Goal: Transaction & Acquisition: Purchase product/service

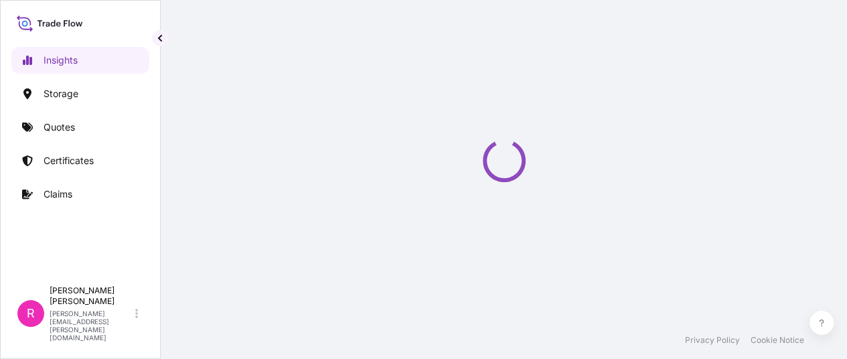
select select "2025"
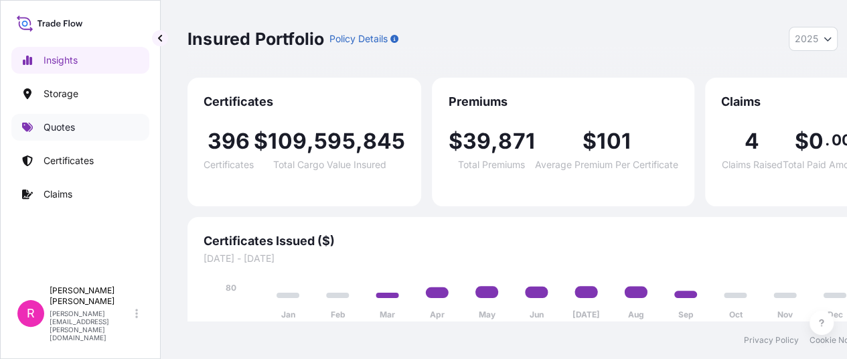
click at [44, 137] on link "Quotes" at bounding box center [80, 127] width 138 height 27
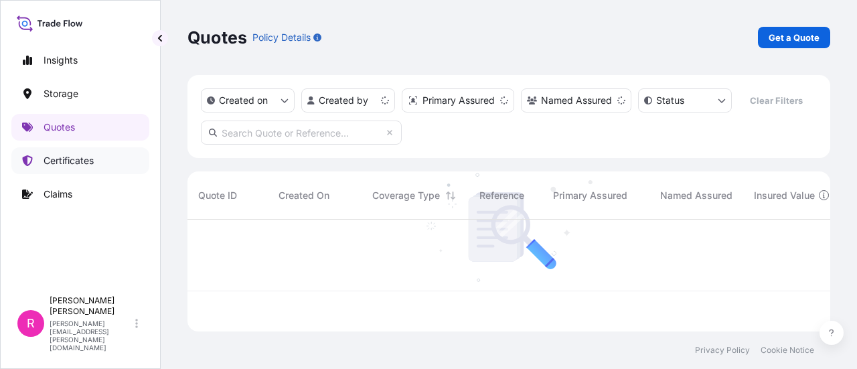
scroll to position [109, 632]
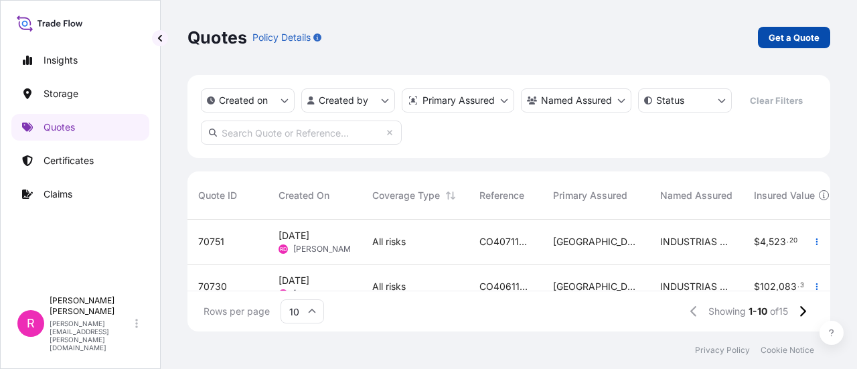
click at [785, 27] on link "Get a Quote" at bounding box center [794, 37] width 72 height 21
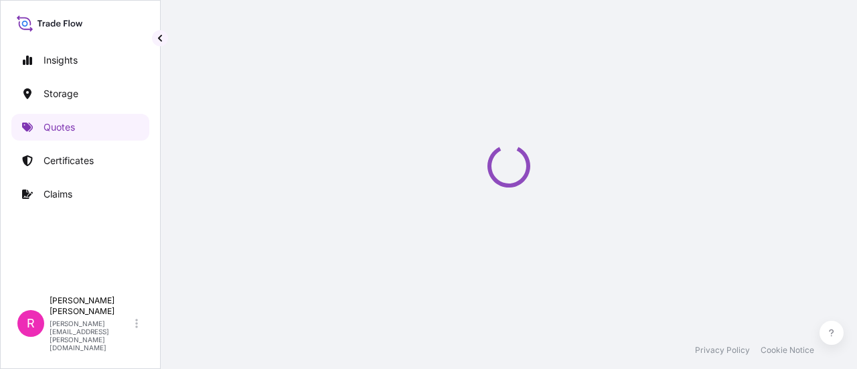
click at [792, 44] on div "Loading" at bounding box center [509, 166] width 643 height 332
select select "Water"
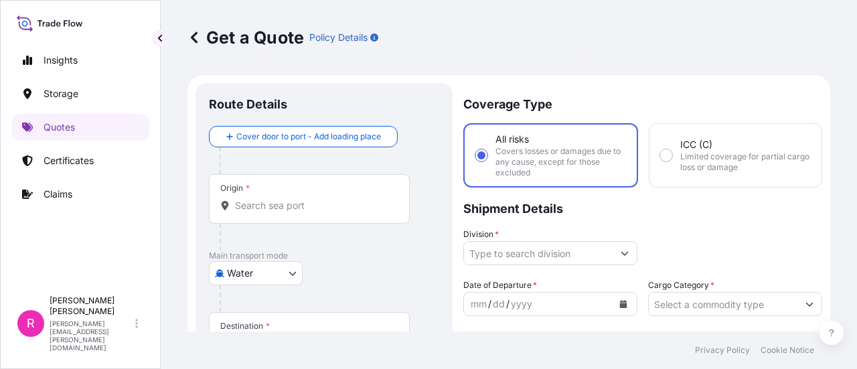
scroll to position [21, 0]
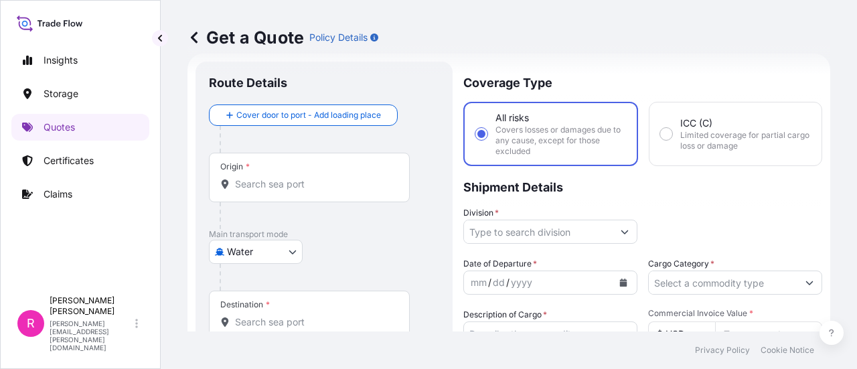
click at [267, 167] on div "Origin *" at bounding box center [309, 178] width 201 height 50
click at [267, 178] on input "Origin *" at bounding box center [314, 184] width 158 height 13
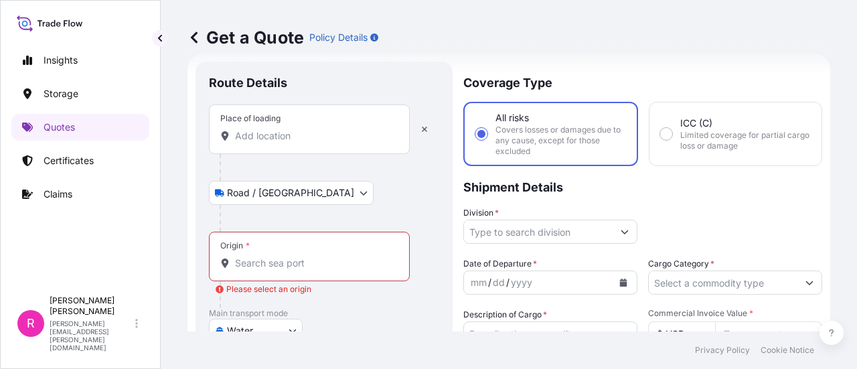
click at [292, 143] on div "Place of loading" at bounding box center [309, 129] width 201 height 50
click at [292, 143] on input "Place of loading" at bounding box center [314, 135] width 158 height 13
click at [262, 143] on div "Place of loading" at bounding box center [309, 129] width 201 height 50
click at [262, 143] on input "Place of loading" at bounding box center [314, 135] width 158 height 13
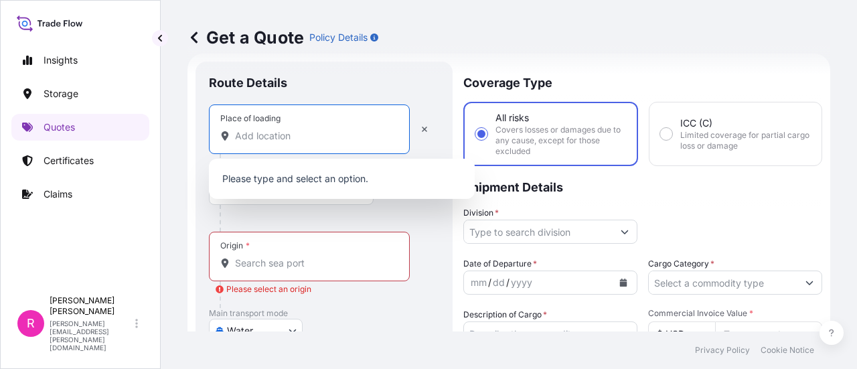
click at [271, 137] on input "Place of loading" at bounding box center [314, 135] width 158 height 13
paste input "Autopista Bogotá - Medellín, Complejo Industrial Celta Trade Park, Bod 152-3 FU…"
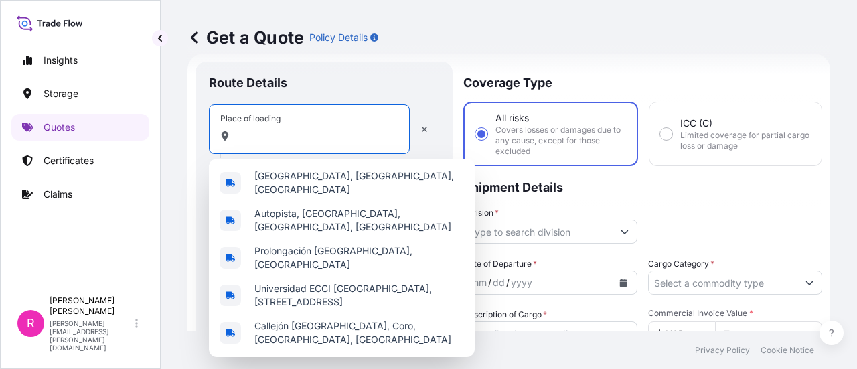
scroll to position [0, 0]
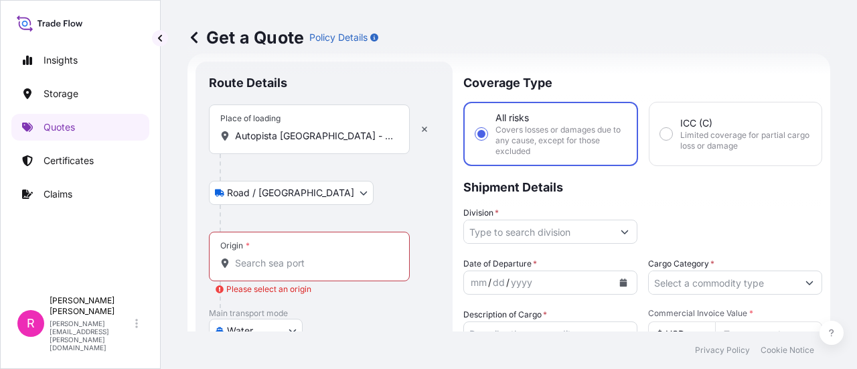
drag, startPoint x: 395, startPoint y: 136, endPoint x: 319, endPoint y: 133, distance: 76.4
click at [319, 133] on div "Autopista Bogotá - Medellín, Complejo Industrial Celta Trade Park, Bod 152-3 FU…" at bounding box center [309, 135] width 178 height 13
click at [319, 133] on input "Autopista Bogotá - Medellín, Complejo Industrial Celta Trade Park, Bod 152-3 FU…" at bounding box center [314, 135] width 158 height 13
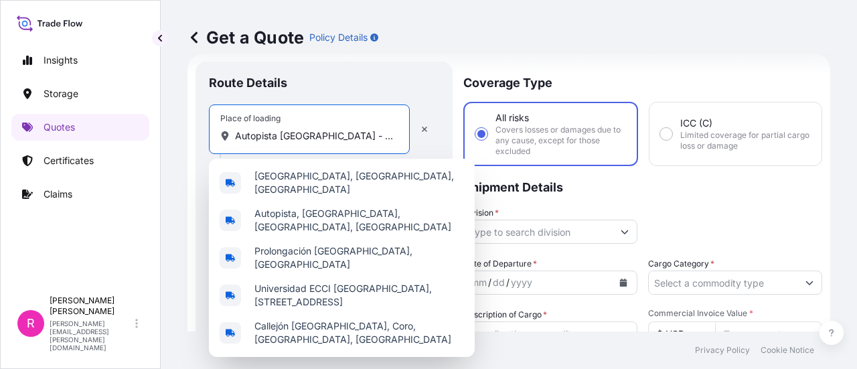
scroll to position [0, 317]
drag, startPoint x: 330, startPoint y: 140, endPoint x: 313, endPoint y: 139, distance: 16.1
click at [327, 141] on input "Autopista Bogotá - Medellín, Complejo Industrial Celta Trade Park, Bod 152-3 FU…" at bounding box center [314, 135] width 158 height 13
drag, startPoint x: 309, startPoint y: 137, endPoint x: 390, endPoint y: 139, distance: 80.4
click at [390, 139] on input "Autopista Bogotá - Medellín, Complejo Industrial Celta Trade Park, Bod 152-3 FU…" at bounding box center [314, 135] width 158 height 13
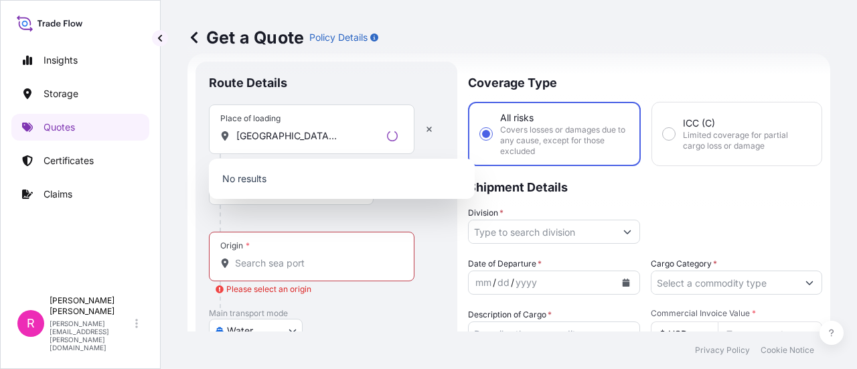
click at [396, 137] on div "Autopista Bogotá - Medellín, Complejo Industrial Celta Trade Park, Bod 152-3 FU…" at bounding box center [311, 135] width 183 height 13
click at [382, 137] on input "Autopista Bogotá - Medellín, Complejo Industrial Celta Trade Park, Bod 152-3 FU…" at bounding box center [308, 135] width 147 height 13
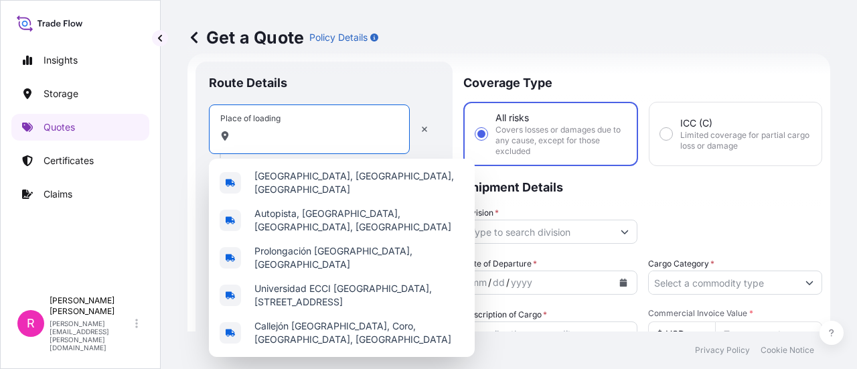
scroll to position [0, 230]
drag, startPoint x: 303, startPoint y: 135, endPoint x: 398, endPoint y: 139, distance: 95.2
click at [398, 139] on div "Autopista Bogotá - Medellín, Complejo Industrial Celta Trade Park, Bod 152-3 FU…" at bounding box center [309, 135] width 178 height 13
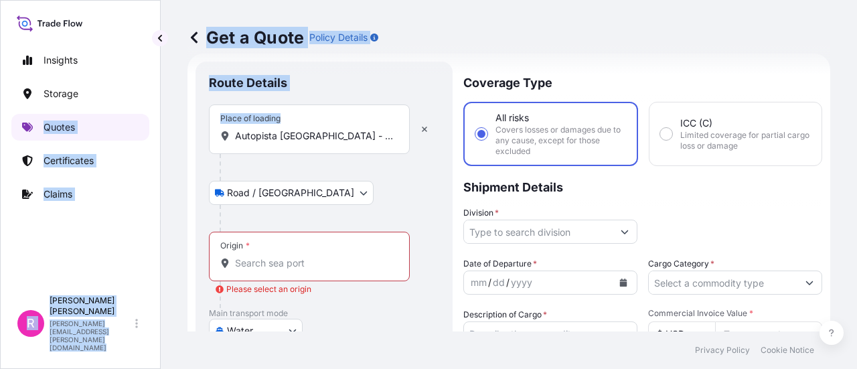
drag, startPoint x: 135, startPoint y: 125, endPoint x: 50, endPoint y: 148, distance: 88.7
click at [48, 144] on div "Insights Storage Quotes Certificates Claims R Ruben Diaz ruben.diaz@psabdp.com …" at bounding box center [428, 184] width 857 height 369
click at [341, 147] on div "Place of loading Autopista Bogotá - Medellín, Complejo Industrial Celta Trade P…" at bounding box center [309, 129] width 201 height 50
click at [341, 143] on input "Autopista Bogotá - Medellín, Complejo Industrial Celta Trade Park" at bounding box center [314, 135] width 158 height 13
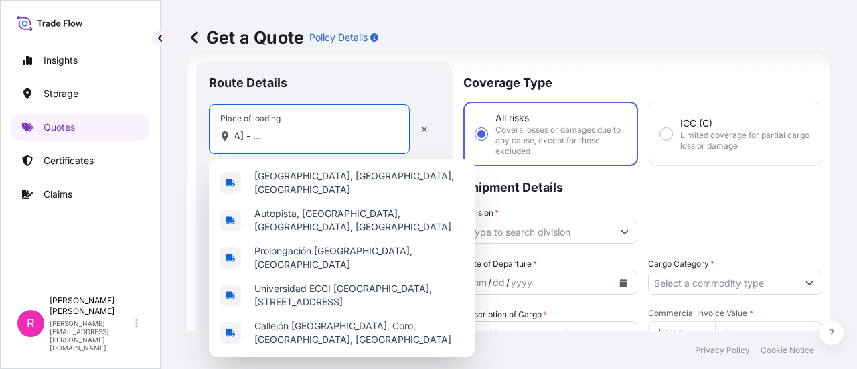
click at [342, 145] on div "Place of loading Autopista Bogotá - Medellín, Complejo Industrial Celta Trade P…" at bounding box center [309, 129] width 201 height 50
click at [342, 143] on input "Autopista Bogotá - Medellín, Complejo Industrial Celta Trade Park" at bounding box center [314, 135] width 158 height 13
drag, startPoint x: 259, startPoint y: 137, endPoint x: 524, endPoint y: 129, distance: 264.7
click at [524, 129] on form "Route Details Place of loading Autopista Bogotá - Medellín, Complejo Industrial…" at bounding box center [509, 376] width 643 height 644
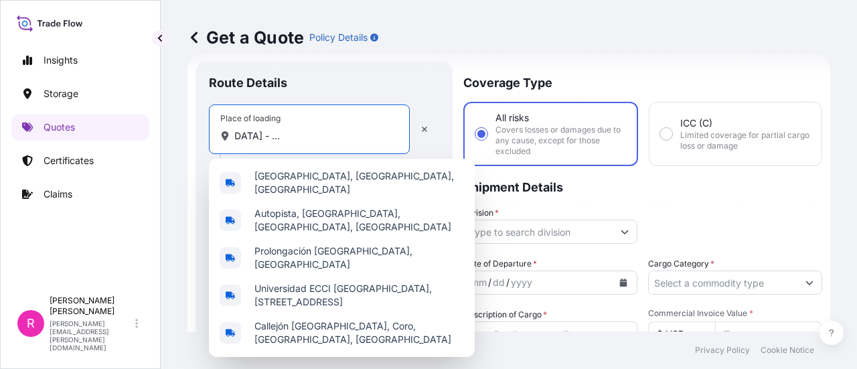
scroll to position [0, 0]
type input "A"
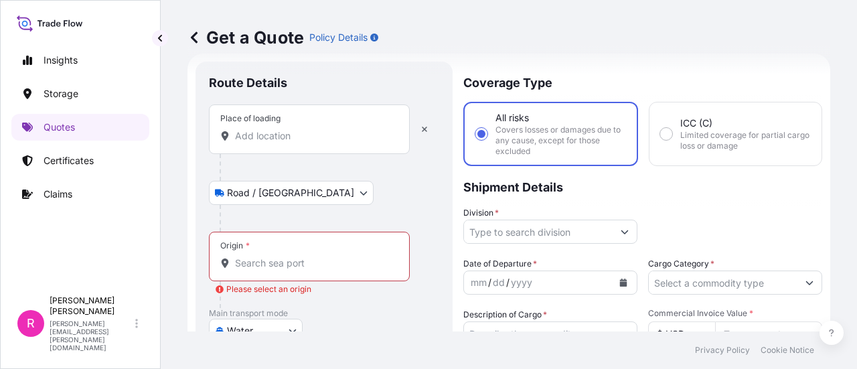
click at [265, 115] on div "Place of loading" at bounding box center [250, 118] width 60 height 11
click at [265, 129] on input "Place of loading" at bounding box center [314, 135] width 158 height 13
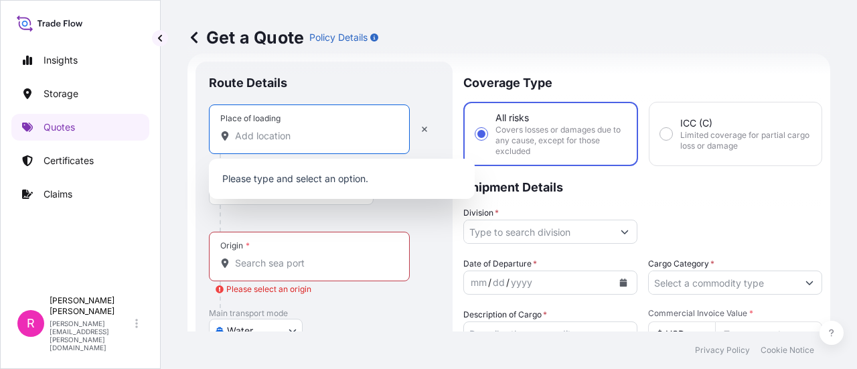
paste input "Complejo Industrial Celta Trade Park"
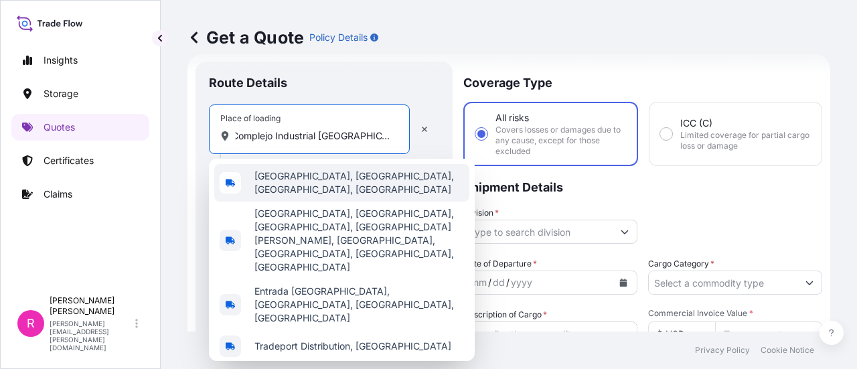
click at [301, 179] on span "Celta Trade Park, Funza, Cundinamarca, Colombia" at bounding box center [360, 182] width 210 height 27
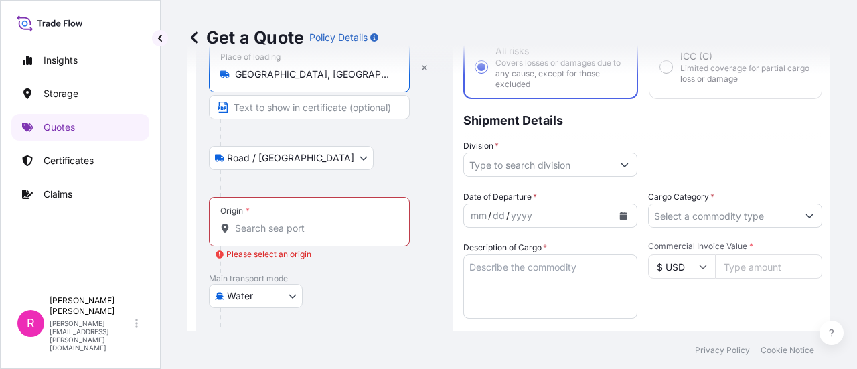
scroll to position [21, 0]
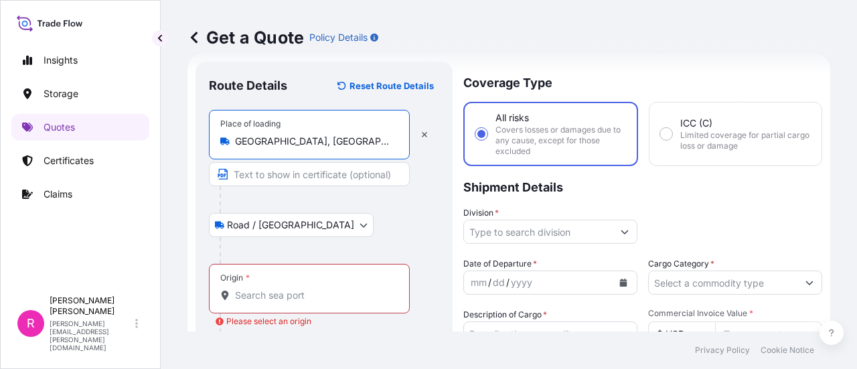
type input "Celta Trade Park, Funza, Cundinamarca, Colombia"
click at [313, 175] on input "Text to appear on certificate" at bounding box center [309, 174] width 201 height 24
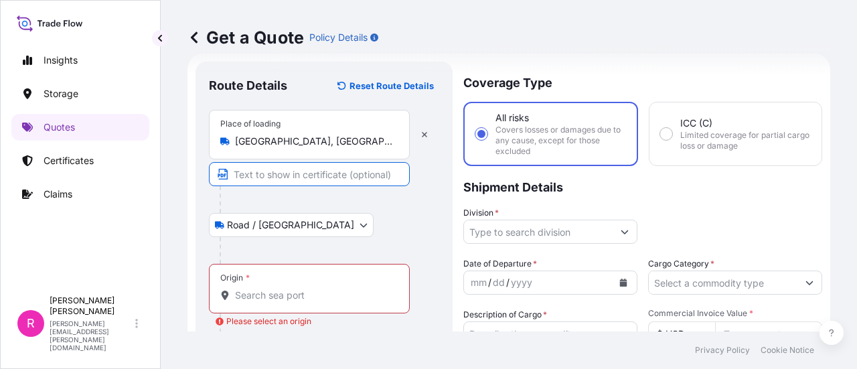
click at [275, 223] on body "0 options available. 0 options available. 4 options available. Insights Storage…" at bounding box center [428, 184] width 857 height 369
click at [425, 136] on icon "button" at bounding box center [424, 134] width 5 height 5
select select "Road / Inland"
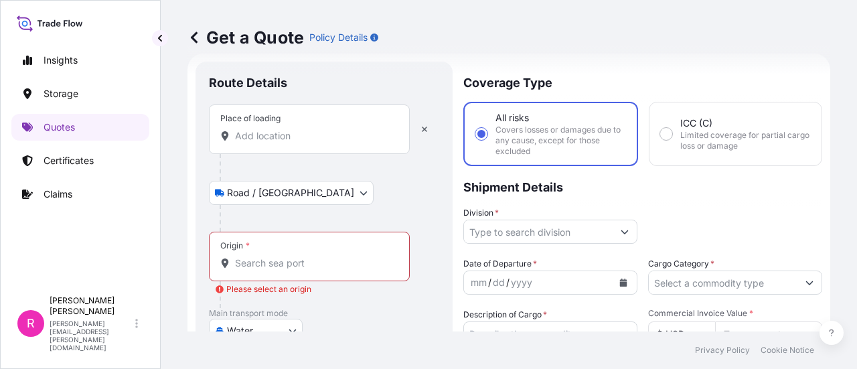
click at [268, 129] on input "Place of loading" at bounding box center [314, 135] width 158 height 13
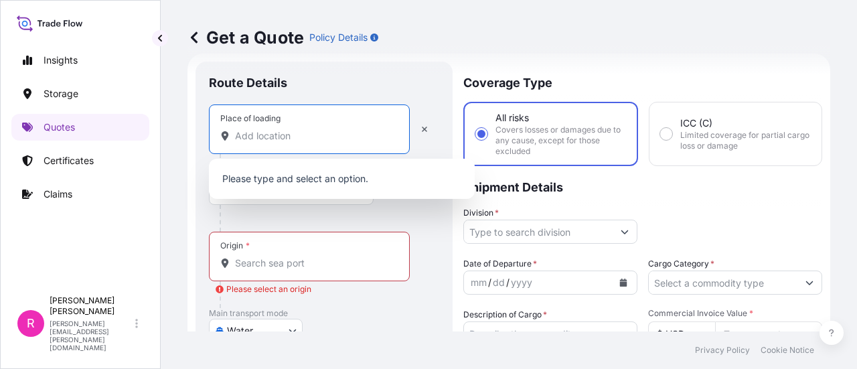
scroll to position [88, 0]
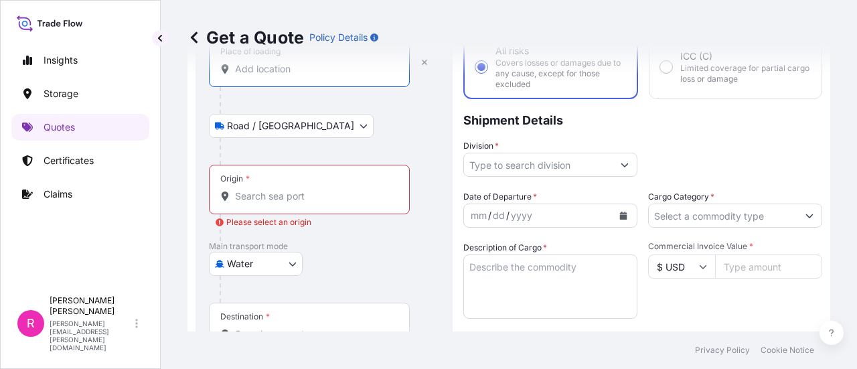
paste input "Complejo Industrial Celta Trade Park"
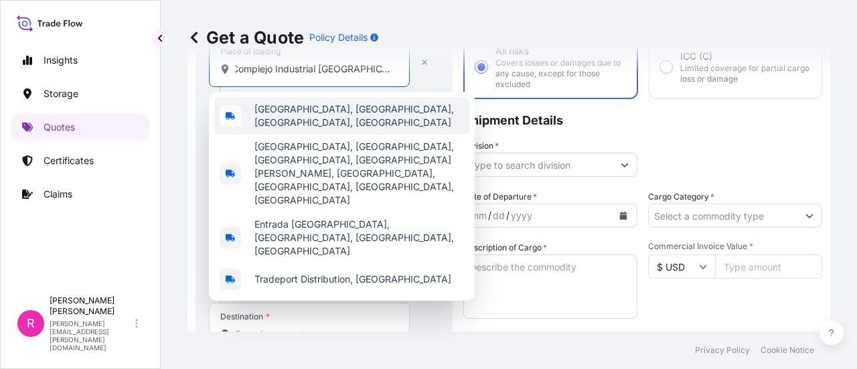
click at [332, 117] on span "Celta Trade Park, Funza, Cundinamarca, Colombia" at bounding box center [360, 115] width 210 height 27
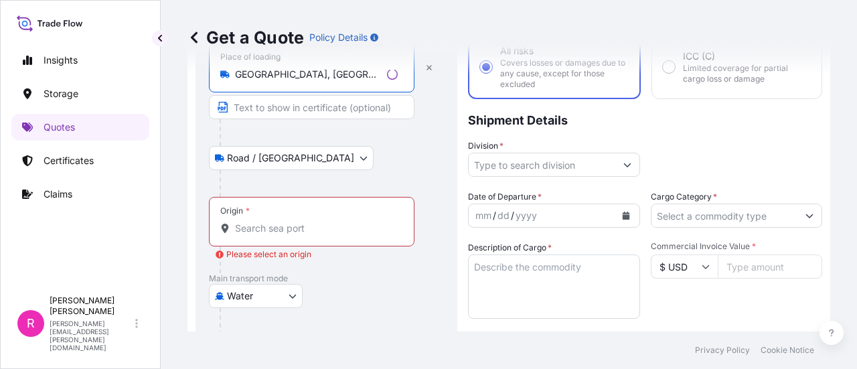
scroll to position [21, 0]
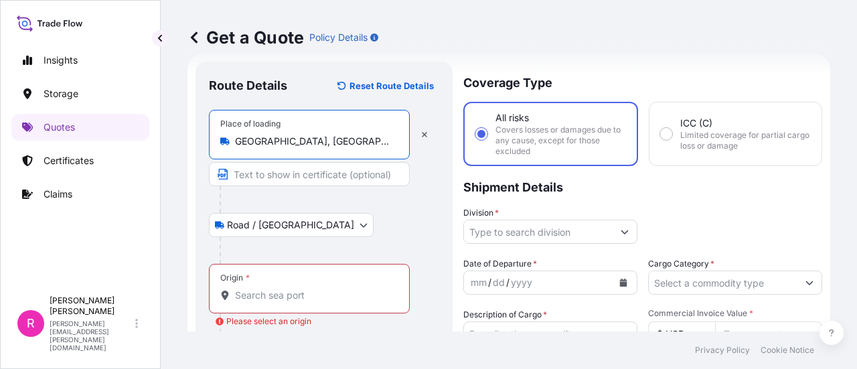
type input "Celta Trade Park, Funza, Cundinamarca, Colombia"
click at [273, 216] on body "0 options available. 0 options available. 4 options available. Insights Storage…" at bounding box center [428, 184] width 857 height 369
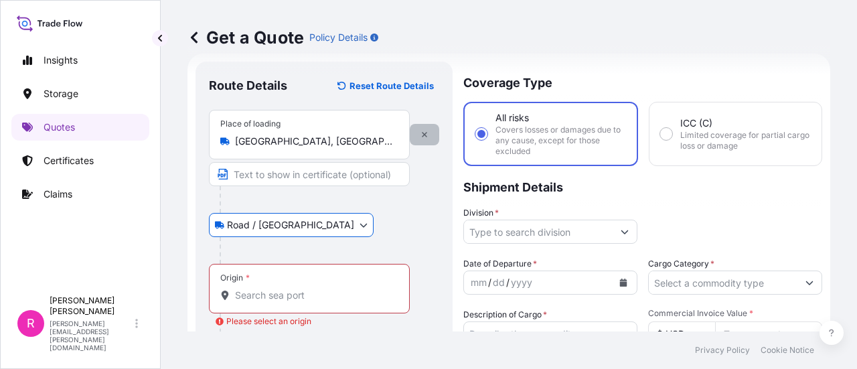
click at [422, 133] on icon "button" at bounding box center [425, 135] width 8 height 8
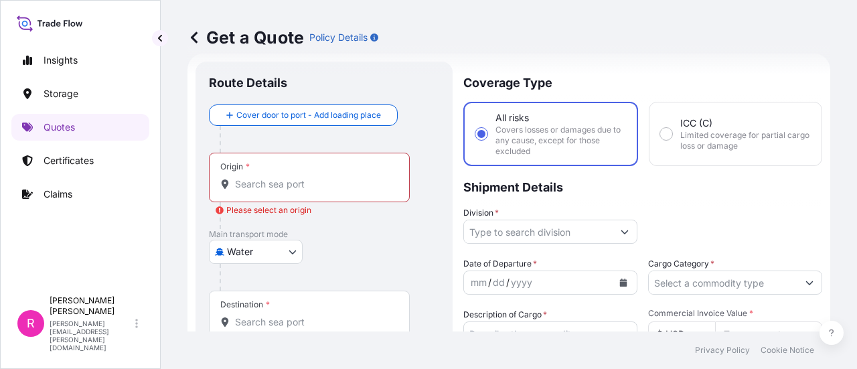
click at [229, 187] on icon at bounding box center [224, 184] width 9 height 9
click at [235, 187] on input "Origin * Please select an origin" at bounding box center [314, 184] width 158 height 13
click at [324, 186] on input "Origin * Please select an origin" at bounding box center [314, 184] width 158 height 13
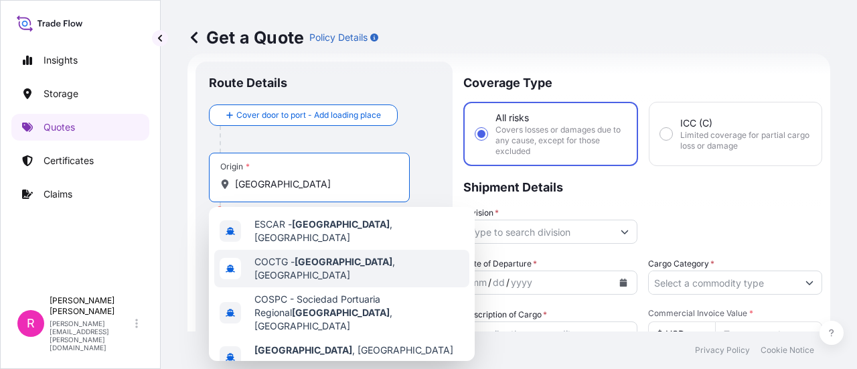
click at [376, 255] on span "COCTG - Cartagena , Colombia" at bounding box center [360, 268] width 210 height 27
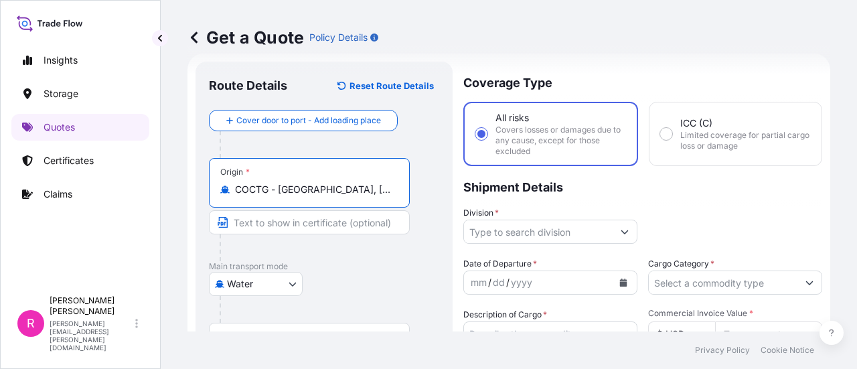
scroll to position [155, 0]
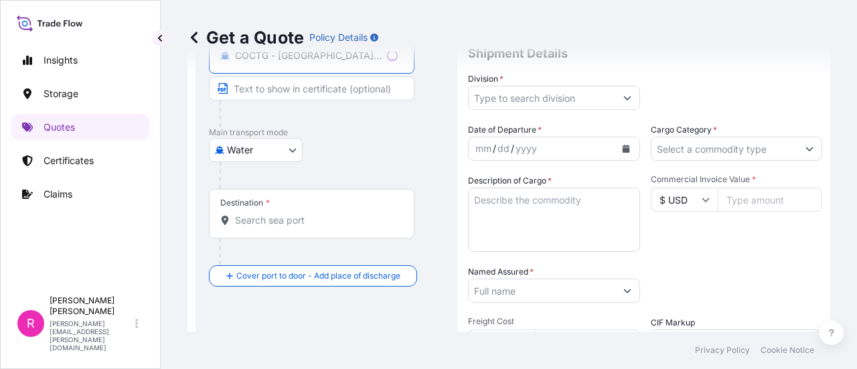
type input "COCTG - Cartagena, Colombia"
click at [291, 230] on div "Destination *" at bounding box center [312, 214] width 206 height 50
click at [291, 227] on input "Destination *" at bounding box center [316, 220] width 163 height 13
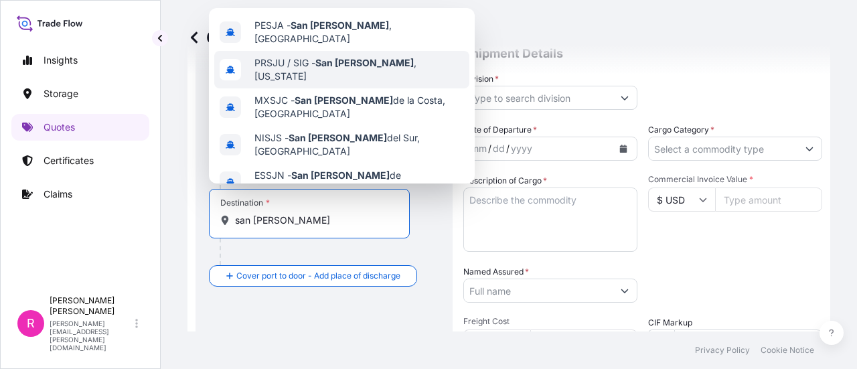
click at [403, 64] on span "PRSJU / SIG - San Juan , Puerto Rico" at bounding box center [360, 69] width 210 height 27
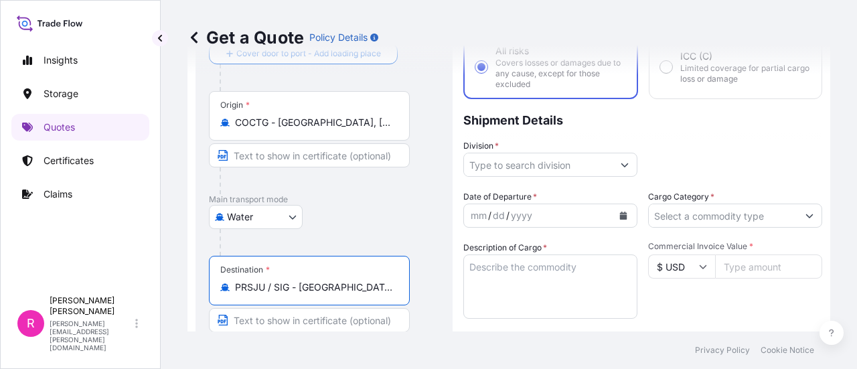
scroll to position [21, 0]
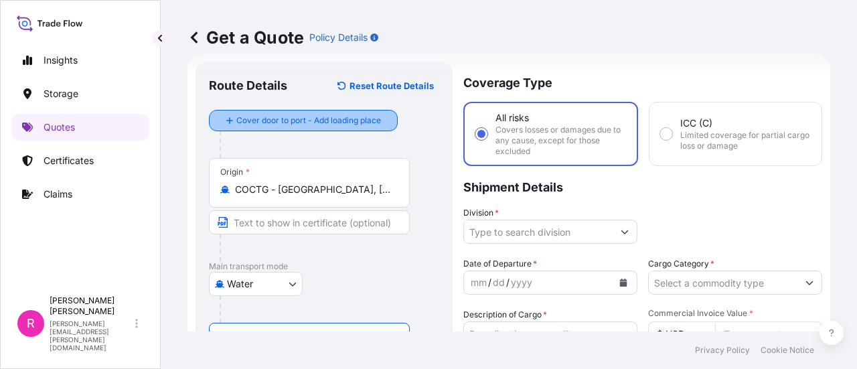
type input "PRSJU / SIG - San Juan, Puerto Rico"
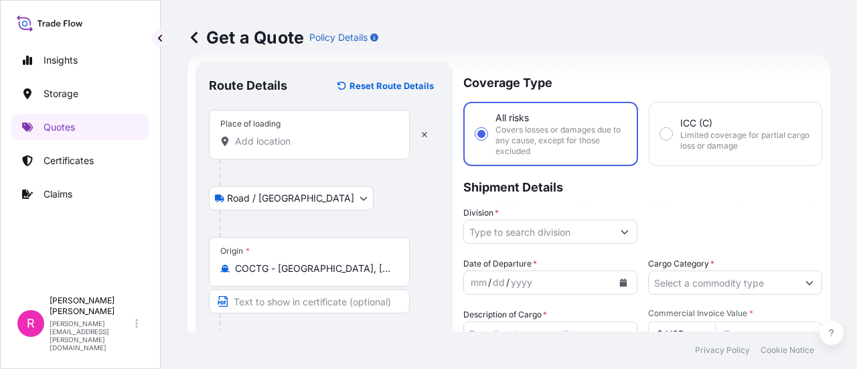
click at [281, 132] on div "Place of loading" at bounding box center [309, 135] width 201 height 50
click at [281, 135] on input "Place of loading" at bounding box center [314, 141] width 158 height 13
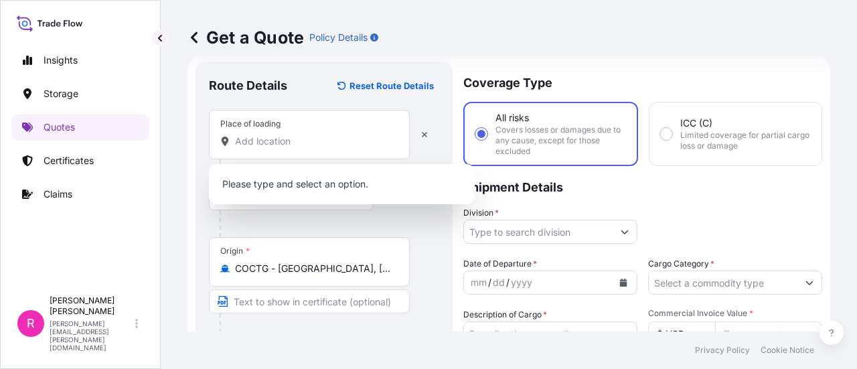
click at [297, 152] on div "Place of loading" at bounding box center [309, 135] width 201 height 50
click at [297, 148] on input "Place of loading" at bounding box center [314, 141] width 158 height 13
paste input "Complejo Industrial Celta Trade Park"
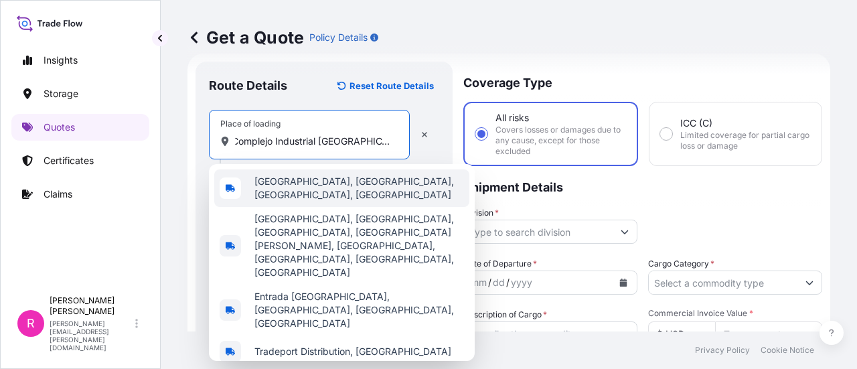
click at [347, 179] on span "Celta Trade Park, Funza, Cundinamarca, Colombia" at bounding box center [360, 188] width 210 height 27
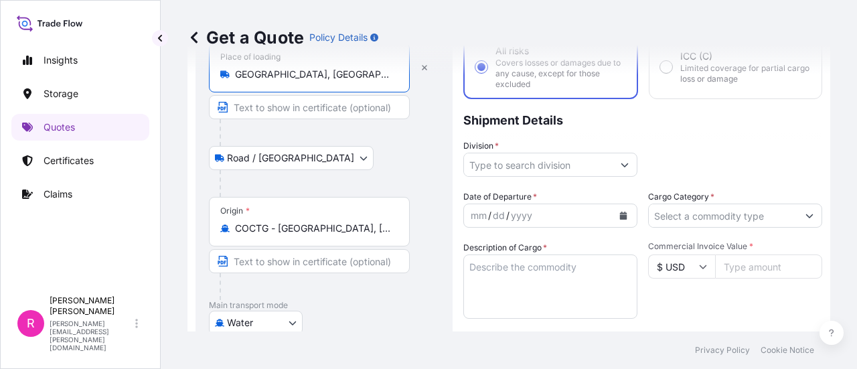
scroll to position [289, 0]
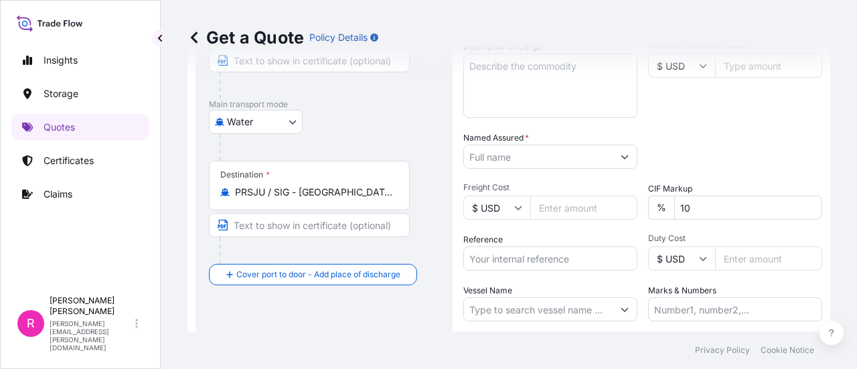
type input "Celta Trade Park, Funza, Cundinamarca, Colombia"
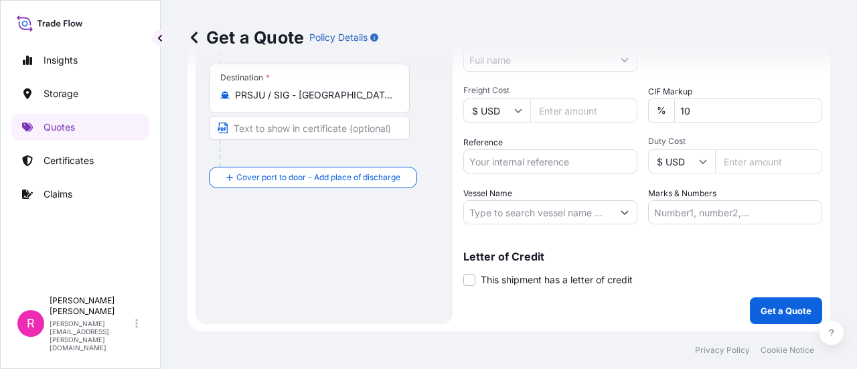
scroll to position [119, 0]
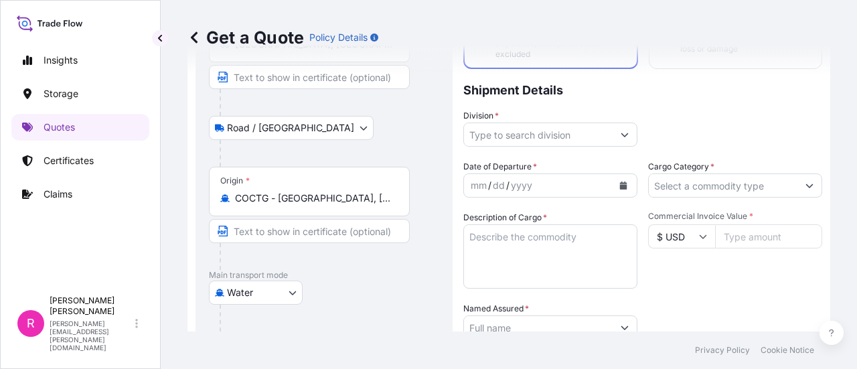
click at [549, 139] on input "Division *" at bounding box center [538, 135] width 149 height 24
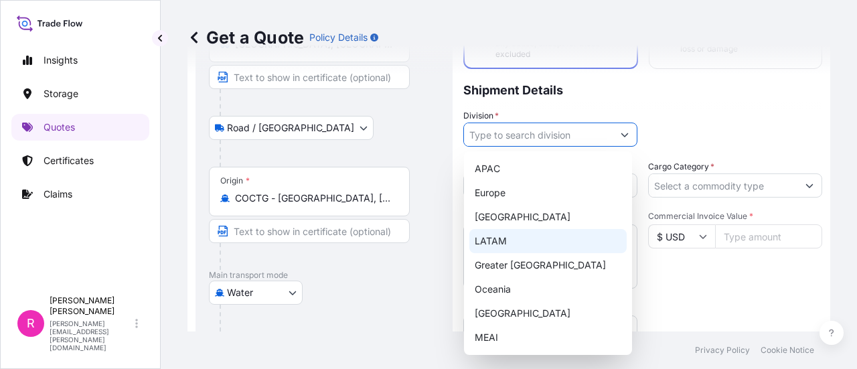
click at [508, 250] on div "LATAM" at bounding box center [548, 241] width 157 height 24
type input "LATAM"
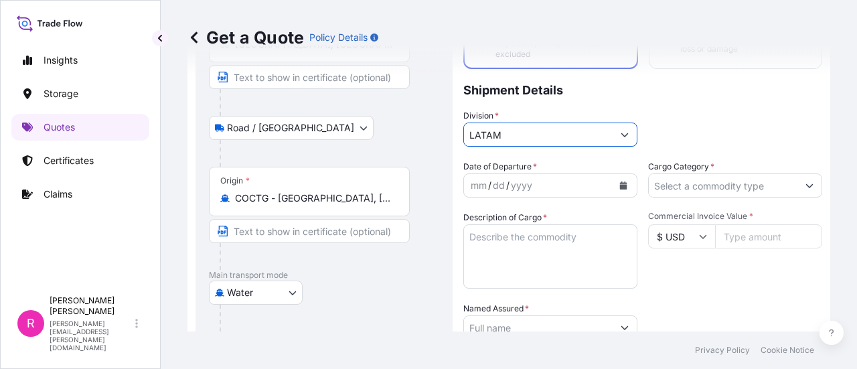
click at [501, 182] on div "dd" at bounding box center [499, 186] width 15 height 16
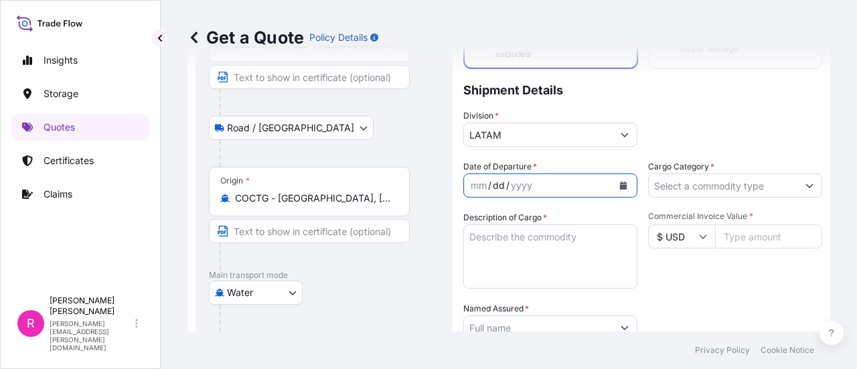
click at [620, 187] on icon "Calendar" at bounding box center [623, 186] width 7 height 8
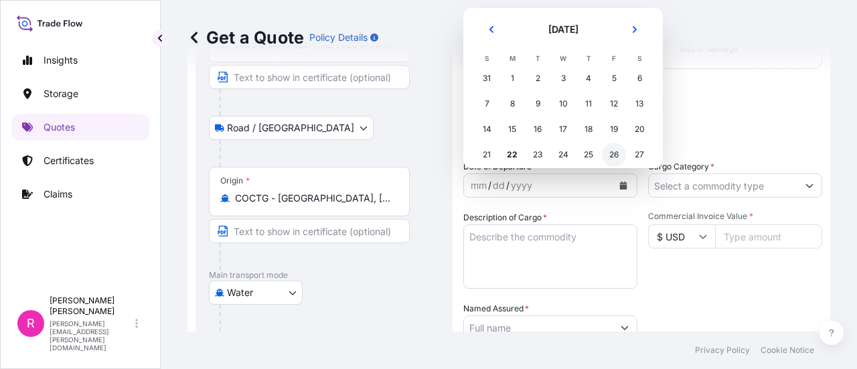
click at [608, 155] on div "26" at bounding box center [614, 155] width 24 height 24
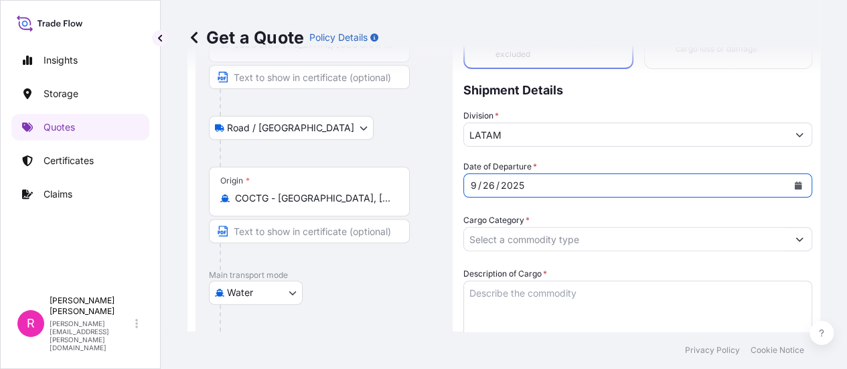
click at [711, 227] on input "Cargo Category *" at bounding box center [626, 239] width 324 height 24
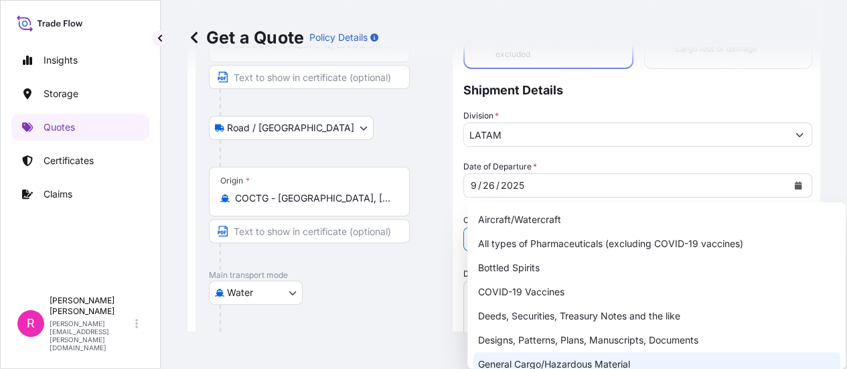
click at [585, 367] on div "General Cargo/Hazardous Material" at bounding box center [657, 364] width 368 height 24
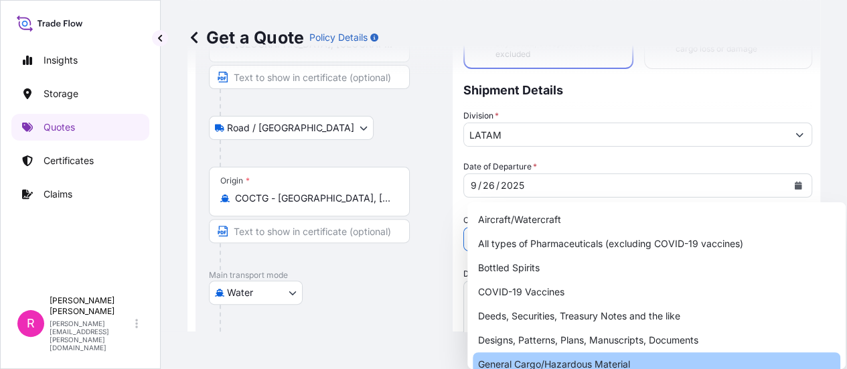
type input "General Cargo/Hazardous Material"
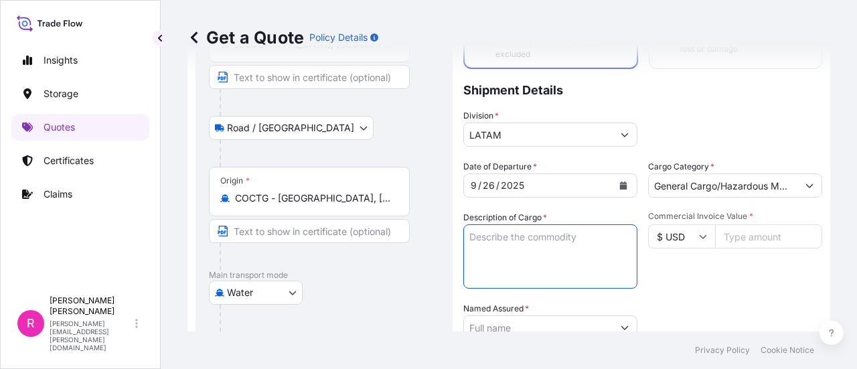
click at [506, 236] on textarea "Description of Cargo *" at bounding box center [551, 256] width 174 height 64
click at [560, 268] on textarea "Description of Cargo *" at bounding box center [551, 256] width 174 height 64
drag, startPoint x: 760, startPoint y: 231, endPoint x: 847, endPoint y: 255, distance: 91.0
click at [760, 232] on input "Commercial Invoice Value *" at bounding box center [768, 236] width 107 height 24
click at [748, 232] on input "Commercial Invoice Value *" at bounding box center [768, 236] width 107 height 24
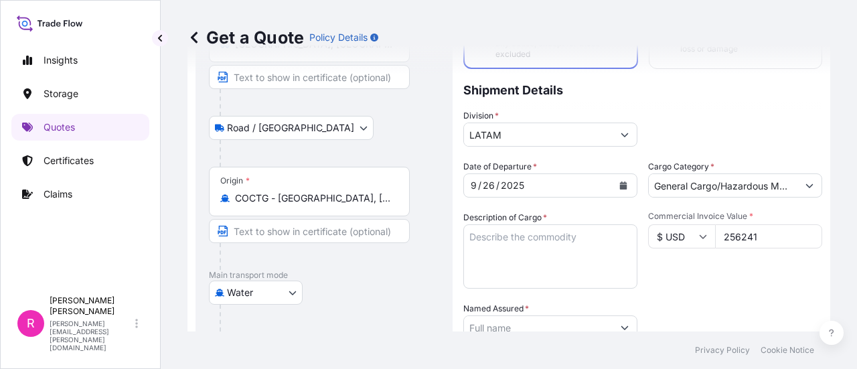
type input "256241"
click at [488, 232] on textarea "Description of Cargo *" at bounding box center [551, 256] width 174 height 64
paste textarea "20 PALLETS DE MADERA WITH MATERIALES ELECTRICOS ACCORDING TO COMMERCIAL INVOICE…"
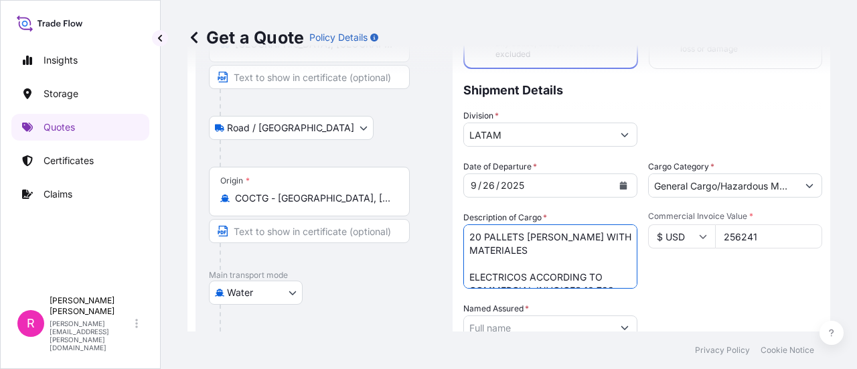
scroll to position [7, 0]
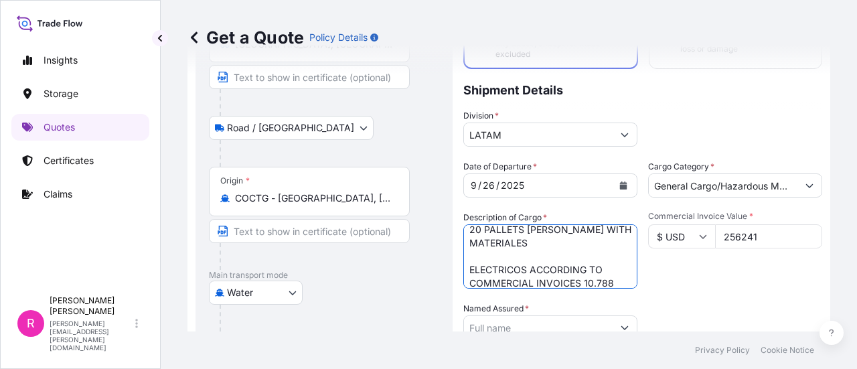
type textarea "20 PALLETS DE MADERA WITH MATERIALES ELECTRICOS ACCORDING TO COMMERCIAL INVOICE…"
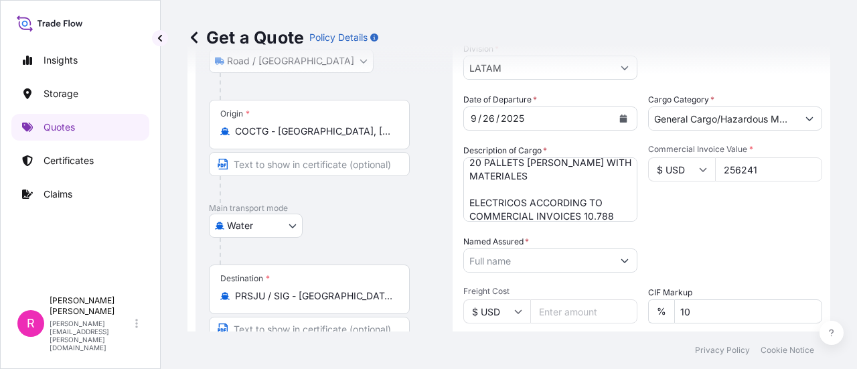
click at [766, 163] on input "256241" at bounding box center [768, 169] width 107 height 24
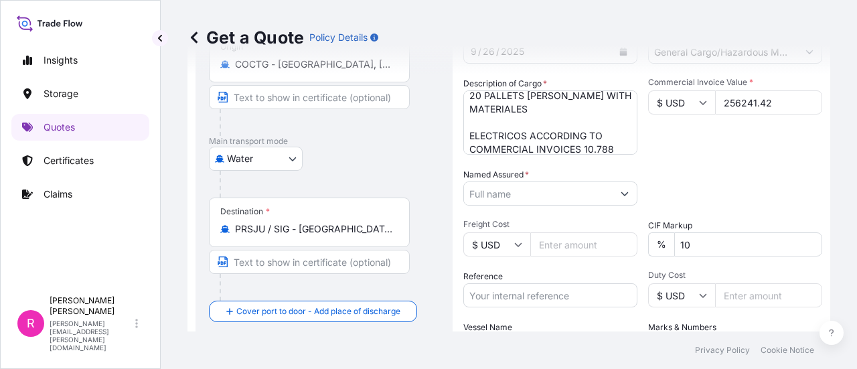
type input "256241.42"
click at [512, 211] on div "Date of Departure * 9 / 26 / 2025 Cargo Category * General Cargo/Hazardous Mate…" at bounding box center [643, 192] width 359 height 332
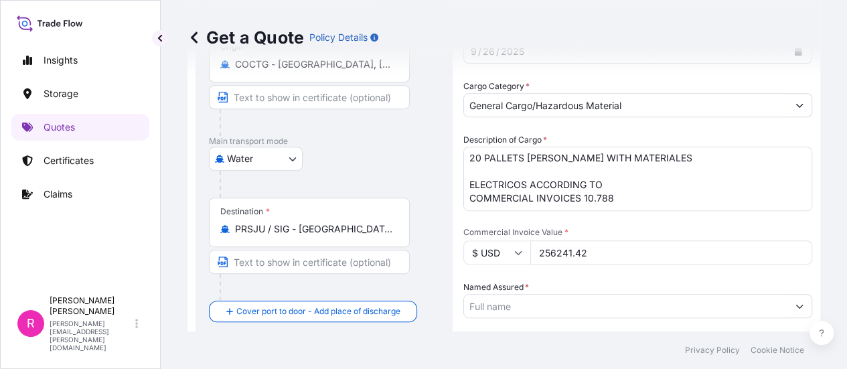
click at [530, 294] on input "Named Assured *" at bounding box center [626, 306] width 324 height 24
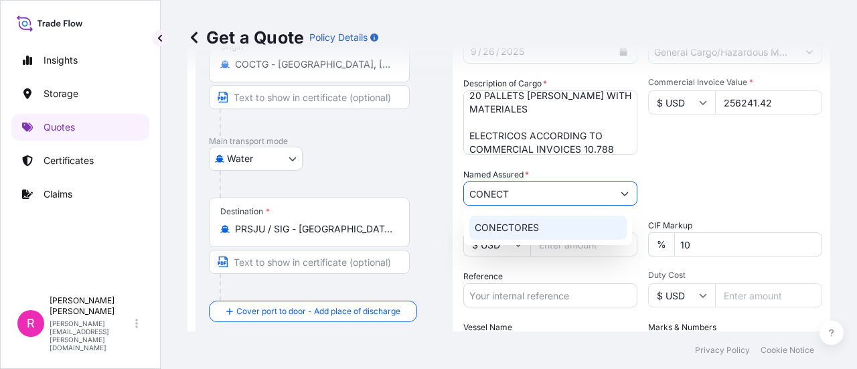
click at [557, 227] on div "CONECTORES" at bounding box center [548, 228] width 157 height 24
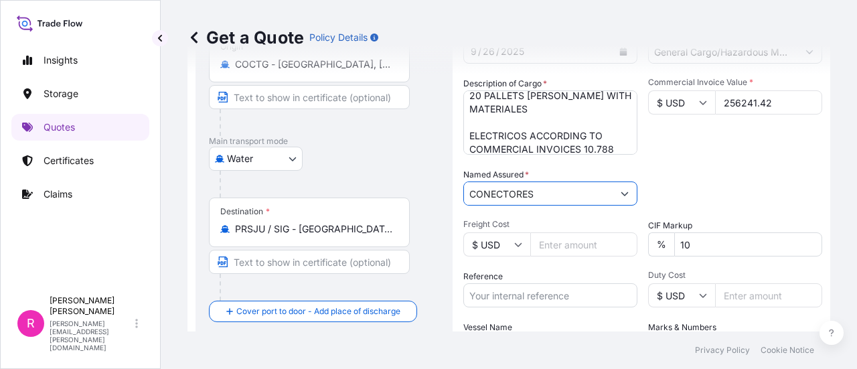
type input "CONECTORES"
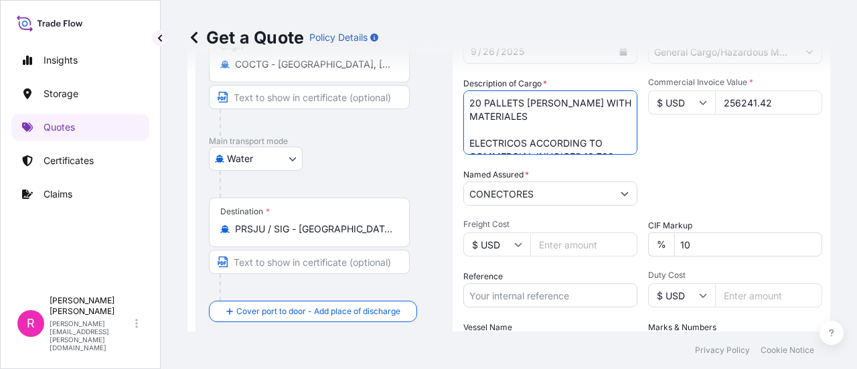
scroll to position [14, 0]
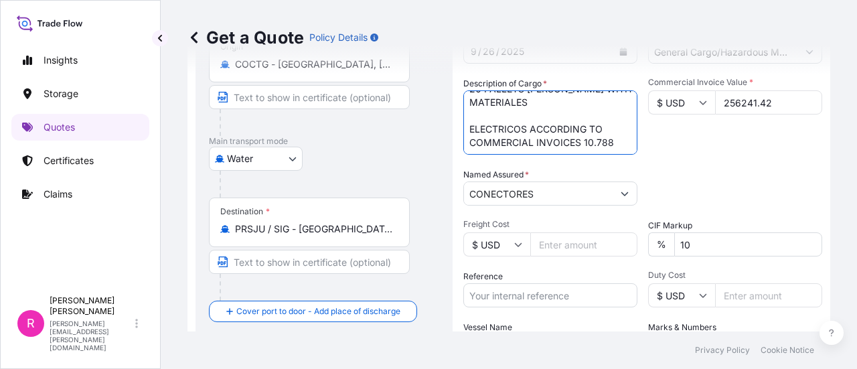
drag, startPoint x: 470, startPoint y: 101, endPoint x: 634, endPoint y: 161, distance: 174.2
click at [634, 161] on div "Date of Departure * 9 / 26 / 2025 Cargo Category * General Cargo/Hazardous Mate…" at bounding box center [643, 192] width 359 height 332
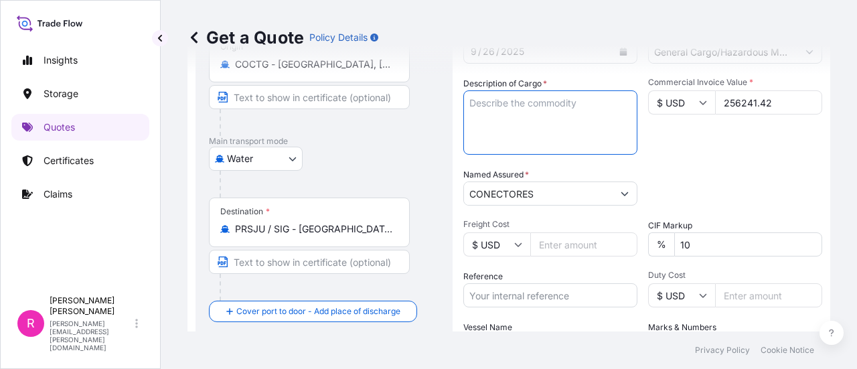
scroll to position [0, 0]
paste textarea "CONNECTOR, GROUND,CONDUIT"
click at [498, 131] on textarea "CONNECTOR, GROUND,CONDUIT" at bounding box center [551, 122] width 174 height 64
click at [625, 111] on textarea "CONNECTOR, GROUND,CONDUIT" at bounding box center [551, 122] width 174 height 64
paste textarea "BRONZE TEE CONNECTOR"
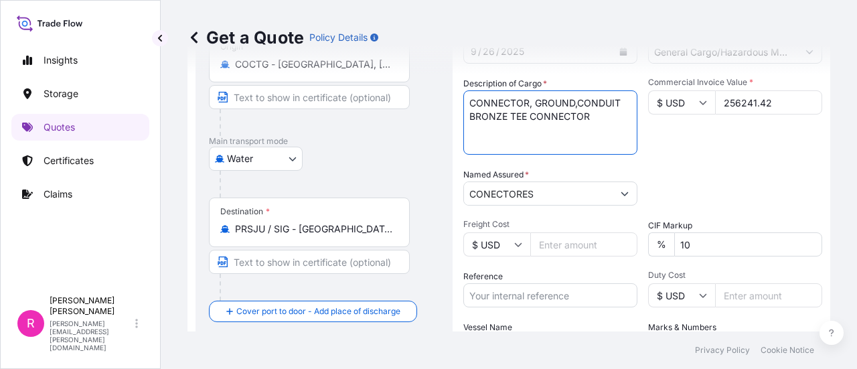
type textarea "CONNECTOR, GROUND,CONDUIT BRONZE TEE CONNECTOR"
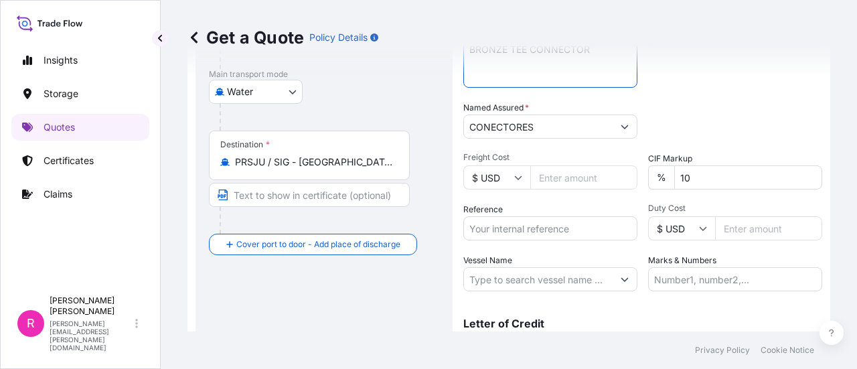
scroll to position [387, 0]
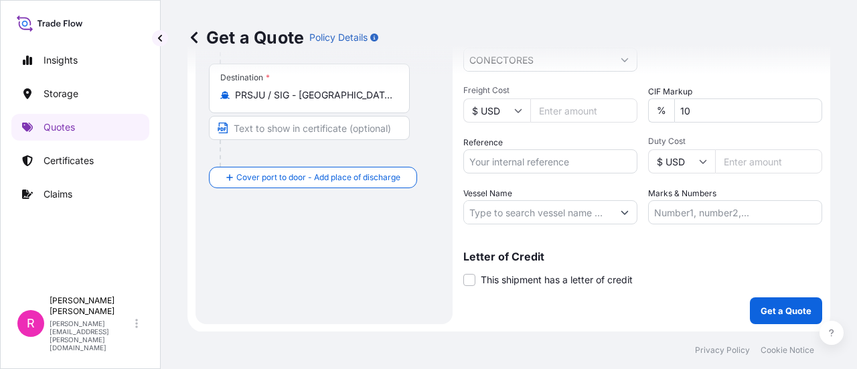
click at [530, 219] on input "Vessel Name" at bounding box center [538, 212] width 149 height 24
click at [512, 166] on input "Reference" at bounding box center [551, 161] width 174 height 24
drag, startPoint x: 546, startPoint y: 161, endPoint x: 553, endPoint y: 162, distance: 6.7
click at [549, 162] on input "Reference" at bounding box center [551, 161] width 174 height 24
paste input "CO4061155307"
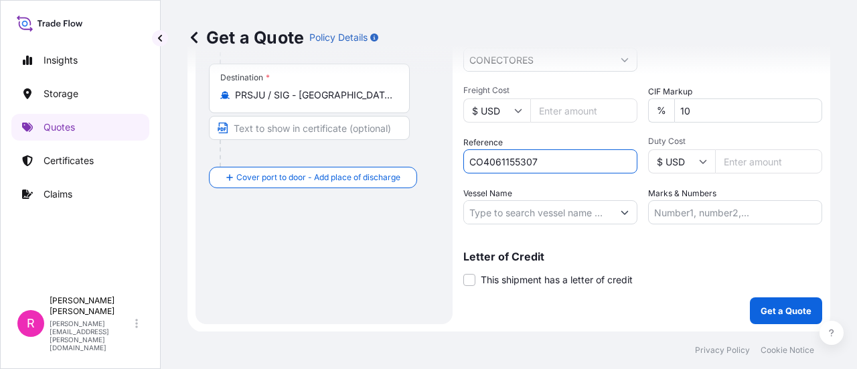
type input "CO4061155307"
click at [516, 227] on div "Coverage Type All risks Covers losses or damages due to any cause, except for t…" at bounding box center [643, 11] width 359 height 628
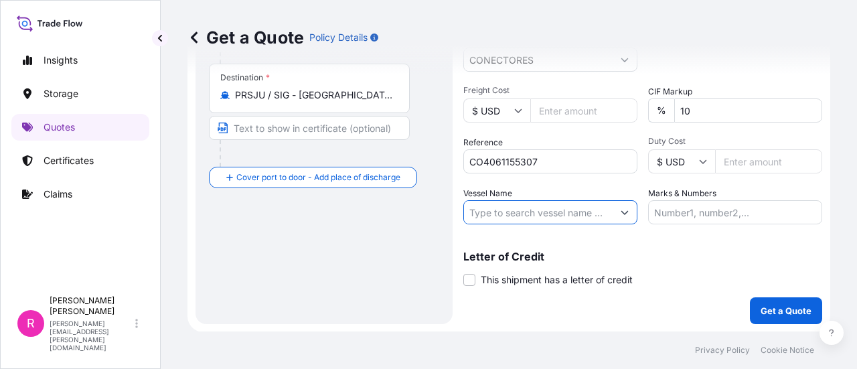
click at [501, 217] on input "Vessel Name" at bounding box center [538, 212] width 149 height 24
type input "I"
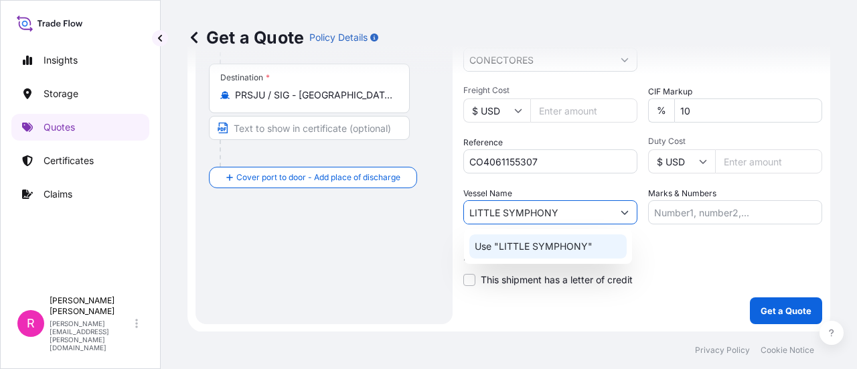
click at [568, 249] on p "Use "LITTLE SYMPHONY"" at bounding box center [534, 246] width 118 height 13
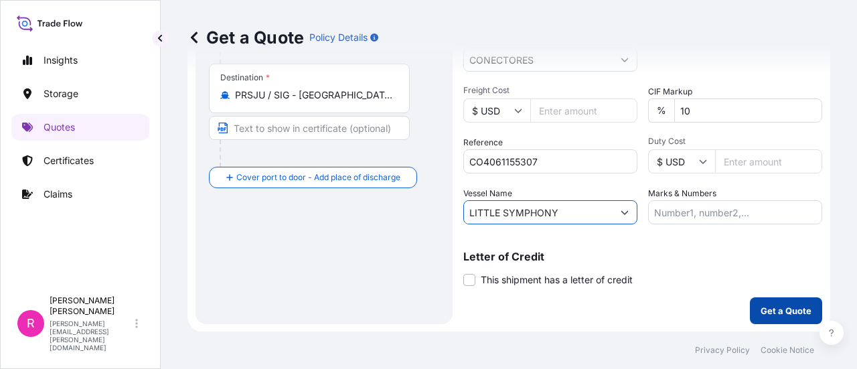
type input "LITTLE SYMPHONY"
click at [780, 305] on p "Get a Quote" at bounding box center [786, 310] width 51 height 13
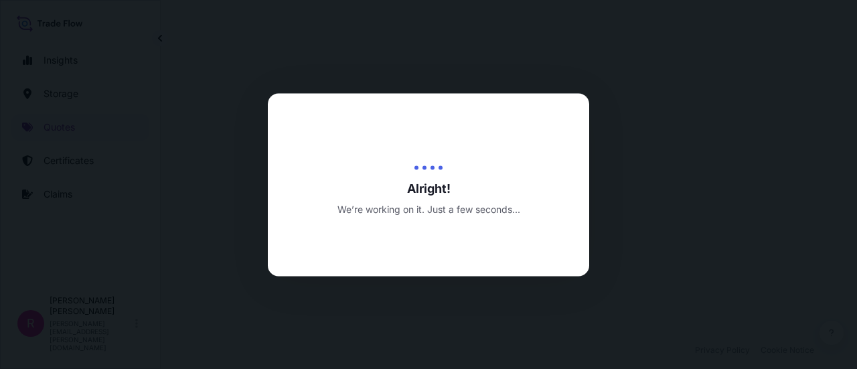
select select "Road / Inland"
select select "Water"
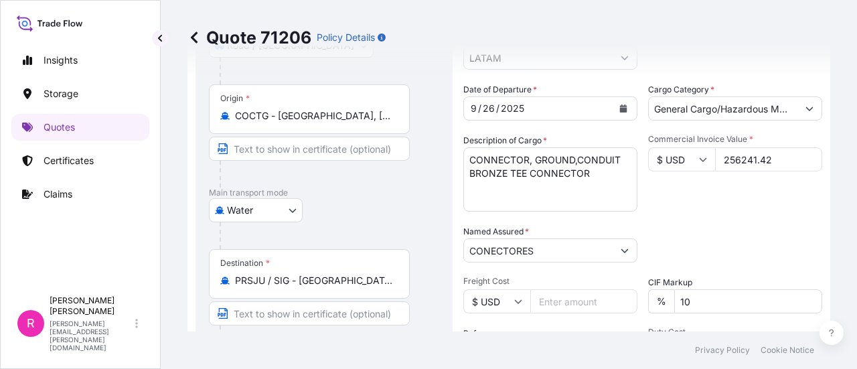
scroll to position [397, 0]
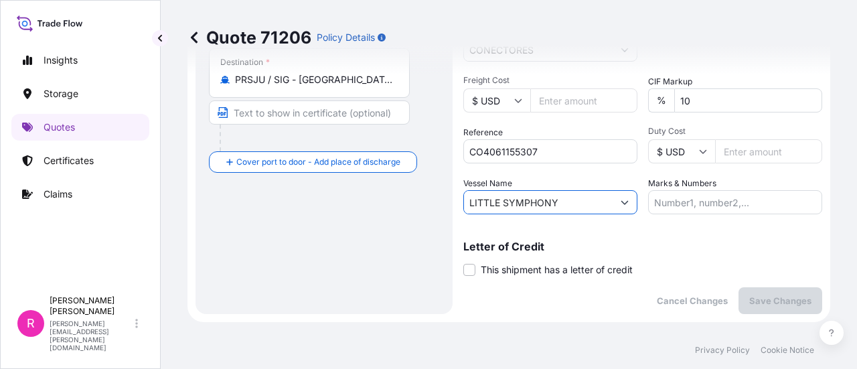
drag, startPoint x: 563, startPoint y: 204, endPoint x: 524, endPoint y: 212, distance: 39.5
click at [460, 204] on form "Route Details Place of loading Ceuta, Funza, Cundinamarca, Colombia Road / Inla…" at bounding box center [509, 0] width 643 height 644
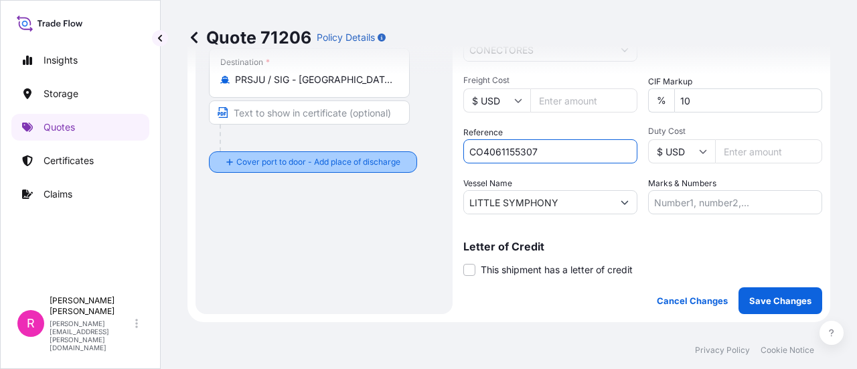
drag, startPoint x: 553, startPoint y: 152, endPoint x: 654, endPoint y: 171, distance: 102.9
click at [406, 169] on form "Route Details Place of loading Ceuta, Funza, Cundinamarca, Colombia Road / Inla…" at bounding box center [509, 0] width 643 height 644
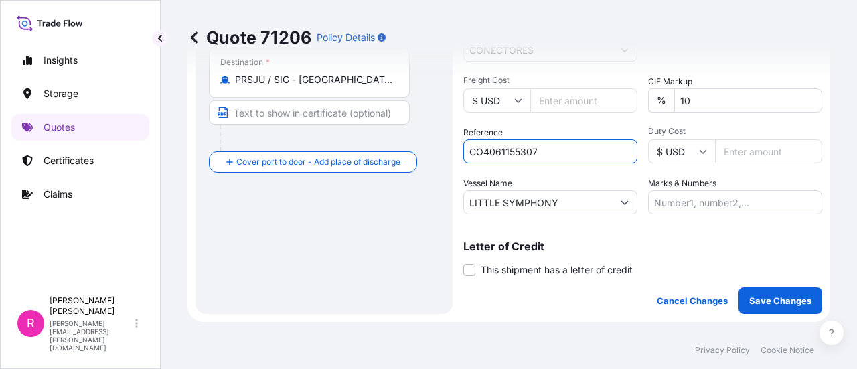
click at [510, 156] on input "CO4061155307" at bounding box center [551, 151] width 174 height 24
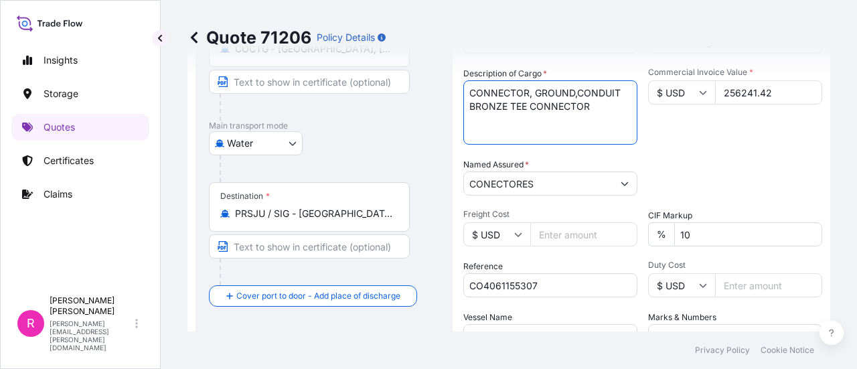
drag, startPoint x: 591, startPoint y: 109, endPoint x: 839, endPoint y: 145, distance: 251.2
click at [469, 76] on div "Description of Cargo * CONNECTOR, GROUND,CONDUIT BRONZE TEE CONNECTOR" at bounding box center [551, 106] width 174 height 78
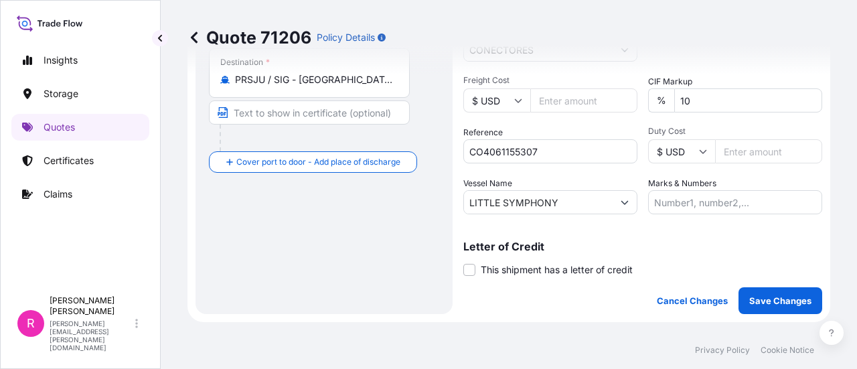
click at [512, 144] on input "CO4061155307" at bounding box center [551, 151] width 174 height 24
drag, startPoint x: 512, startPoint y: 144, endPoint x: 833, endPoint y: 189, distance: 324.6
click at [512, 145] on input "CO4061155307" at bounding box center [551, 151] width 174 height 24
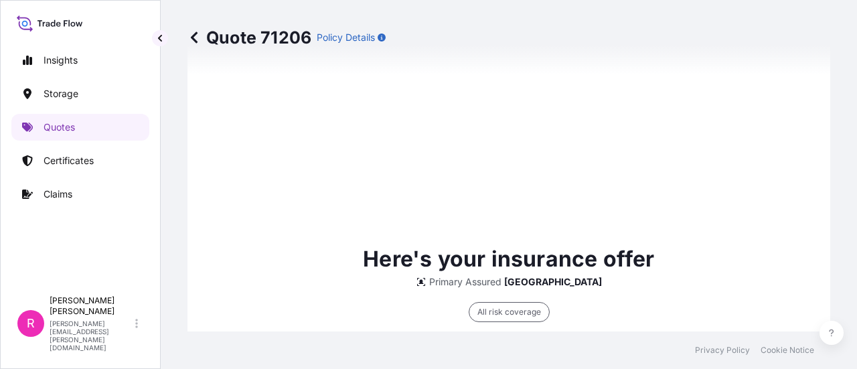
scroll to position [2162, 0]
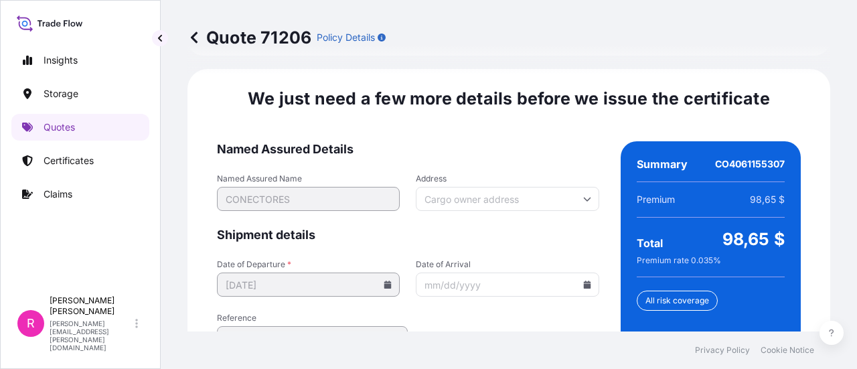
click at [583, 281] on icon at bounding box center [586, 285] width 7 height 8
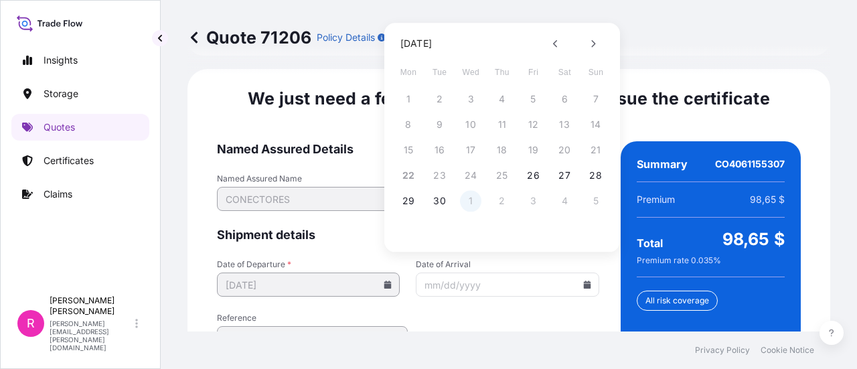
click at [465, 200] on button "1" at bounding box center [470, 200] width 21 height 21
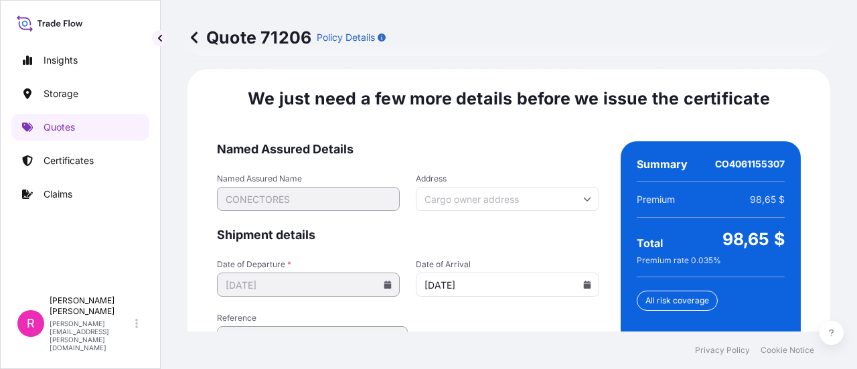
type input "10/01/2025"
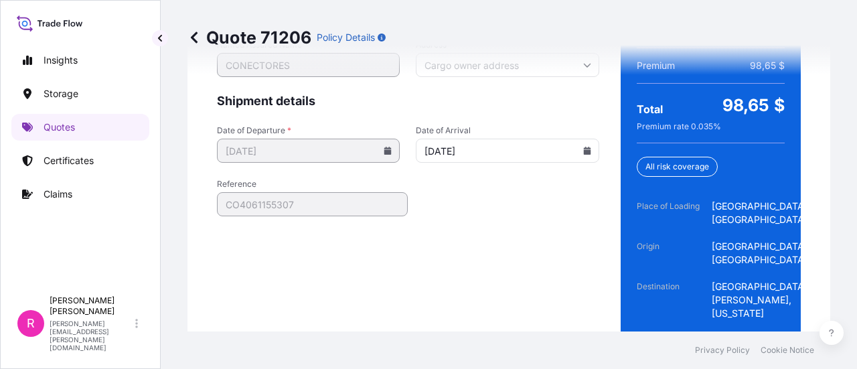
scroll to position [2330, 0]
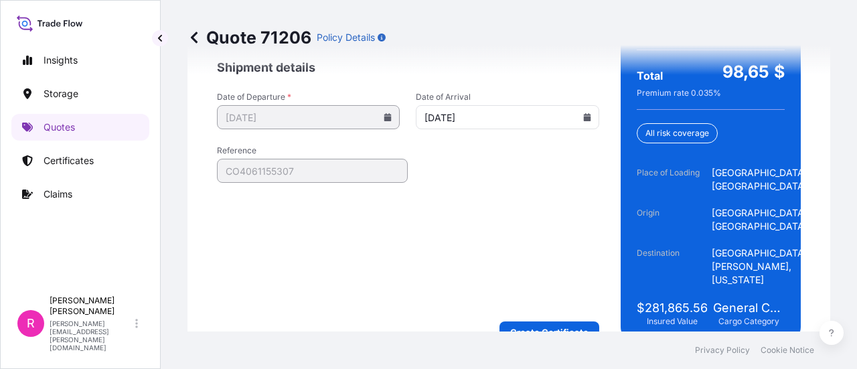
click at [538, 291] on form "Named Assured Details Named Assured Name CONECTORES Address Shipment details Da…" at bounding box center [408, 158] width 382 height 369
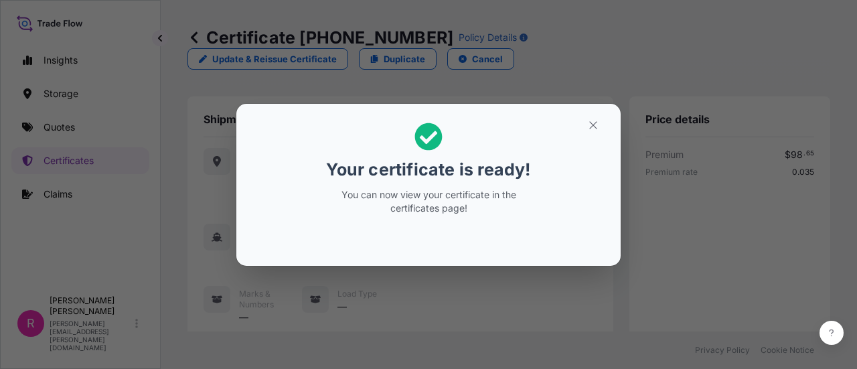
click at [589, 127] on icon "button" at bounding box center [593, 125] width 12 height 12
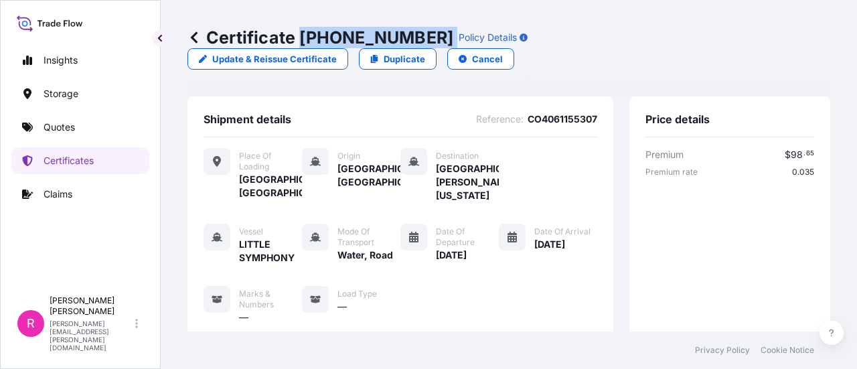
drag, startPoint x: 303, startPoint y: 42, endPoint x: 401, endPoint y: 40, distance: 97.8
click at [401, 40] on div "Certificate 31619-417-1 Policy Details" at bounding box center [358, 37] width 340 height 21
copy p "31619-417-1"
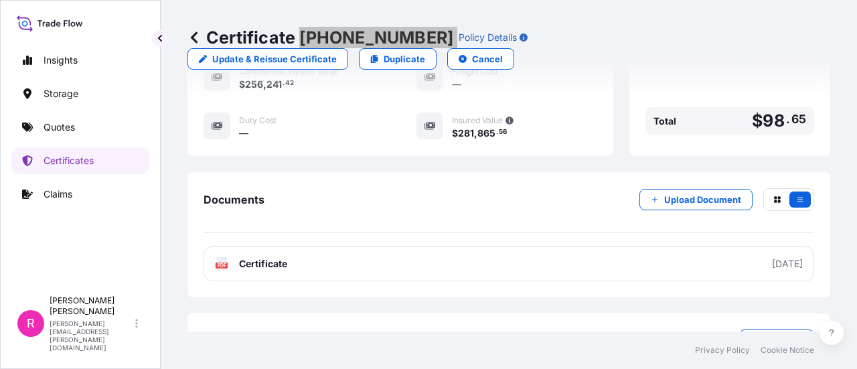
scroll to position [490, 0]
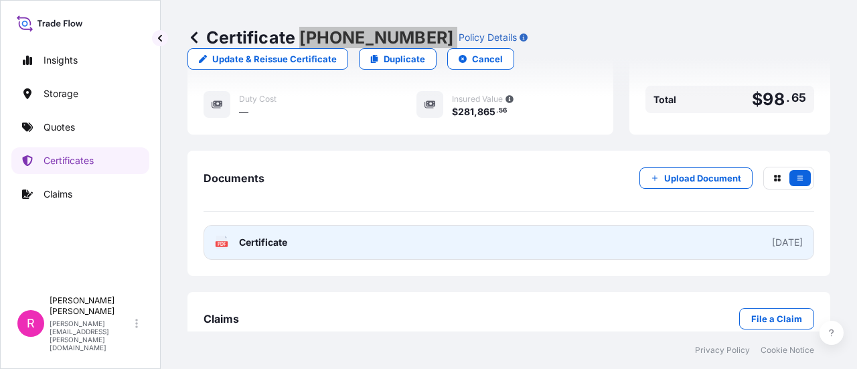
click at [435, 225] on link "PDF Certificate 2025-09-22" at bounding box center [509, 242] width 611 height 35
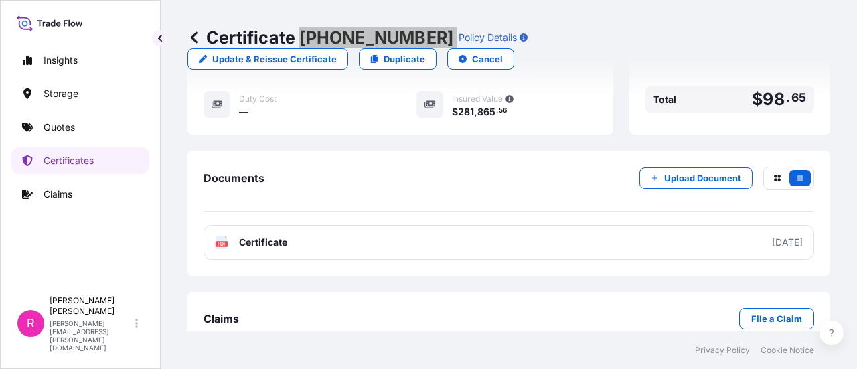
click at [342, 34] on p "Certificate 31619-417-1" at bounding box center [321, 37] width 266 height 21
drag, startPoint x: 301, startPoint y: 33, endPoint x: 403, endPoint y: 33, distance: 101.1
click at [403, 33] on div "Certificate 31619-417-1 Policy Details" at bounding box center [358, 37] width 340 height 21
copy p "31619-417-1"
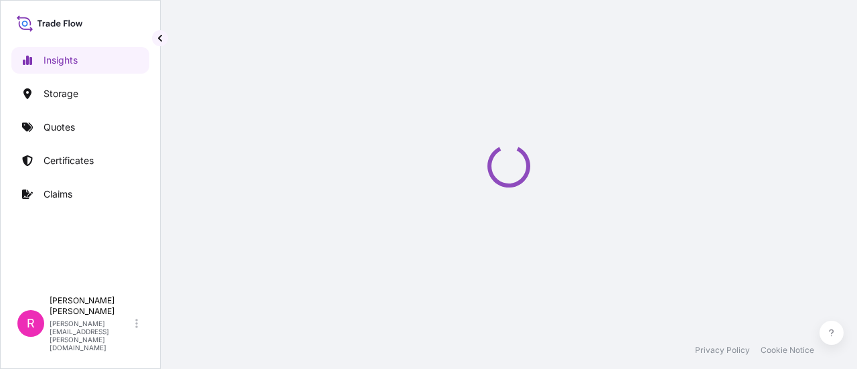
select select "2025"
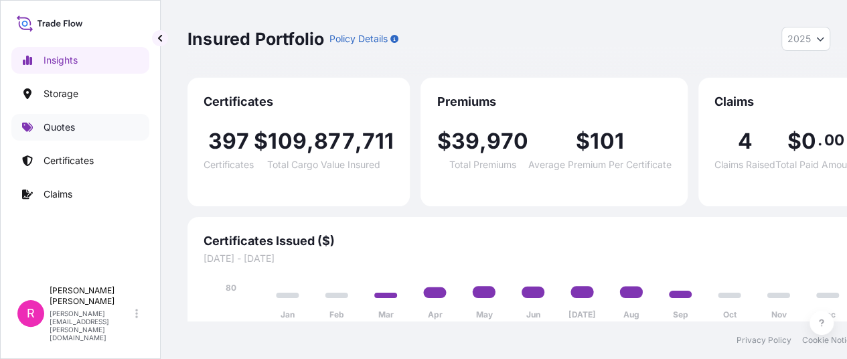
click at [48, 116] on link "Quotes" at bounding box center [80, 127] width 138 height 27
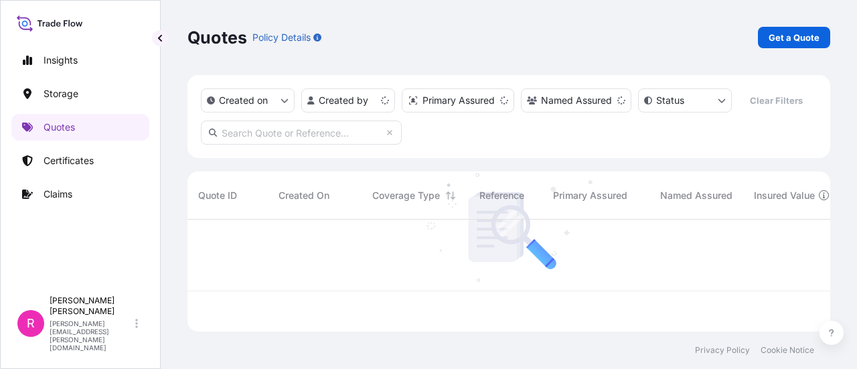
scroll to position [109, 632]
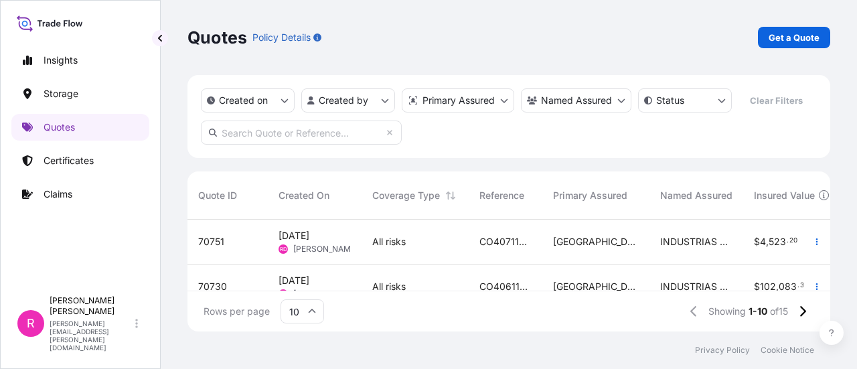
click at [778, 21] on div "Quotes Policy Details Get a Quote" at bounding box center [509, 37] width 643 height 75
click at [784, 29] on link "Get a Quote" at bounding box center [794, 37] width 72 height 21
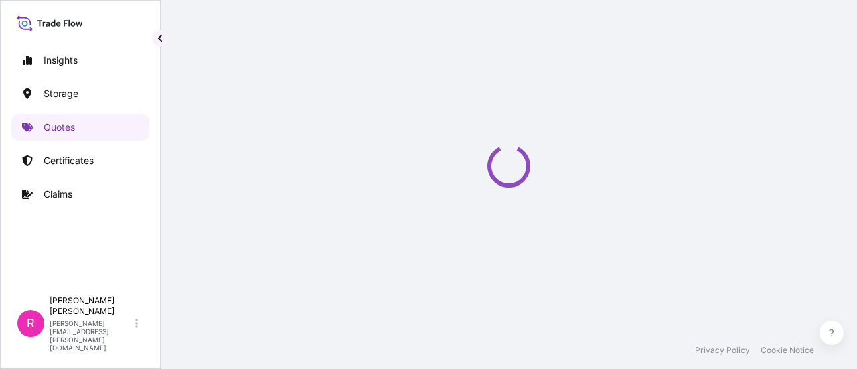
select select "Water"
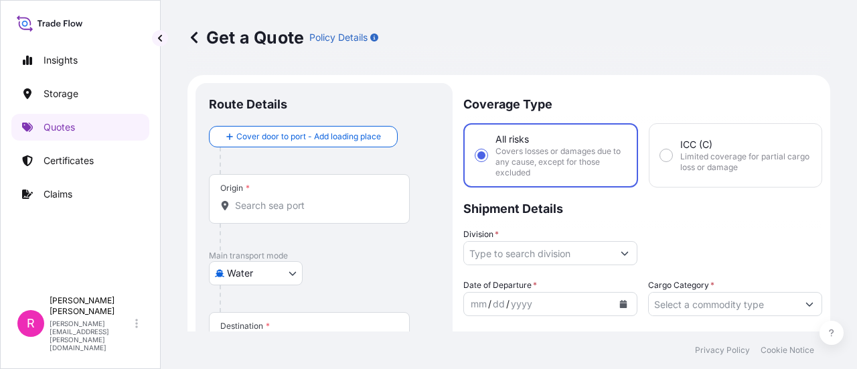
scroll to position [21, 0]
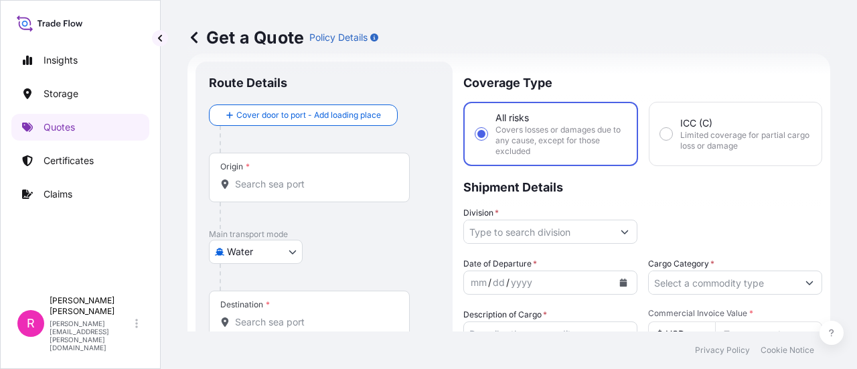
click at [260, 182] on input "Origin *" at bounding box center [314, 184] width 158 height 13
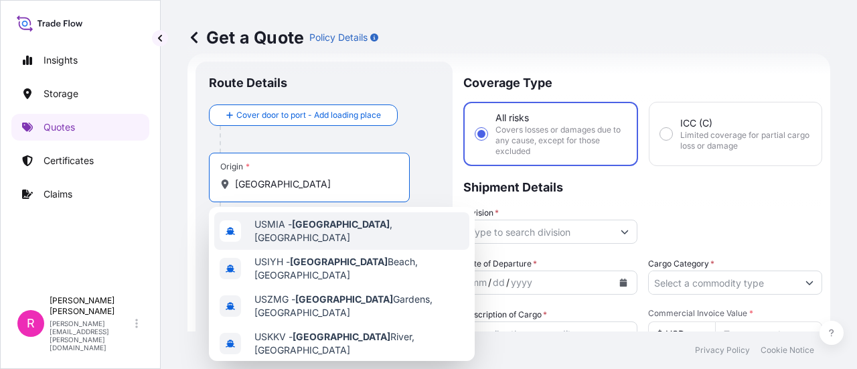
click at [290, 230] on span "USMIA - Miami , United States" at bounding box center [360, 231] width 210 height 27
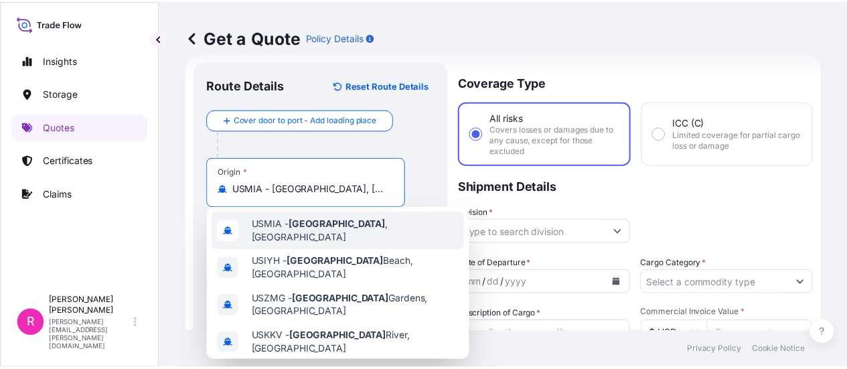
scroll to position [88, 0]
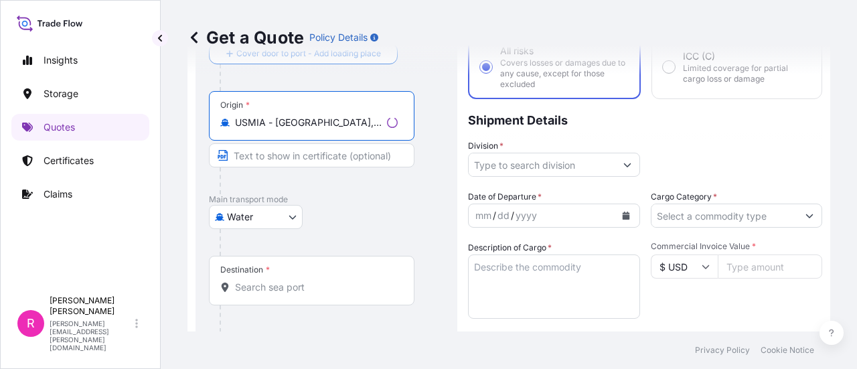
type input "USMIA - Miami, United States"
click at [261, 290] on input "Destination *" at bounding box center [316, 287] width 163 height 13
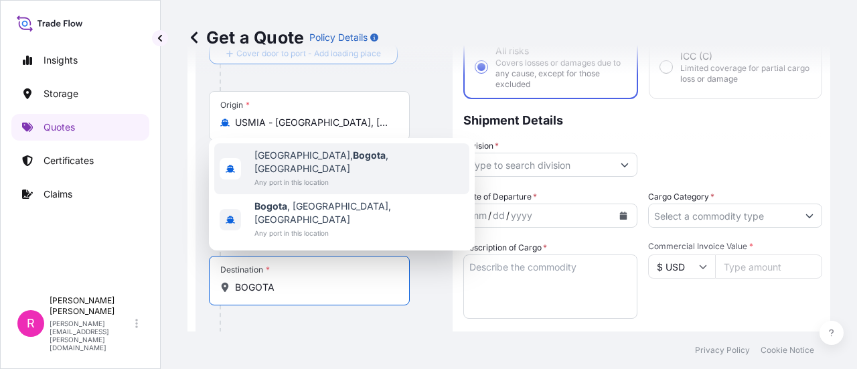
click at [342, 175] on span "Bogotá, Bogota , Colombia" at bounding box center [360, 162] width 210 height 27
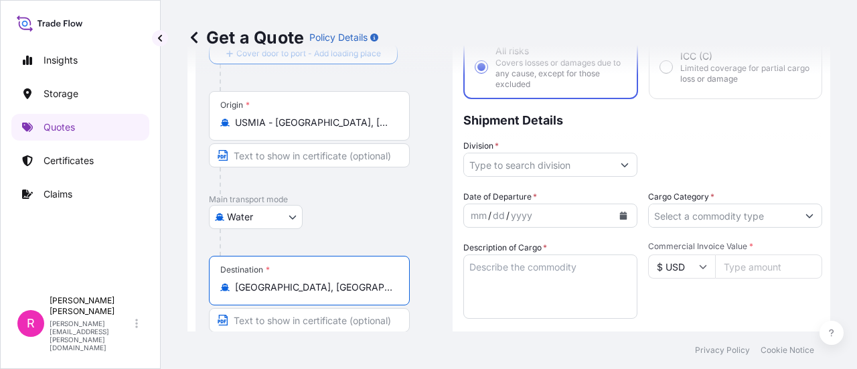
type input "Bogotá, Bogota, Colombia"
click at [541, 167] on input "Division *" at bounding box center [538, 165] width 149 height 24
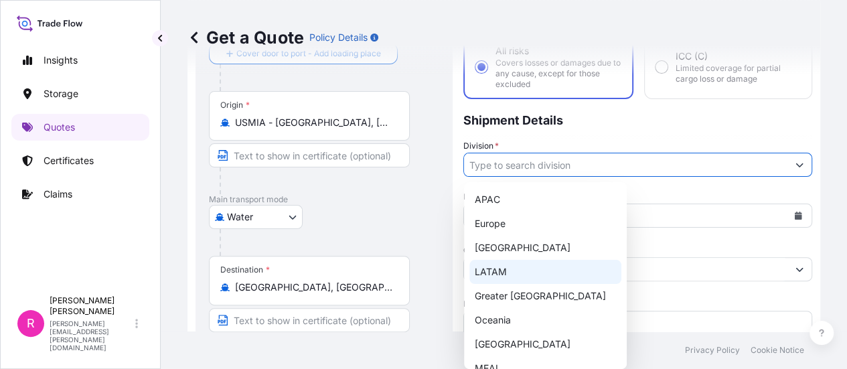
click at [524, 273] on div "LATAM" at bounding box center [546, 272] width 152 height 24
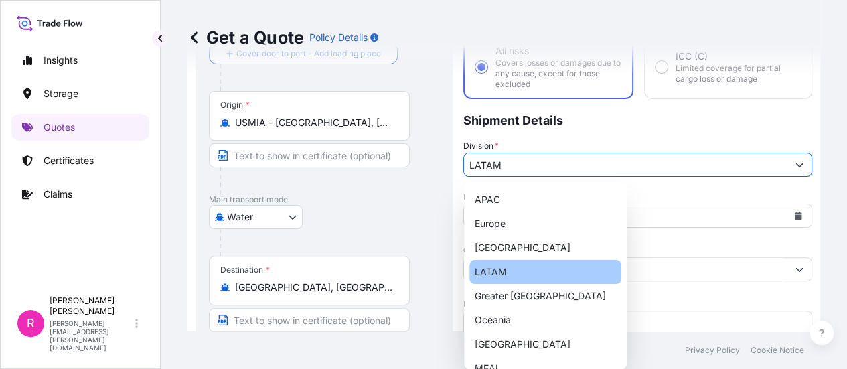
type input "LATAM"
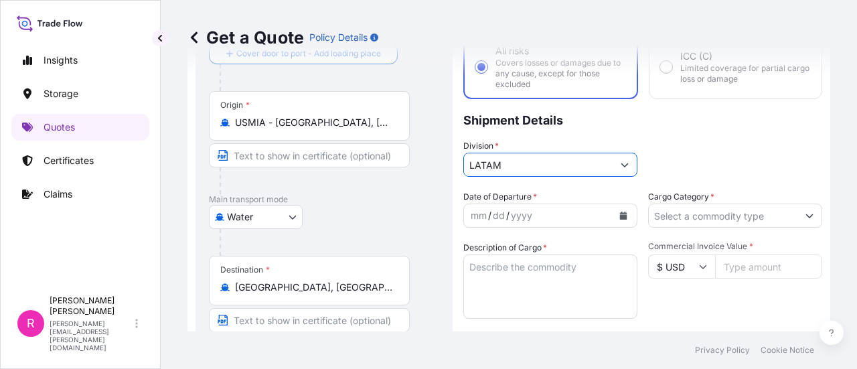
click at [610, 211] on div "mm / dd / yyyy" at bounding box center [551, 216] width 174 height 24
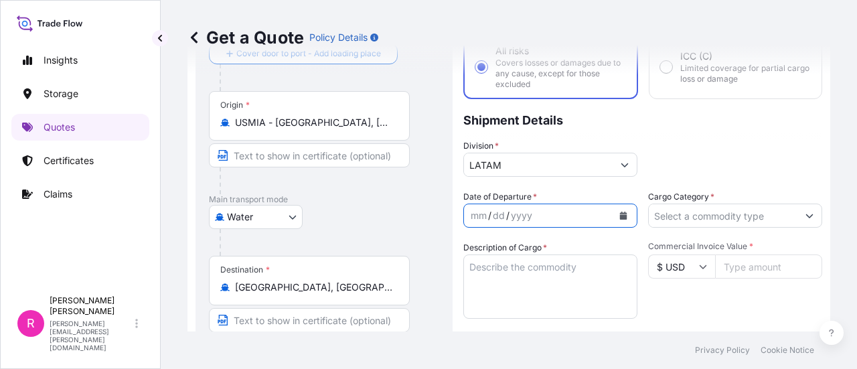
click at [620, 215] on icon "Calendar" at bounding box center [623, 216] width 7 height 8
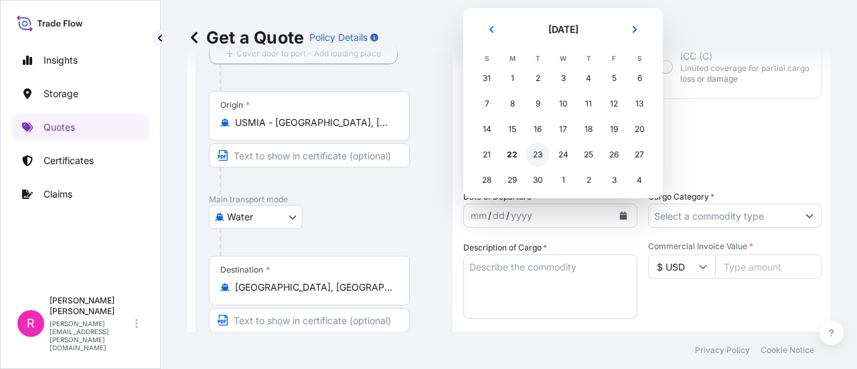
click at [535, 149] on div "23" at bounding box center [538, 155] width 24 height 24
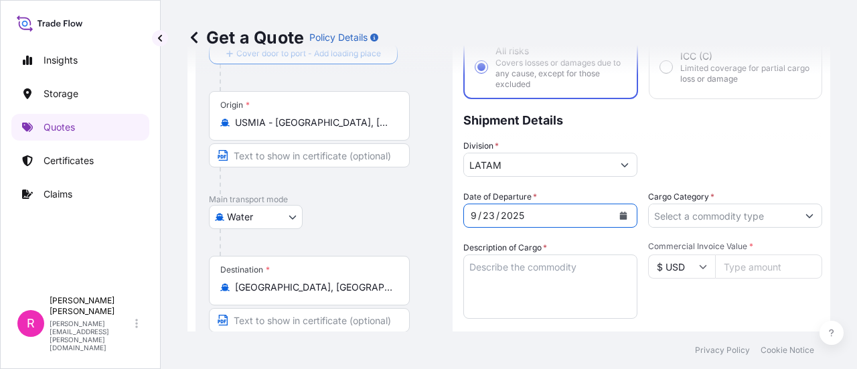
click at [673, 202] on label "Cargo Category *" at bounding box center [681, 196] width 66 height 13
click at [673, 204] on input "Cargo Category *" at bounding box center [723, 216] width 149 height 24
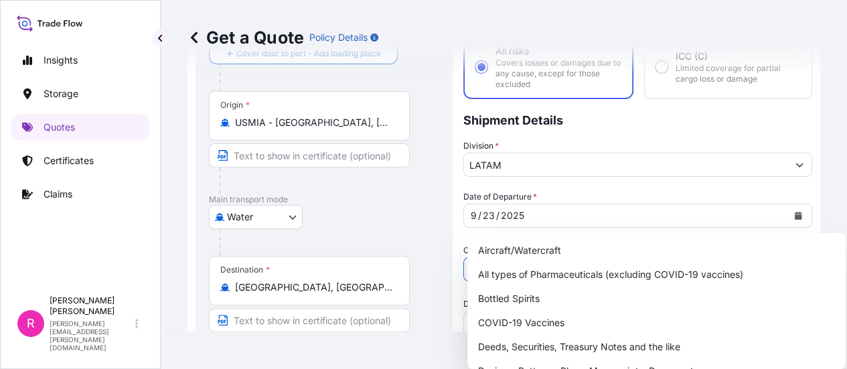
click at [677, 257] on input "Cargo Category *" at bounding box center [626, 269] width 324 height 24
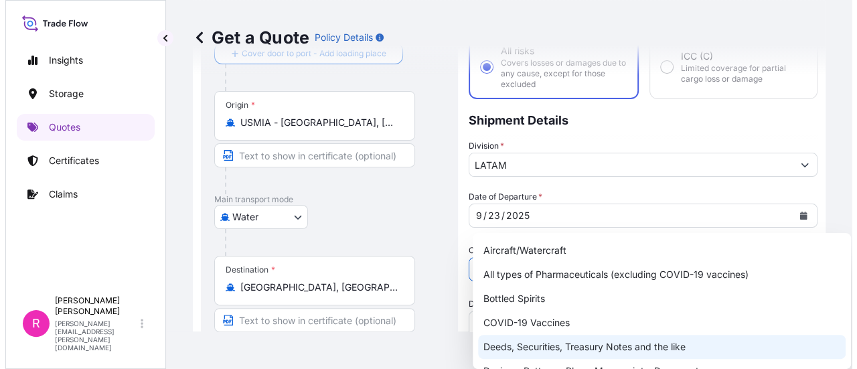
scroll to position [67, 0]
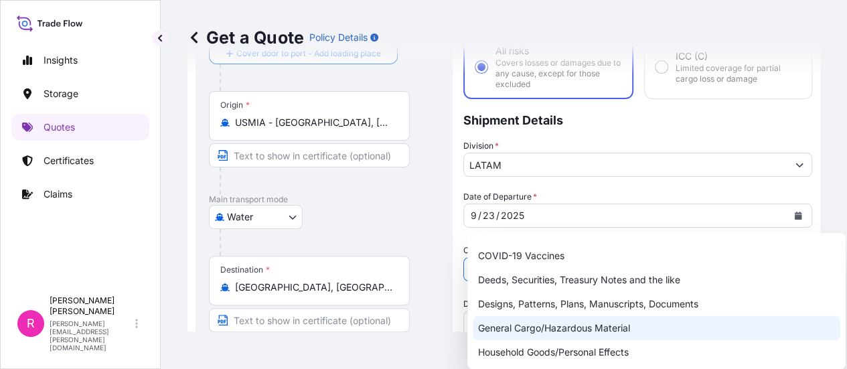
click at [536, 325] on div "General Cargo/Hazardous Material" at bounding box center [657, 328] width 368 height 24
type input "General Cargo/Hazardous Material"
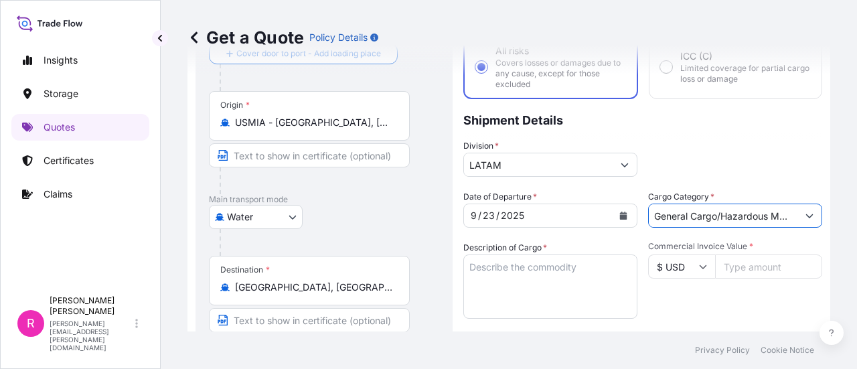
drag, startPoint x: 510, startPoint y: 263, endPoint x: 825, endPoint y: 270, distance: 314.9
click at [510, 264] on textarea "Description of Cargo *" at bounding box center [551, 287] width 174 height 64
drag, startPoint x: 556, startPoint y: 279, endPoint x: 573, endPoint y: 269, distance: 20.1
click at [556, 279] on textarea "Description of Cargo *" at bounding box center [551, 287] width 174 height 64
paste textarea "POWER TRANSFORMER"
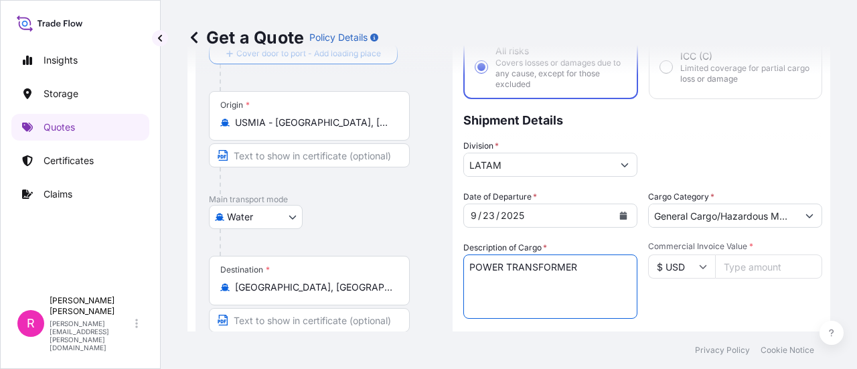
scroll to position [155, 0]
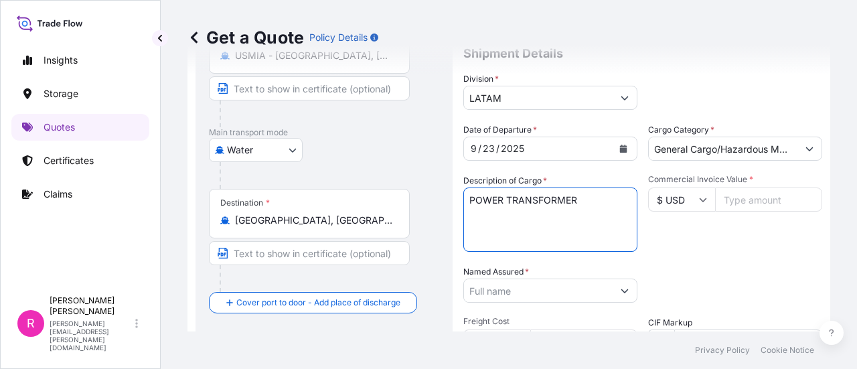
type textarea "POWER TRANSFORMER"
drag, startPoint x: 748, startPoint y: 201, endPoint x: 800, endPoint y: 215, distance: 53.5
click at [749, 201] on input "Commercial Invoice Value *" at bounding box center [768, 200] width 107 height 24
click at [737, 195] on input "Commercial Invoice Value *" at bounding box center [768, 200] width 107 height 24
type input "61781"
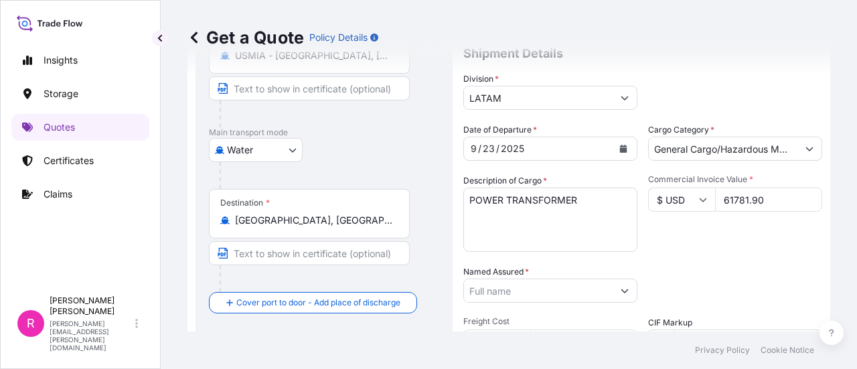
type input "61781.90"
click at [571, 284] on input "Named Assured *" at bounding box center [538, 291] width 149 height 24
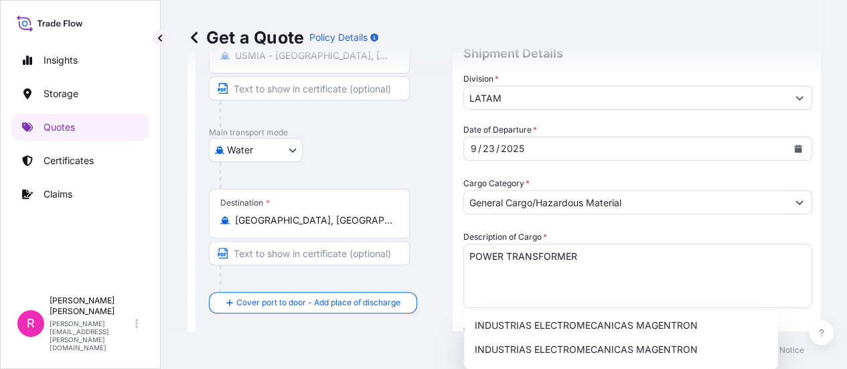
click at [552, 308] on div "INDUSTRIAS ELECTROMECANICAS MAGENTRON INDUSTRIAS ELECTROMECANICAS MAGENTRON IND…" at bounding box center [621, 338] width 314 height 61
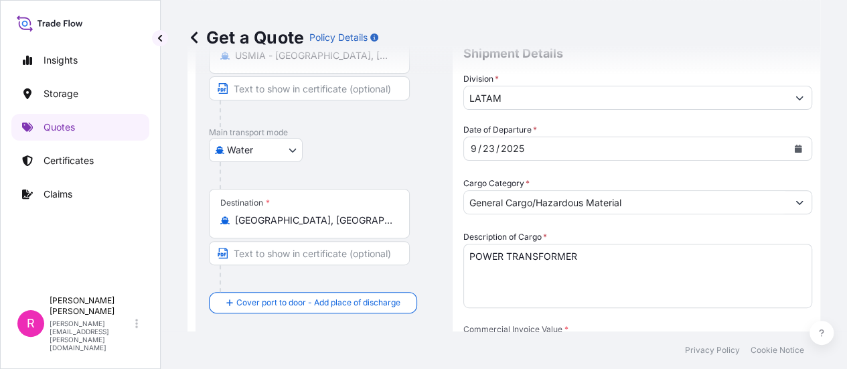
drag, startPoint x: 541, startPoint y: 288, endPoint x: 576, endPoint y: 290, distance: 34.9
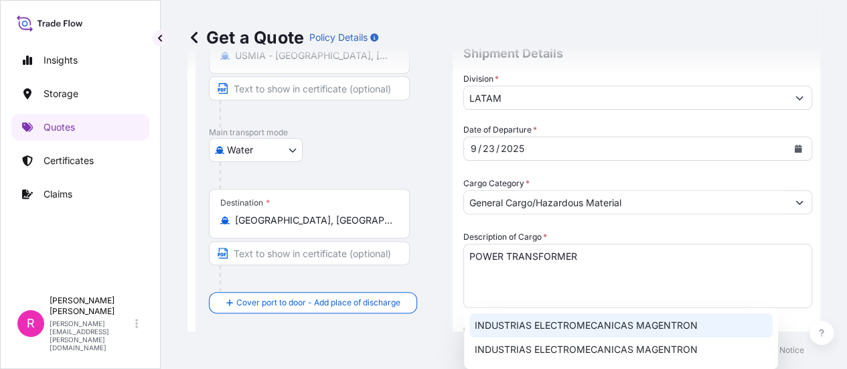
click at [581, 318] on div "INDUSTRIAS ELECTROMECANICAS MAGENTRON" at bounding box center [621, 325] width 303 height 24
type input "INDUSTRIAS ELECTROMECANICAS MAGENTRON"
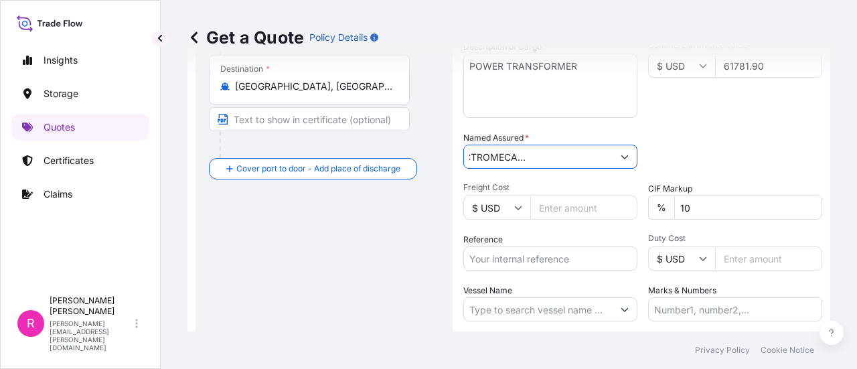
scroll to position [0, 0]
click at [555, 255] on body "Insights Storage Quotes Certificates Claims R Ruben Diaz ruben.diaz@psabdp.com …" at bounding box center [428, 184] width 857 height 369
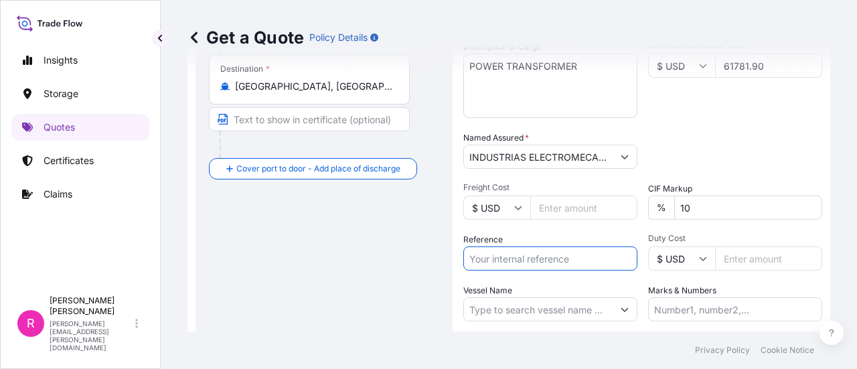
click at [555, 255] on input "Reference" at bounding box center [551, 259] width 174 height 24
paste input "CONSOLIDADO WK33"
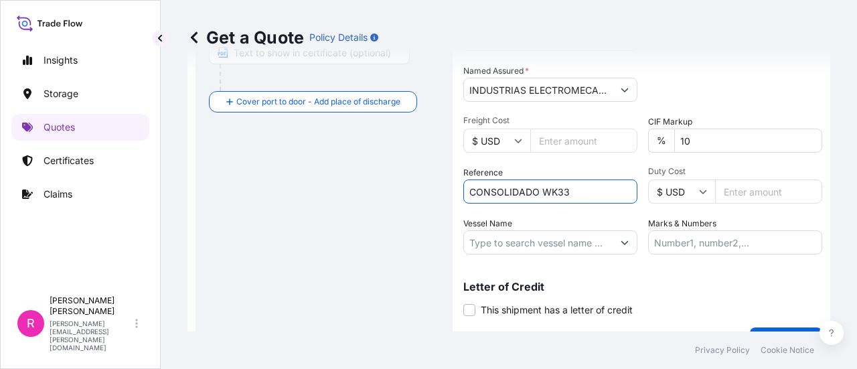
type input "CONSOLIDADO WK33"
click at [745, 197] on input "Duty Cost" at bounding box center [768, 192] width 107 height 24
type input "61781"
type input "61781.9"
click at [562, 250] on input "Vessel Name" at bounding box center [538, 242] width 149 height 24
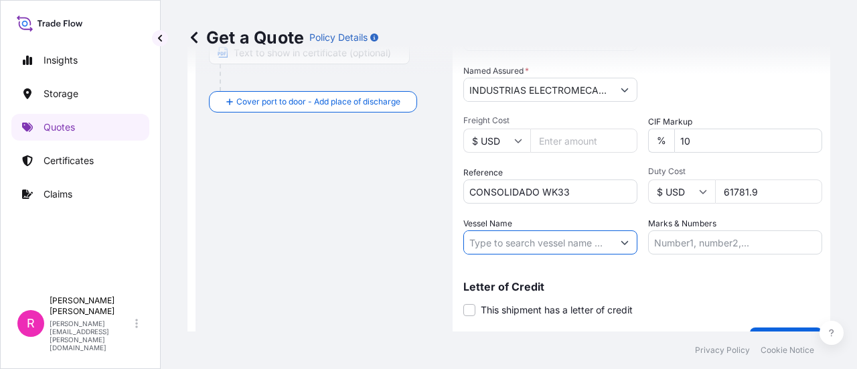
scroll to position [155, 0]
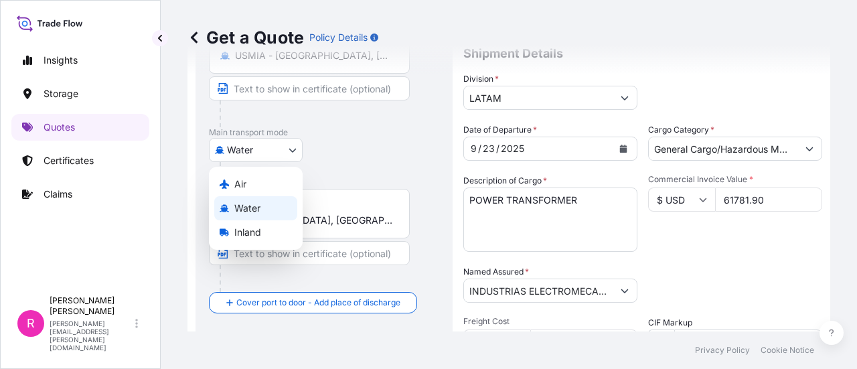
click at [262, 153] on body "Insights Storage Quotes Certificates Claims R Ruben Diaz ruben.diaz@psabdp.com …" at bounding box center [428, 184] width 857 height 369
click at [261, 184] on div "Air" at bounding box center [255, 184] width 83 height 24
select select "Air"
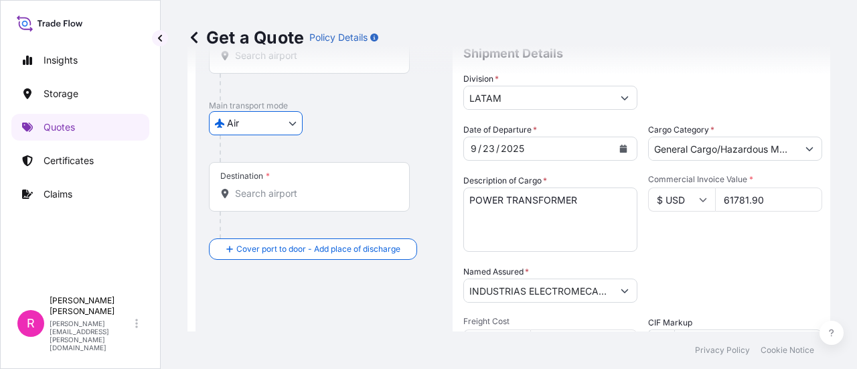
scroll to position [88, 0]
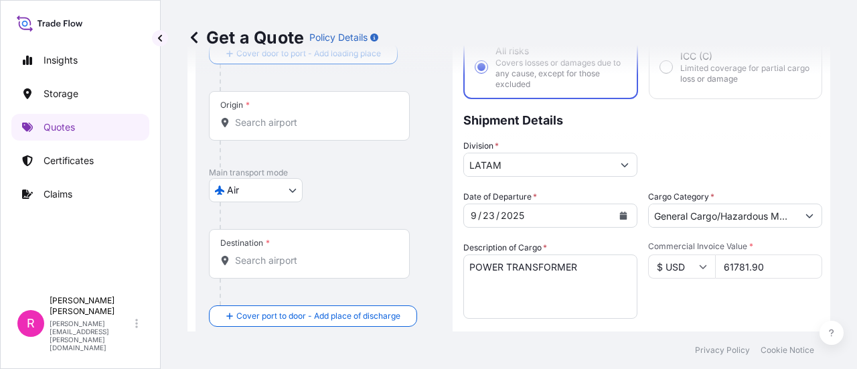
click at [261, 132] on div "Origin *" at bounding box center [309, 116] width 201 height 50
click at [261, 129] on input "Origin *" at bounding box center [314, 122] width 158 height 13
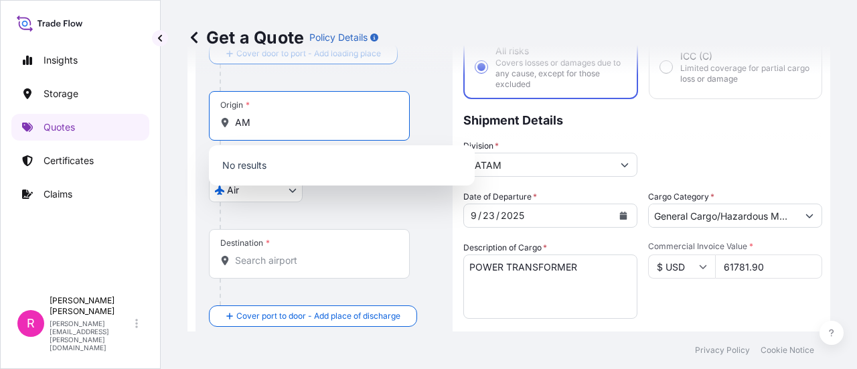
type input "A"
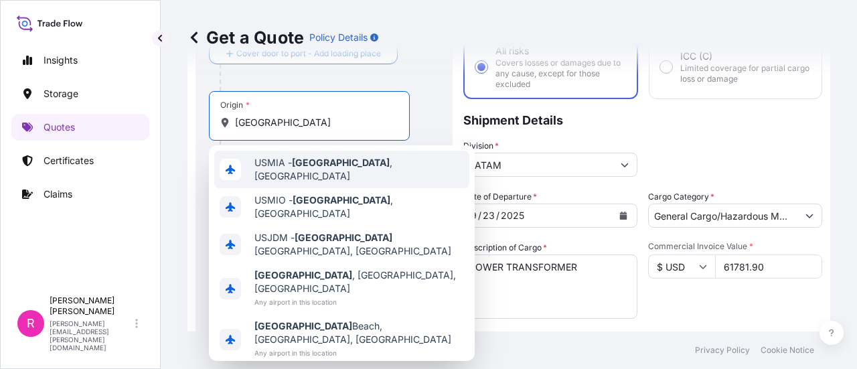
click at [289, 164] on span "USMIA - Miami , United States" at bounding box center [360, 169] width 210 height 27
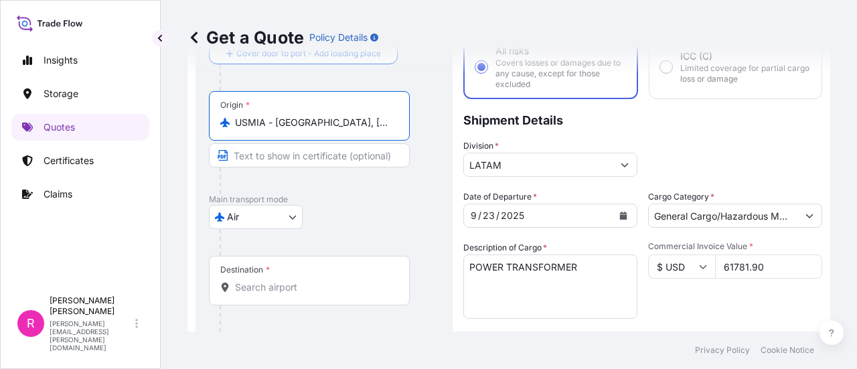
scroll to position [155, 0]
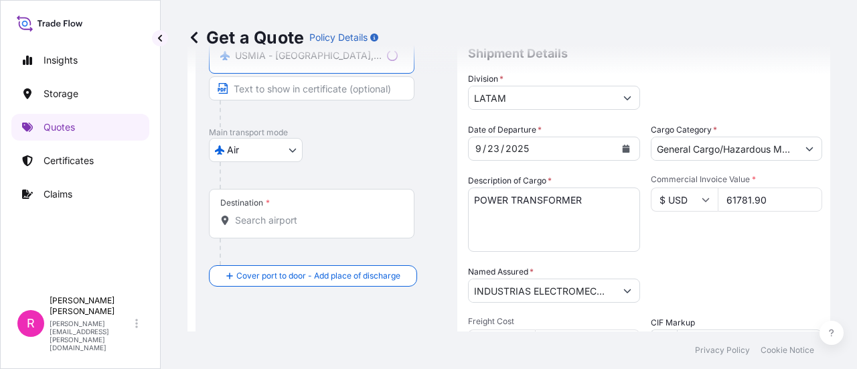
type input "USMIA - Miami, United States"
click at [305, 226] on input "Destination *" at bounding box center [316, 220] width 163 height 13
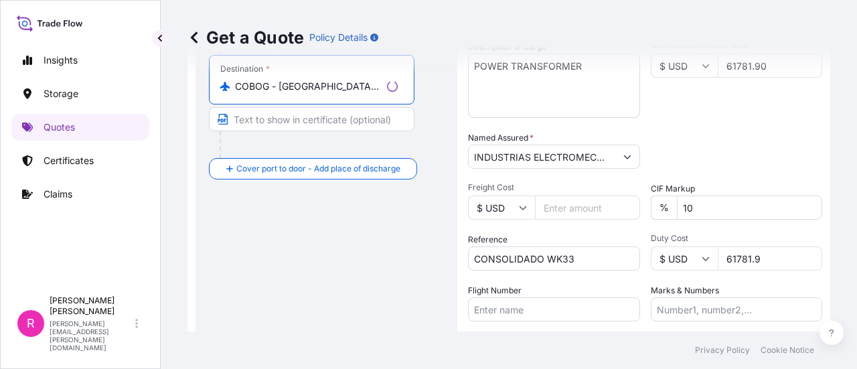
scroll to position [356, 0]
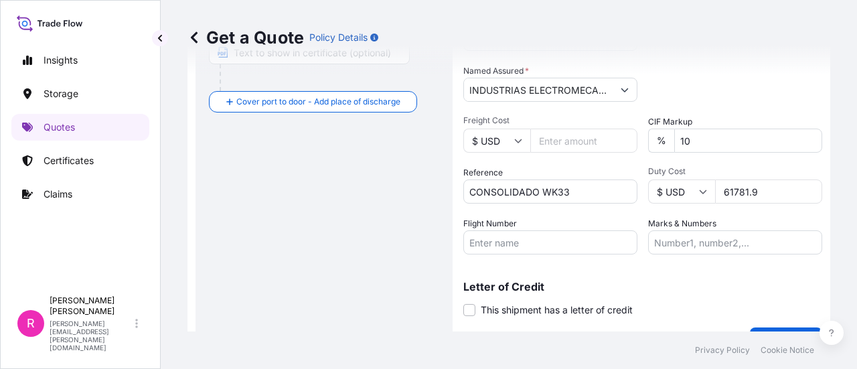
type input "COBOG - Bogota, Colombia"
click at [543, 263] on div "Coverage Type All risks Covers losses or damages due to any cause, except for t…" at bounding box center [643, 41] width 359 height 628
drag, startPoint x: 541, startPoint y: 251, endPoint x: 819, endPoint y: 235, distance: 278.5
click at [541, 251] on input "Flight Number" at bounding box center [551, 242] width 174 height 24
click at [498, 231] on input "Flight Number" at bounding box center [551, 242] width 174 height 24
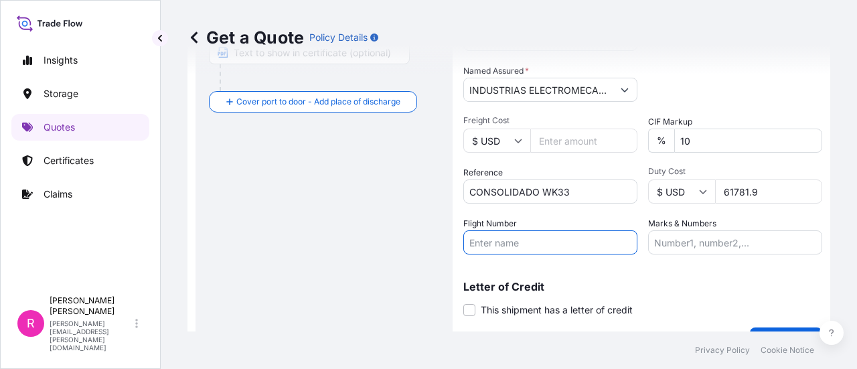
drag, startPoint x: 526, startPoint y: 251, endPoint x: 567, endPoint y: 249, distance: 40.9
click at [526, 251] on input "Flight Number" at bounding box center [551, 242] width 174 height 24
paste input "SLI24320"
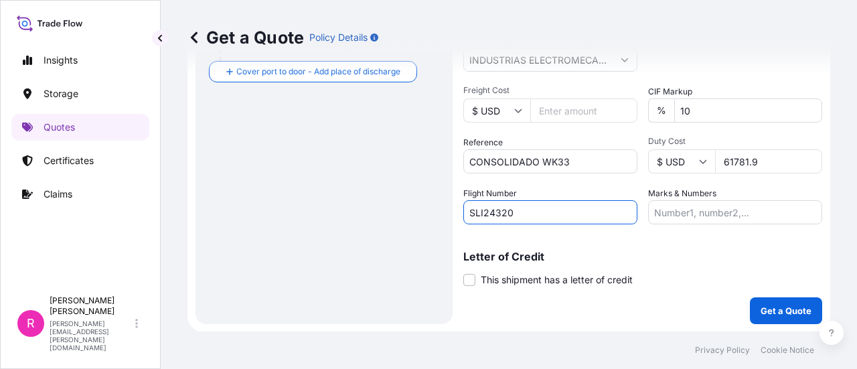
type input "SLI24320"
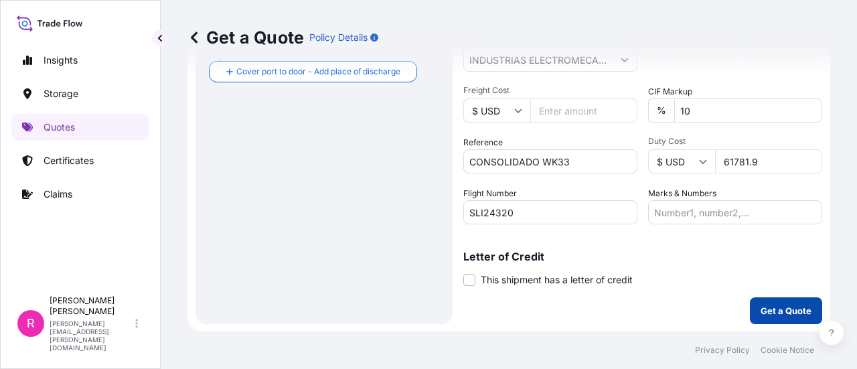
click at [760, 300] on button "Get a Quote" at bounding box center [786, 310] width 72 height 27
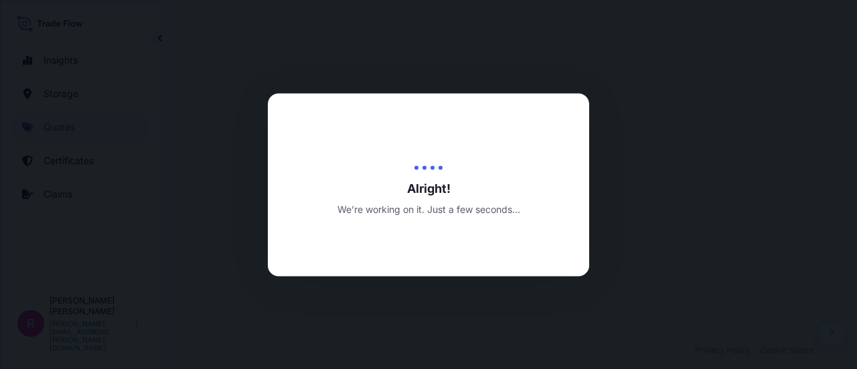
select select "Air"
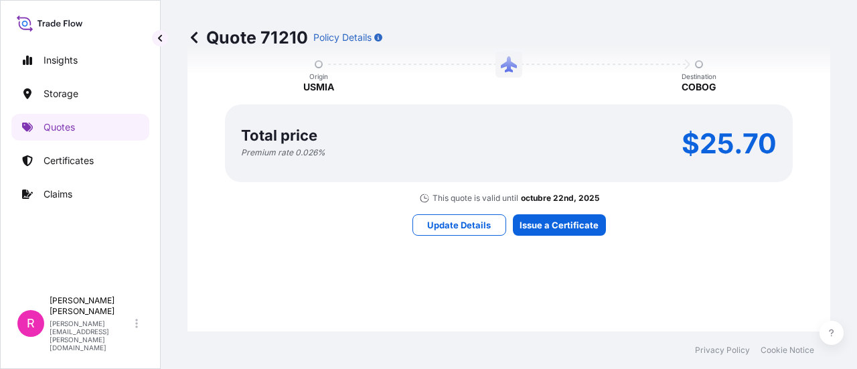
scroll to position [1267, 0]
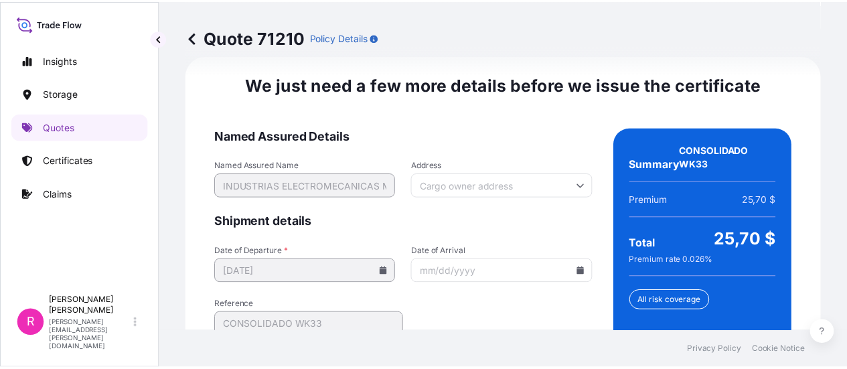
scroll to position [2235, 0]
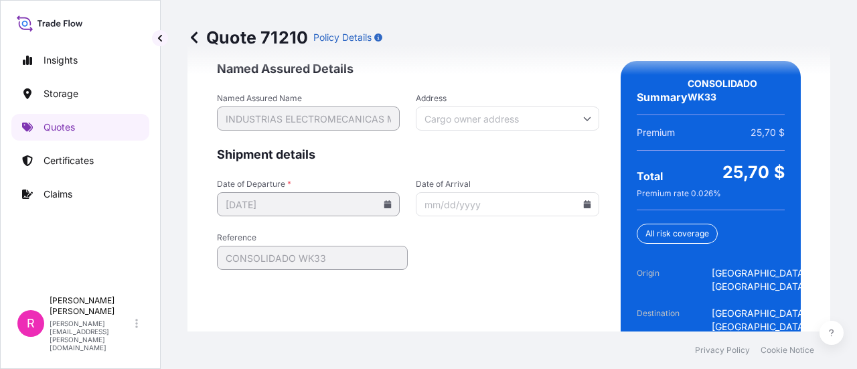
click at [583, 200] on icon at bounding box center [586, 204] width 7 height 8
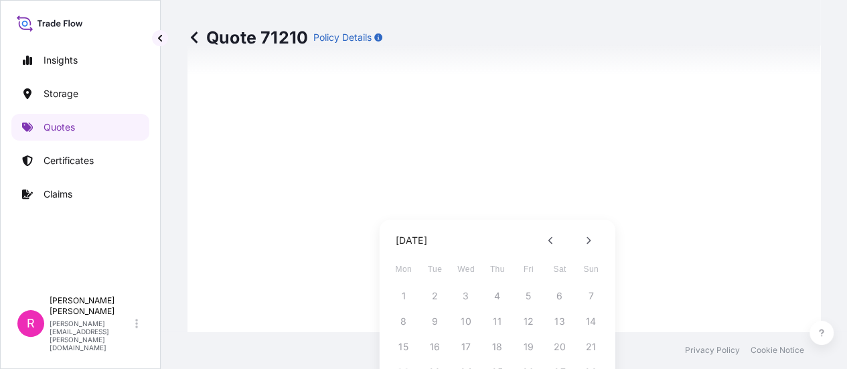
scroll to position [67, 0]
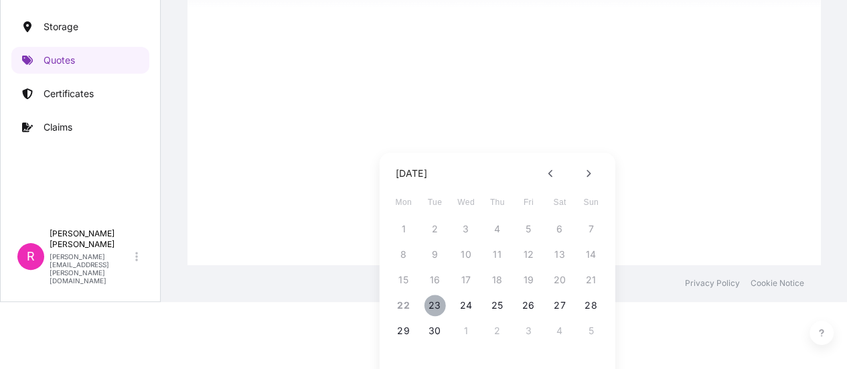
click at [430, 305] on button "23" at bounding box center [434, 305] width 21 height 21
type input "09/23/2025"
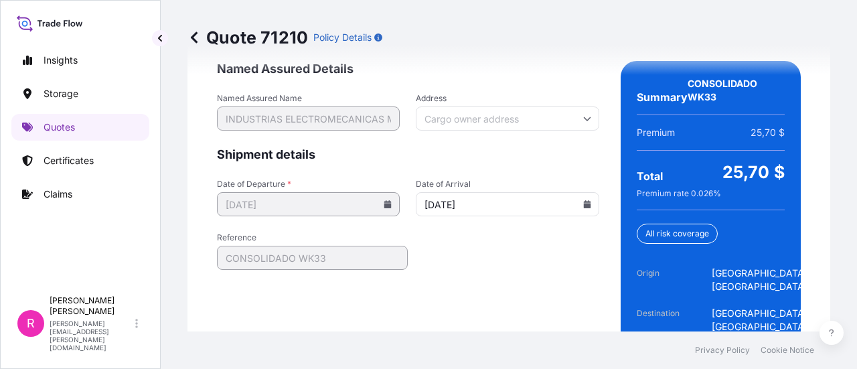
scroll to position [2308, 0]
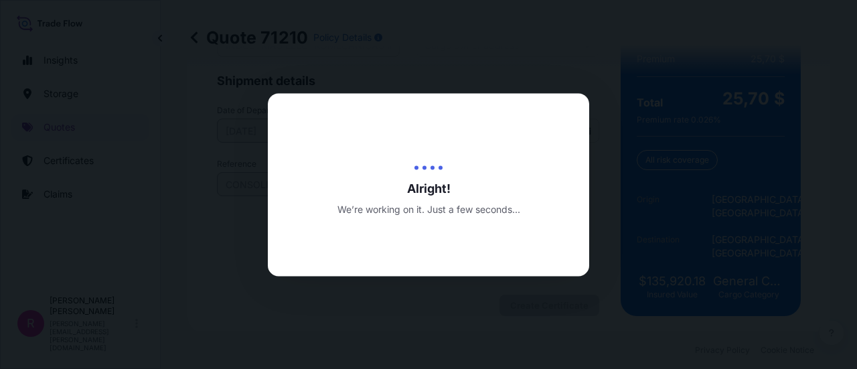
click at [374, 69] on div at bounding box center [428, 184] width 857 height 369
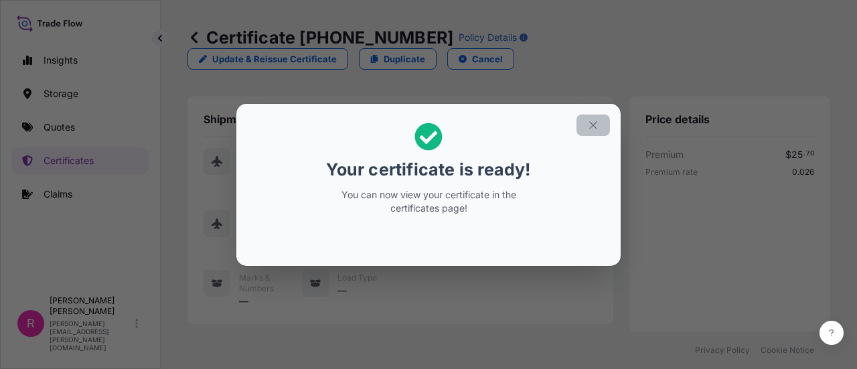
click at [586, 123] on button "button" at bounding box center [593, 125] width 33 height 21
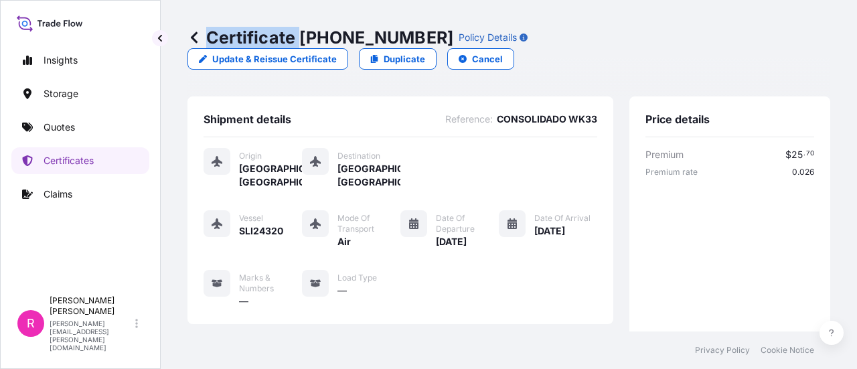
drag, startPoint x: 303, startPoint y: 34, endPoint x: 399, endPoint y: 36, distance: 96.5
click at [399, 36] on div "Certificate 31619-418-1 Policy Details" at bounding box center [358, 37] width 340 height 21
click at [401, 33] on div "Certificate 31619-418-1 Policy Details" at bounding box center [358, 37] width 340 height 21
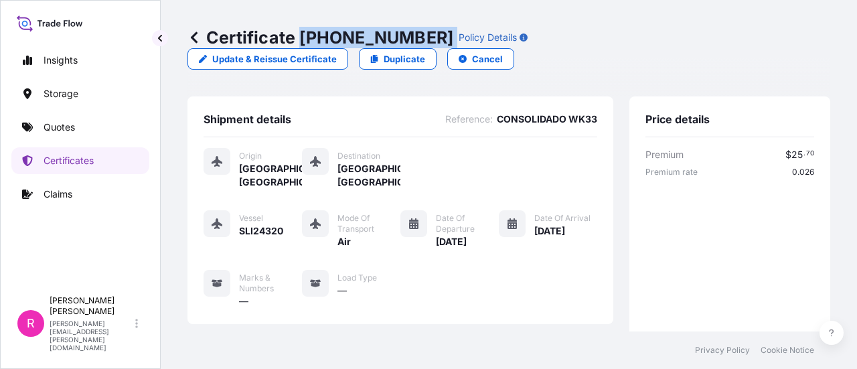
drag, startPoint x: 304, startPoint y: 33, endPoint x: 401, endPoint y: 36, distance: 97.2
click at [401, 36] on div "Certificate 31619-418-1 Policy Details" at bounding box center [358, 37] width 340 height 21
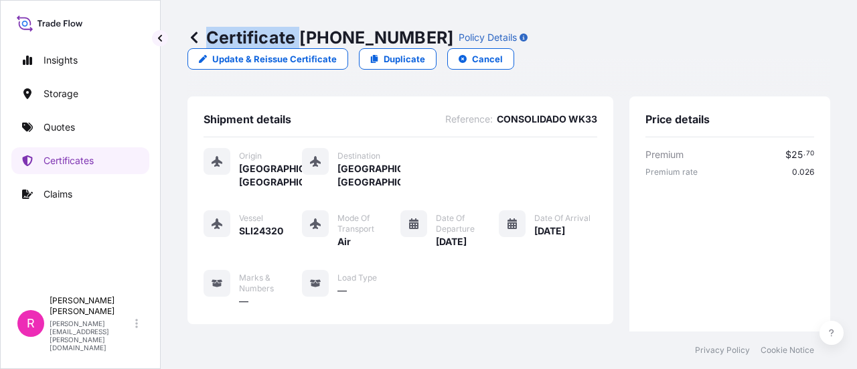
copy p "Certificate"
click at [314, 23] on div "Certificate 31619-418-1 Policy Details Update & Reissue Certificate Duplicate C…" at bounding box center [509, 48] width 643 height 96
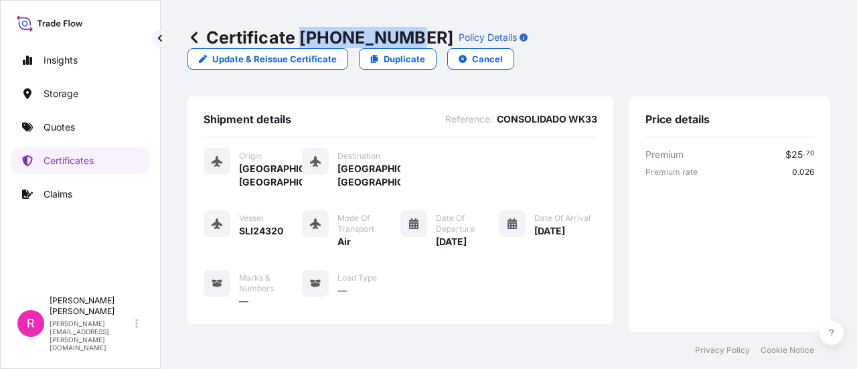
drag, startPoint x: 304, startPoint y: 34, endPoint x: 398, endPoint y: 38, distance: 93.8
click at [398, 38] on p "Certificate 31619-418-1" at bounding box center [321, 37] width 266 height 21
copy p "31619-418-1"
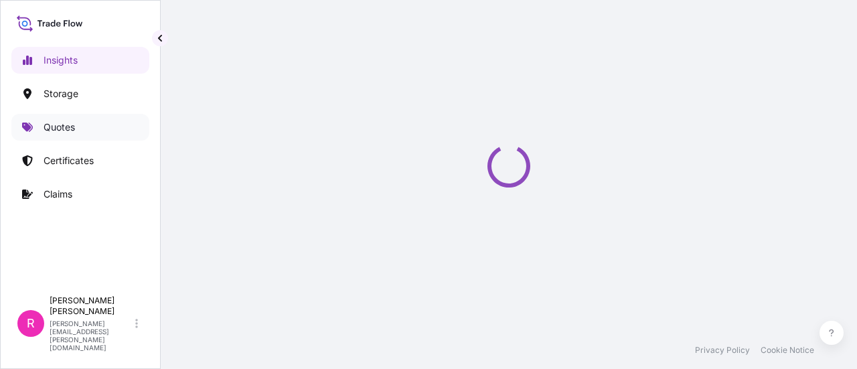
click at [52, 116] on link "Quotes" at bounding box center [80, 127] width 138 height 27
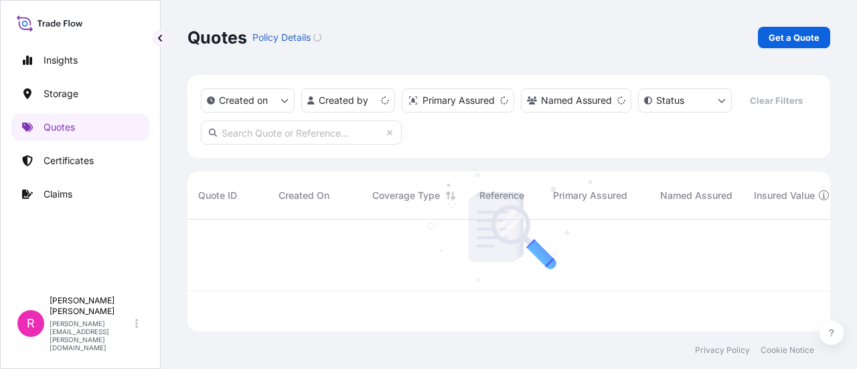
scroll to position [109, 632]
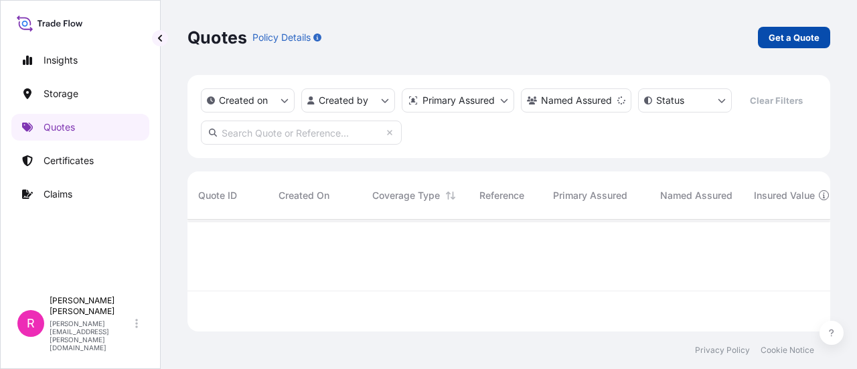
click at [780, 42] on p "Get a Quote" at bounding box center [794, 37] width 51 height 13
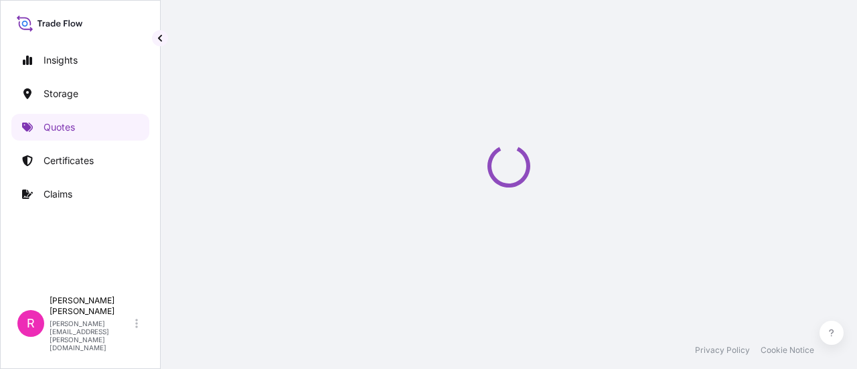
select select "Water"
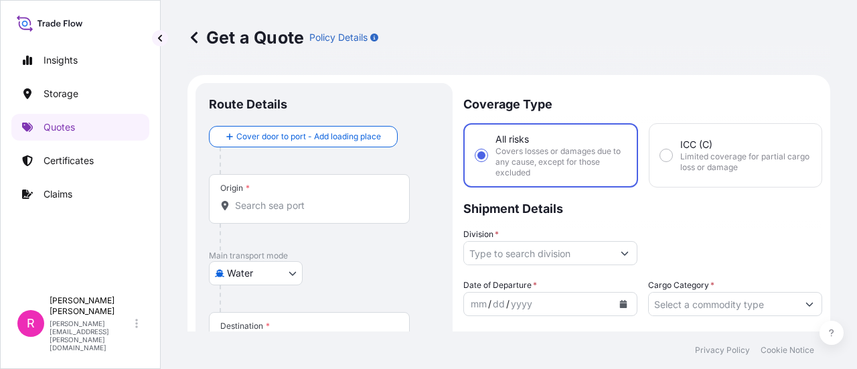
scroll to position [21, 0]
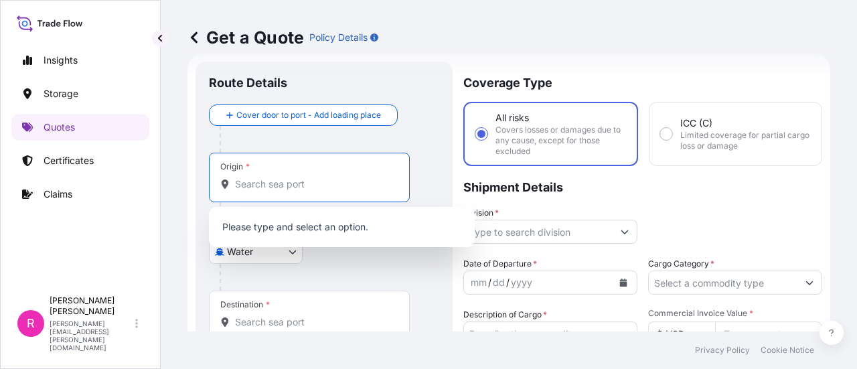
click at [277, 180] on input "Origin *" at bounding box center [314, 184] width 158 height 13
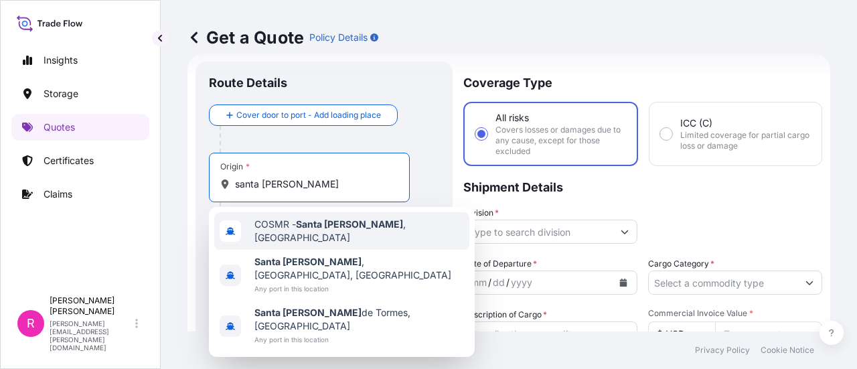
click at [372, 238] on div "COSMR - Santa Marta , Colombia" at bounding box center [341, 231] width 255 height 38
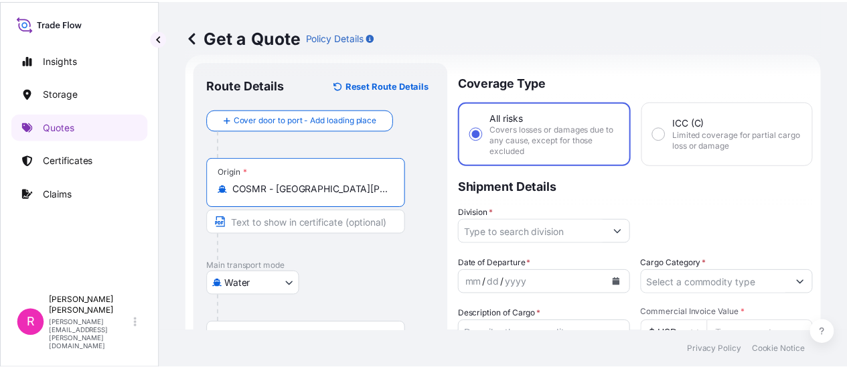
scroll to position [88, 0]
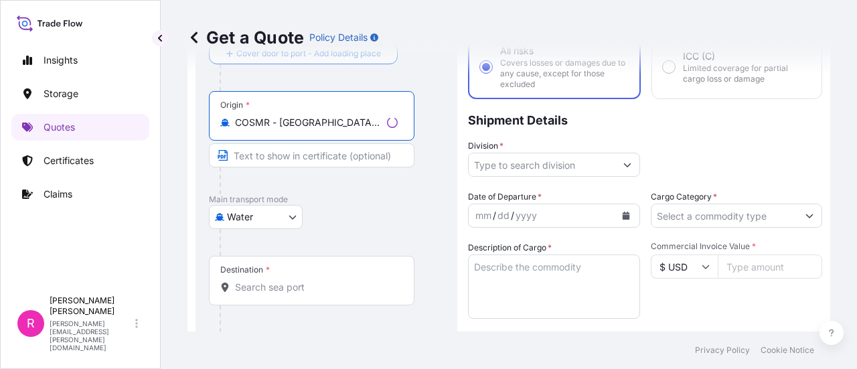
type input "COSMR - Santa Marta, Colombia"
click at [270, 279] on div "Destination *" at bounding box center [312, 281] width 206 height 50
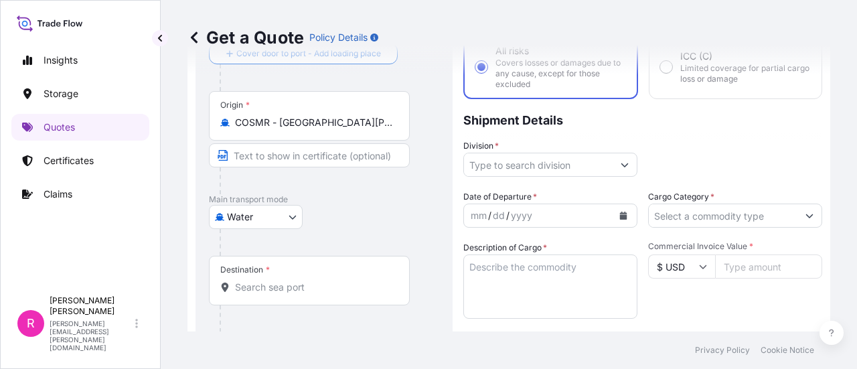
drag, startPoint x: 270, startPoint y: 279, endPoint x: 267, endPoint y: 230, distance: 49.0
click at [270, 273] on div "Destination *" at bounding box center [309, 281] width 201 height 50
click at [270, 281] on input "Destination *" at bounding box center [314, 287] width 158 height 13
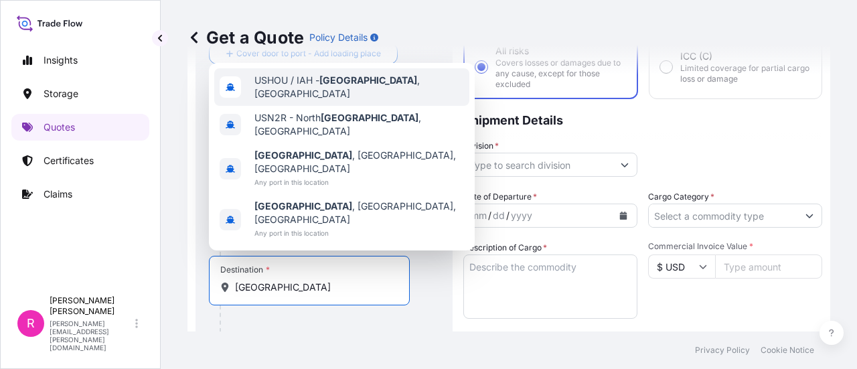
click at [347, 106] on div "USHOU / IAH - Houston , United States" at bounding box center [341, 87] width 255 height 38
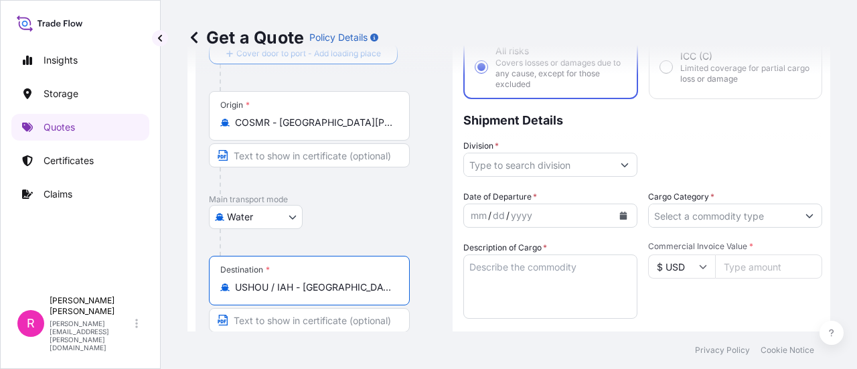
type input "USHOU / IAH - Houston, United States"
click at [504, 160] on input "Division *" at bounding box center [538, 165] width 149 height 24
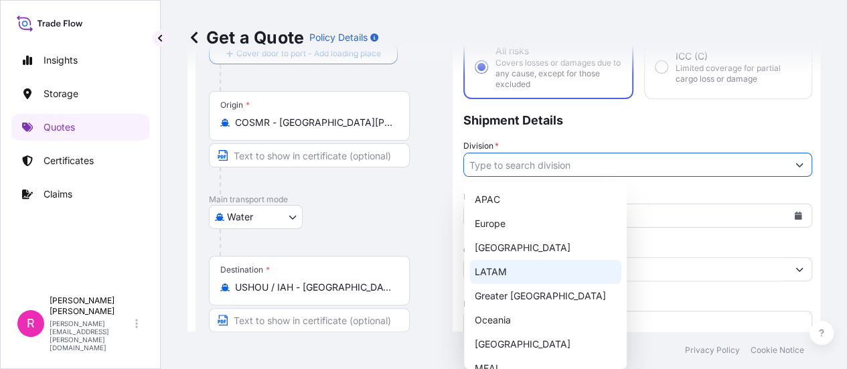
click at [486, 269] on div "LATAM" at bounding box center [546, 272] width 152 height 24
type input "LATAM"
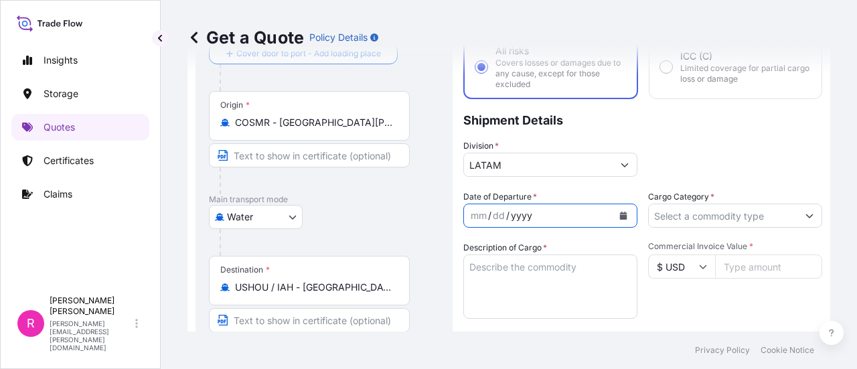
click at [528, 218] on div "yyyy" at bounding box center [522, 216] width 24 height 16
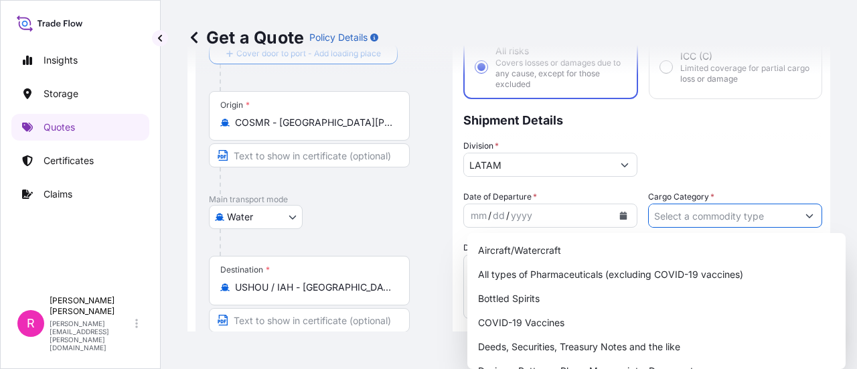
click at [804, 212] on form "Route Details Reset Route Details Cover door to port - Add loading place Place …" at bounding box center [509, 309] width 643 height 644
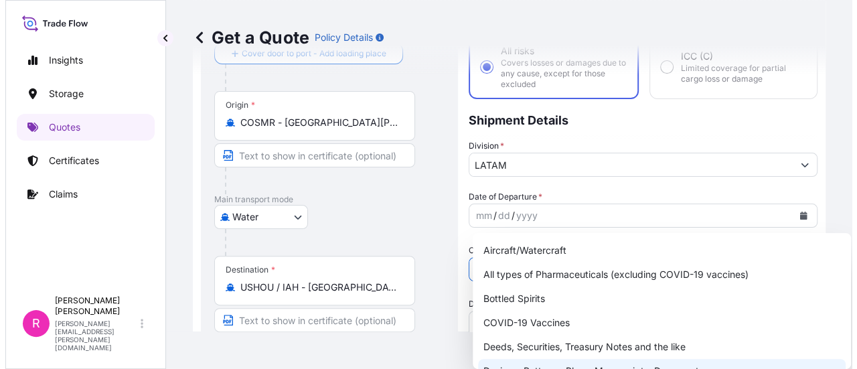
scroll to position [67, 0]
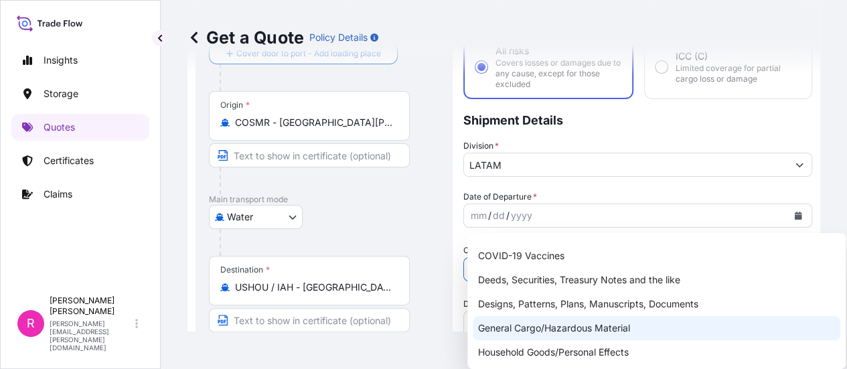
click at [545, 323] on div "General Cargo/Hazardous Material" at bounding box center [657, 328] width 368 height 24
type input "General Cargo/Hazardous Material"
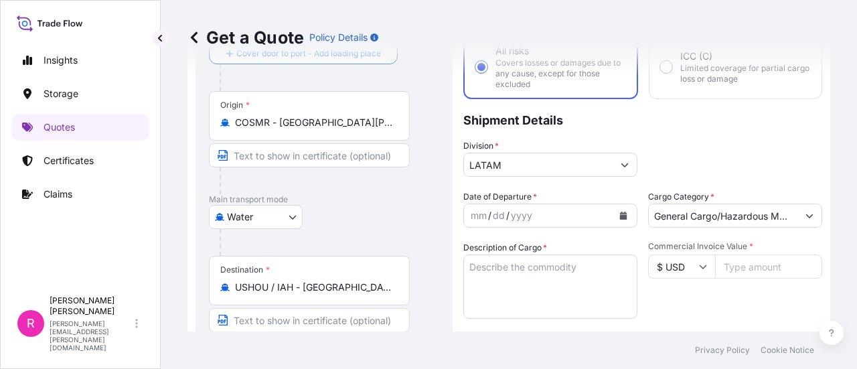
click at [525, 249] on label "Description of Cargo *" at bounding box center [506, 247] width 84 height 13
click at [525, 255] on textarea "Description of Cargo *" at bounding box center [551, 287] width 174 height 64
click at [526, 265] on textarea "Description of Cargo *" at bounding box center [551, 287] width 174 height 64
click at [620, 214] on icon "Calendar" at bounding box center [624, 216] width 8 height 8
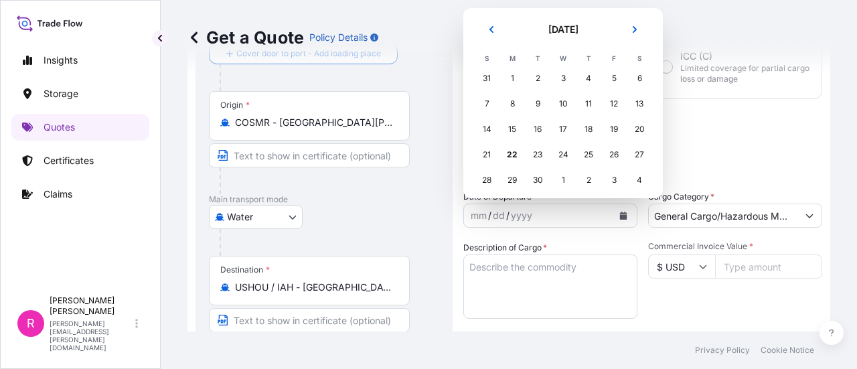
click at [525, 154] on td "23" at bounding box center [537, 154] width 25 height 25
click at [528, 156] on div "23" at bounding box center [538, 155] width 24 height 24
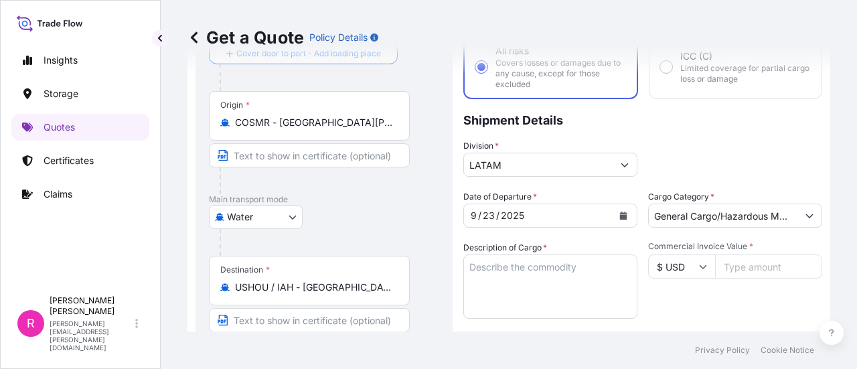
drag, startPoint x: 506, startPoint y: 271, endPoint x: 828, endPoint y: 274, distance: 321.5
click at [510, 271] on textarea "Description of Cargo *" at bounding box center [551, 287] width 174 height 64
click at [533, 277] on textarea "Description of Cargo *" at bounding box center [551, 287] width 174 height 64
paste textarea "POWER TRANSFORMER"
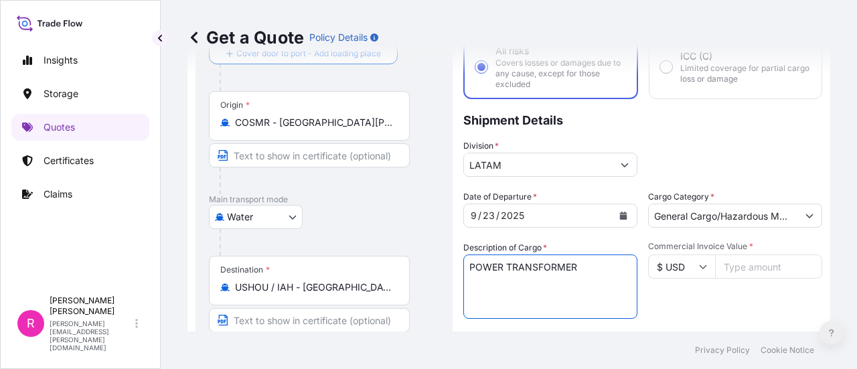
type textarea "POWER TRANSFORMER"
click at [744, 272] on input "Commercial Invoice Value *" at bounding box center [768, 267] width 107 height 24
type input "960066"
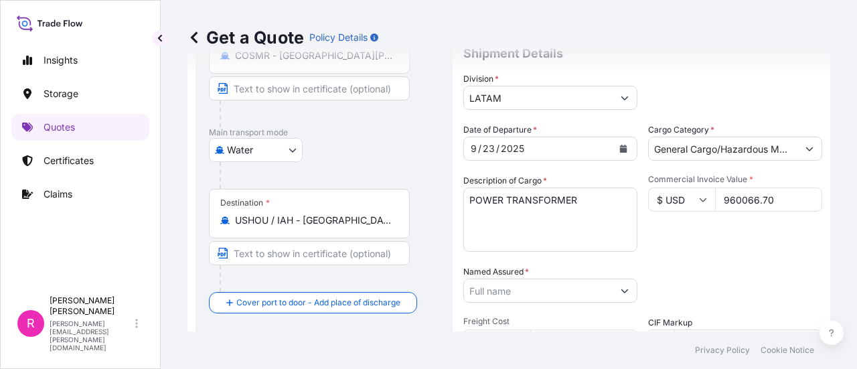
type input "960066.70"
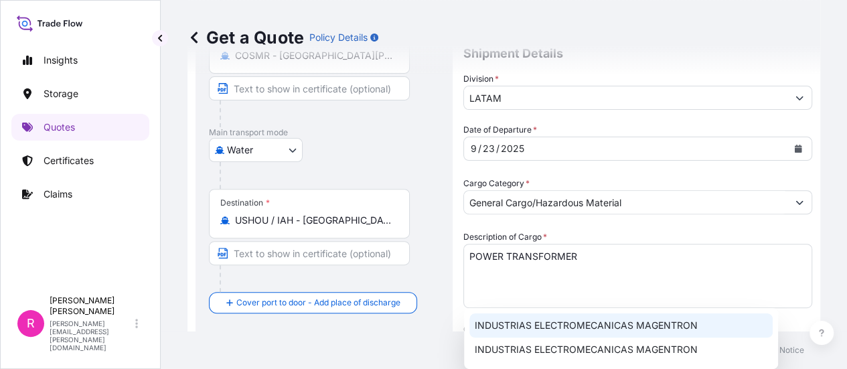
click at [537, 326] on span "INDUSTRIAS ELECTROMECANICAS MAGENTRON" at bounding box center [586, 325] width 223 height 13
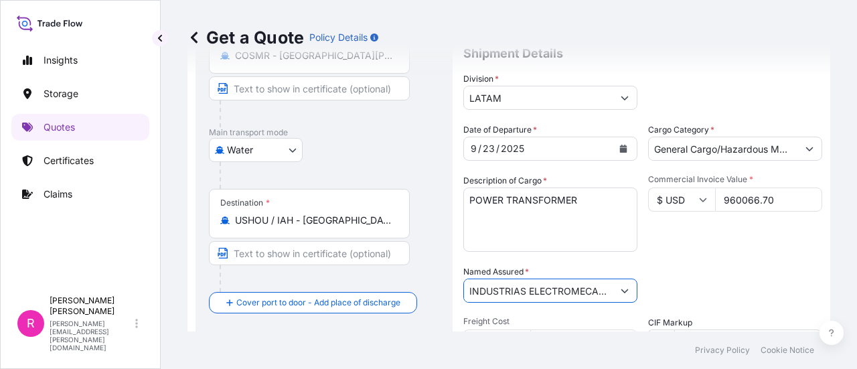
scroll to position [289, 0]
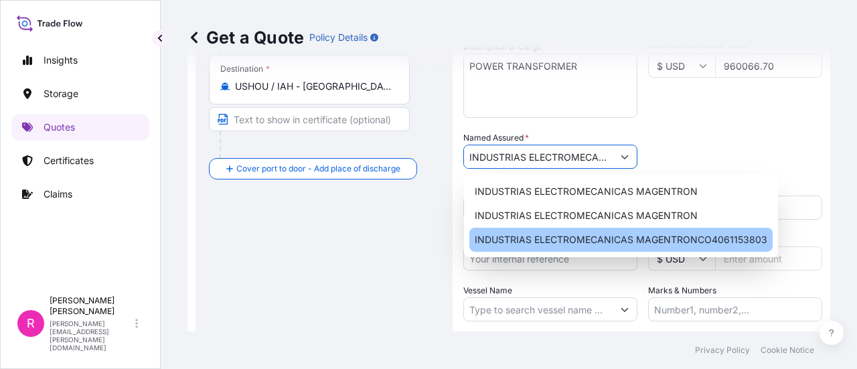
paste input "CO4061155414"
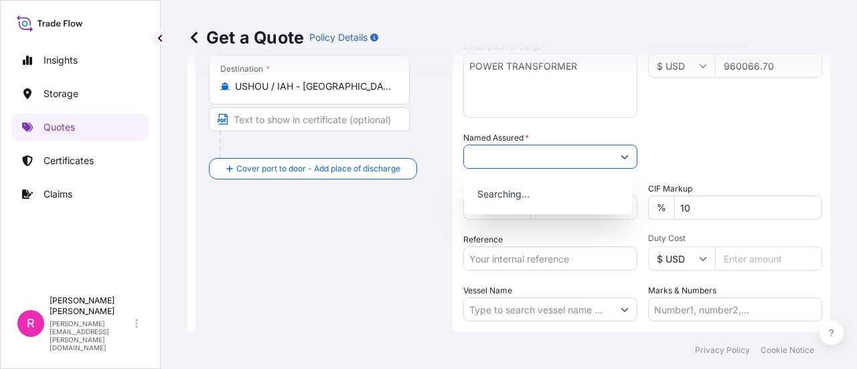
scroll to position [0, 155]
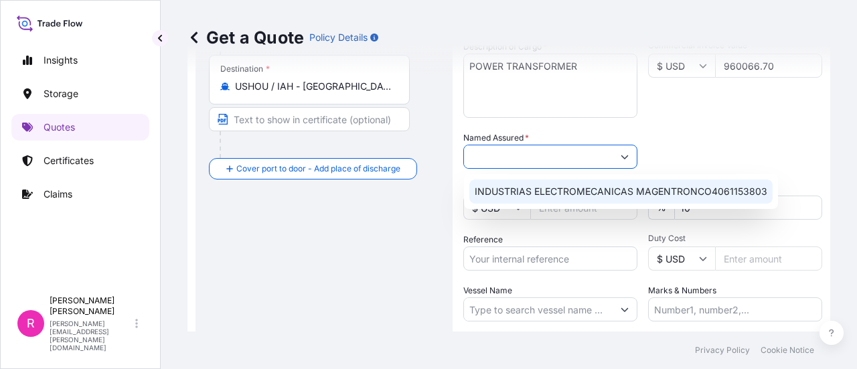
drag, startPoint x: 537, startPoint y: 157, endPoint x: 656, endPoint y: 159, distance: 119.2
click at [654, 156] on div "Date of Departure * 9 / 23 / 2025 Cargo Category * General Cargo/Hazardous Mate…" at bounding box center [643, 155] width 359 height 332
type input "INDUSTRIAS ELECTROMECANICAS MAGENTRON"
drag, startPoint x: 547, startPoint y: 263, endPoint x: 555, endPoint y: 247, distance: 18.9
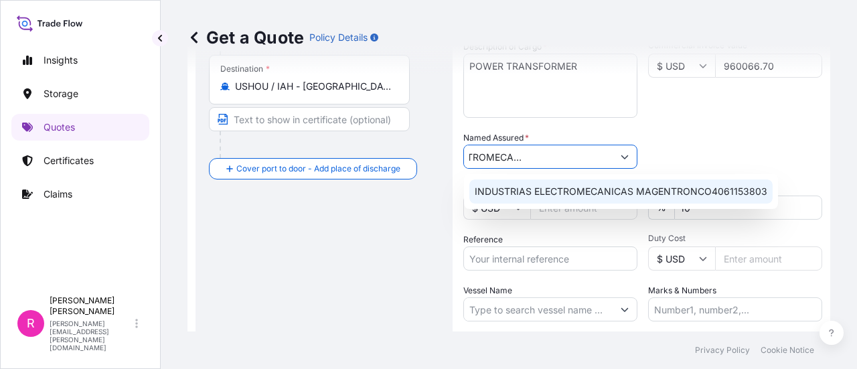
click at [547, 263] on input "Reference" at bounding box center [551, 259] width 174 height 24
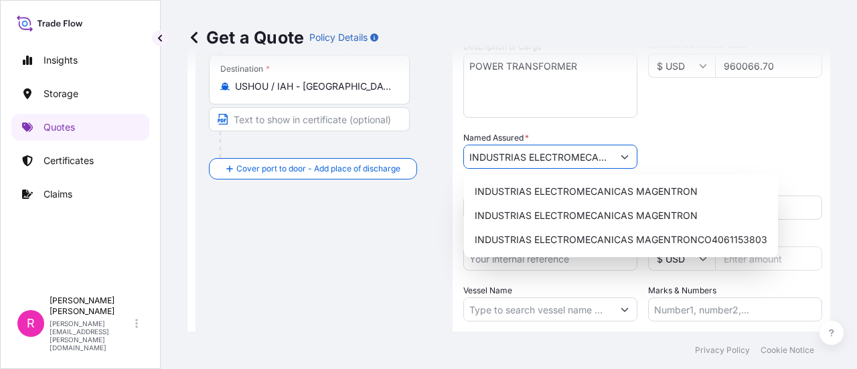
click at [490, 152] on input "INDUSTRIAS ELECTROMECANICAS MAGENTRON" at bounding box center [538, 157] width 149 height 24
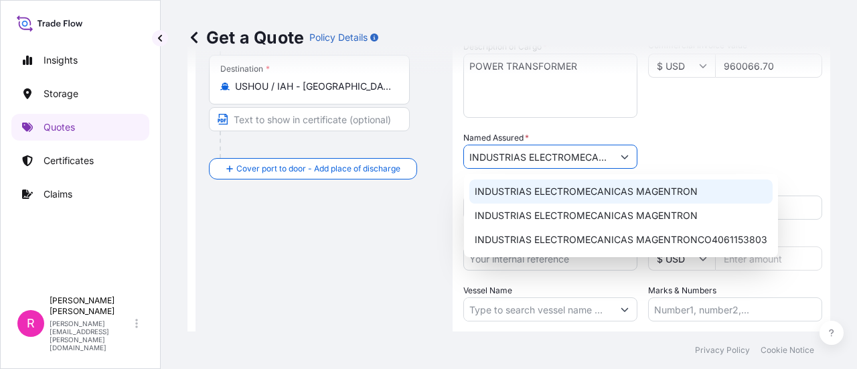
click at [632, 193] on span "INDUSTRIAS ELECTROMECANICAS MAGENTRON" at bounding box center [586, 191] width 223 height 13
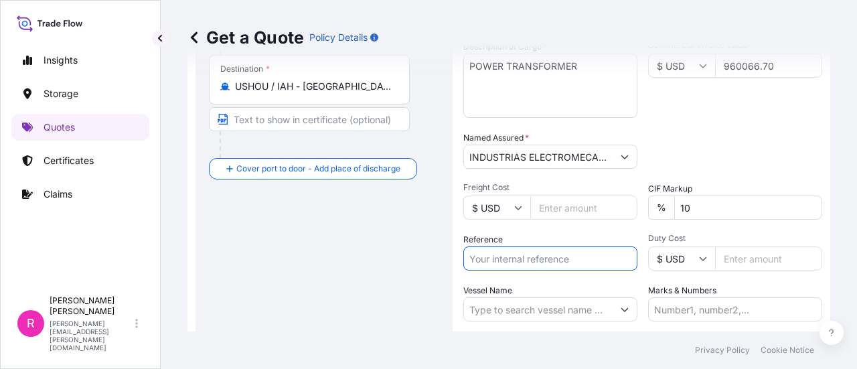
click at [504, 269] on input "Reference" at bounding box center [551, 259] width 174 height 24
paste input "CO4061155414"
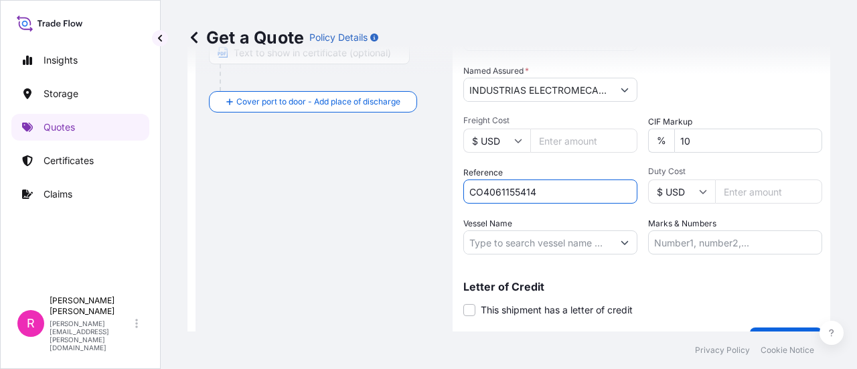
type input "CO4061155414"
click at [508, 253] on input "Vessel Name" at bounding box center [538, 242] width 149 height 24
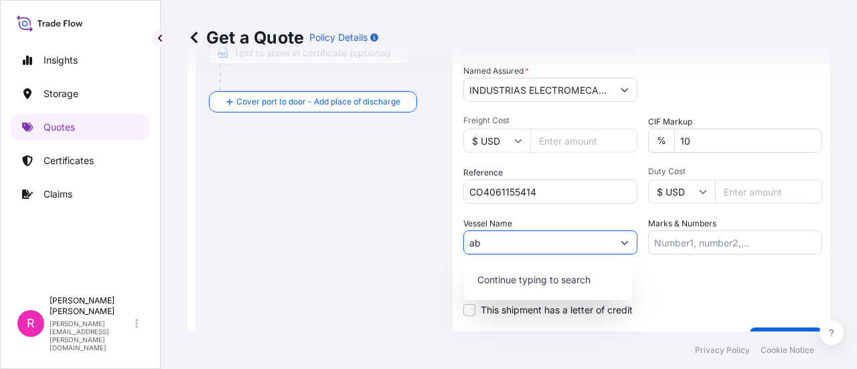
type input "a"
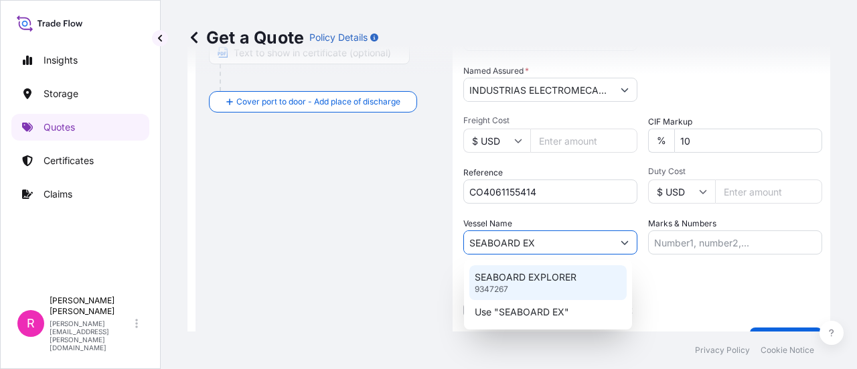
click at [541, 278] on p "SEABOARD EXPLORER" at bounding box center [526, 277] width 102 height 13
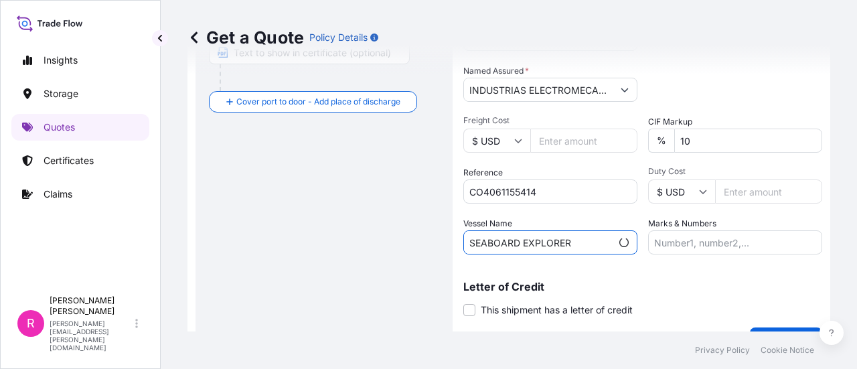
scroll to position [387, 0]
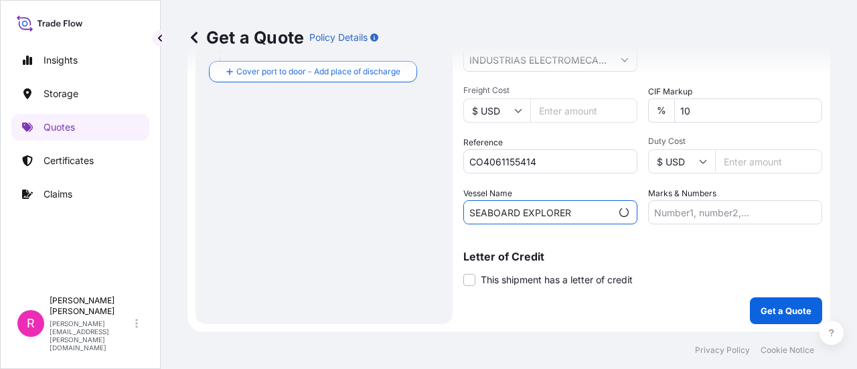
type input "SEABOARD EXPLORER"
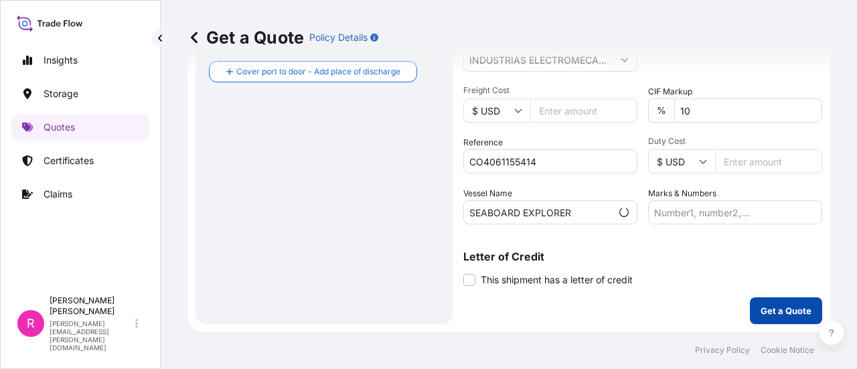
click at [759, 301] on button "Get a Quote" at bounding box center [786, 310] width 72 height 27
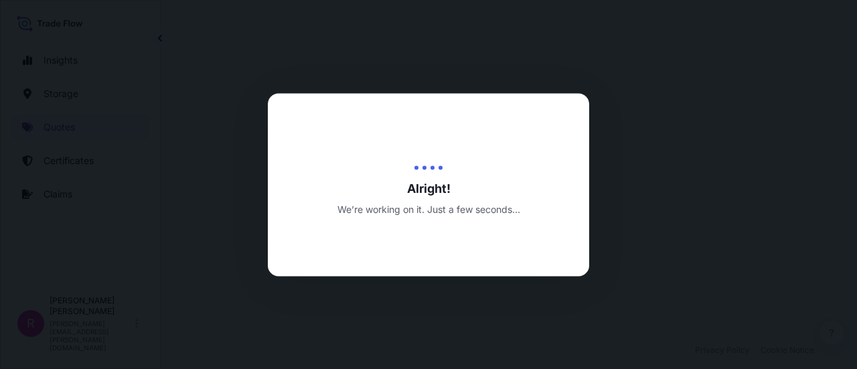
select select "Water"
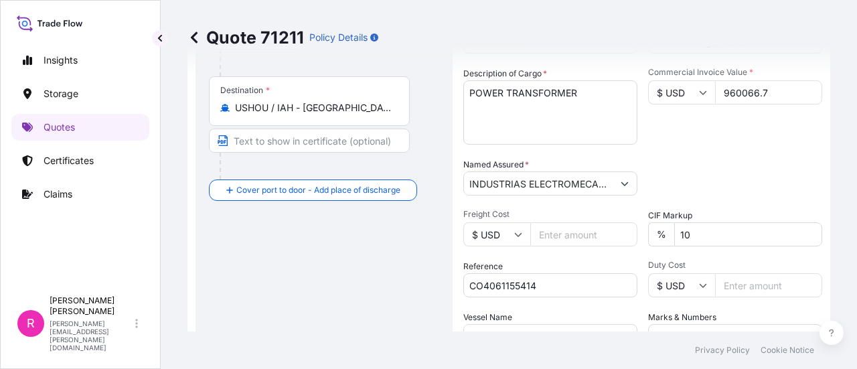
scroll to position [196, 0]
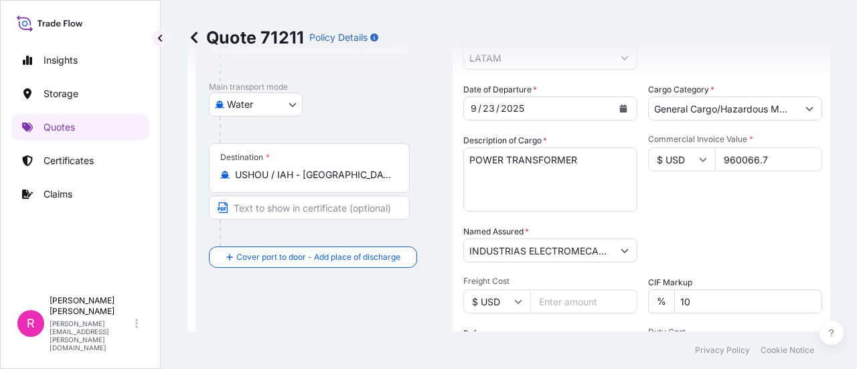
click at [758, 159] on input "960066.7" at bounding box center [768, 159] width 107 height 24
type input "960066.7"
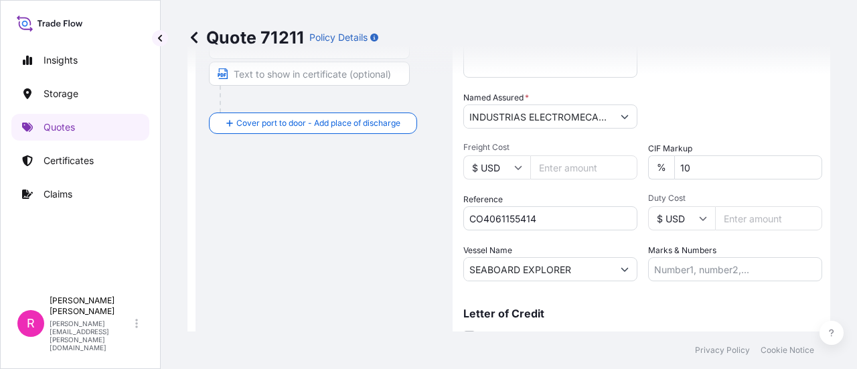
scroll to position [464, 0]
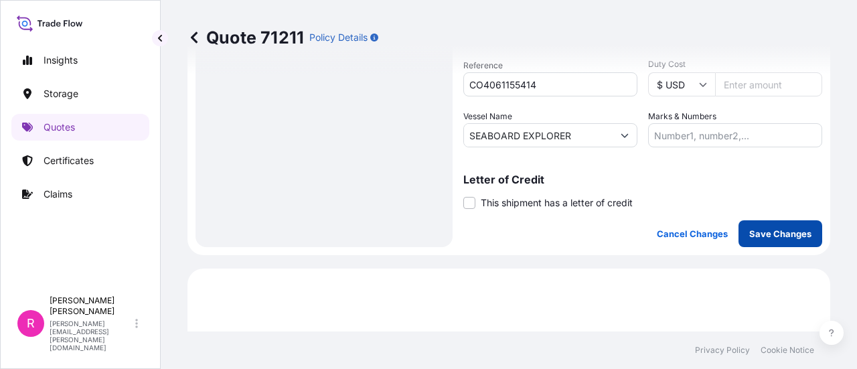
click at [768, 228] on p "Save Changes" at bounding box center [781, 233] width 62 height 13
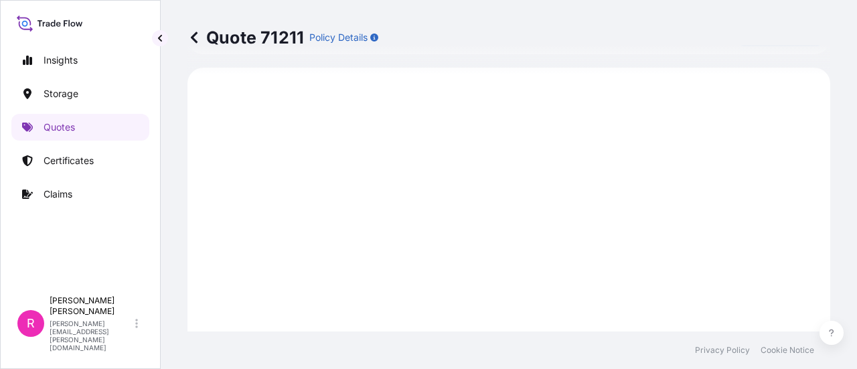
select select "Water"
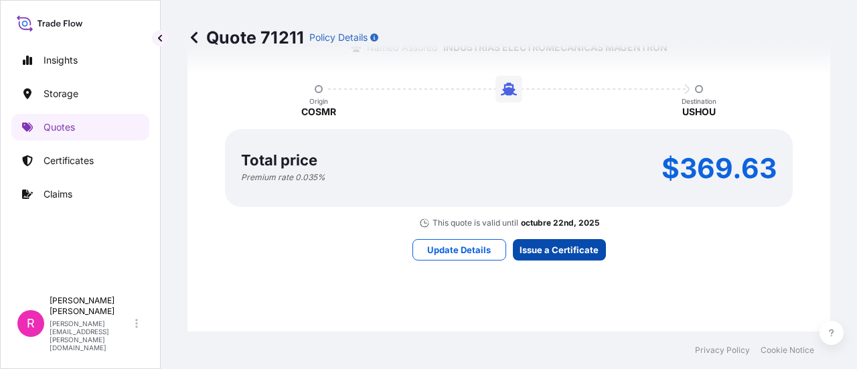
scroll to position [2141, 0]
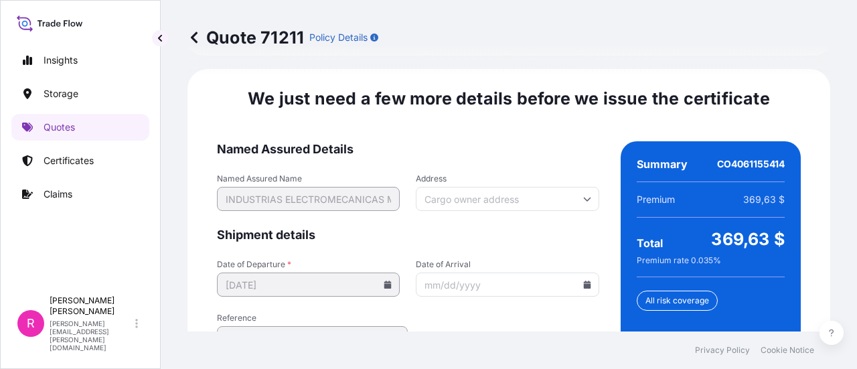
click at [585, 273] on input "Date of Arrival" at bounding box center [507, 285] width 183 height 24
click at [576, 273] on input "Date of Arrival" at bounding box center [507, 285] width 183 height 24
click at [583, 281] on icon at bounding box center [587, 285] width 8 height 8
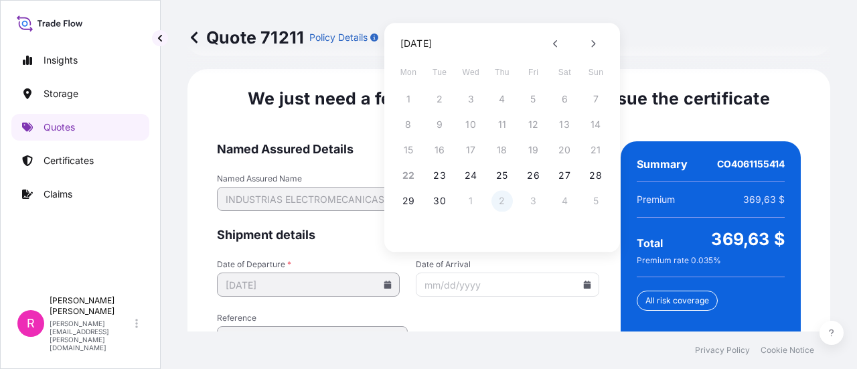
click at [498, 200] on button "2" at bounding box center [502, 200] width 21 height 21
type input "10/02/2025"
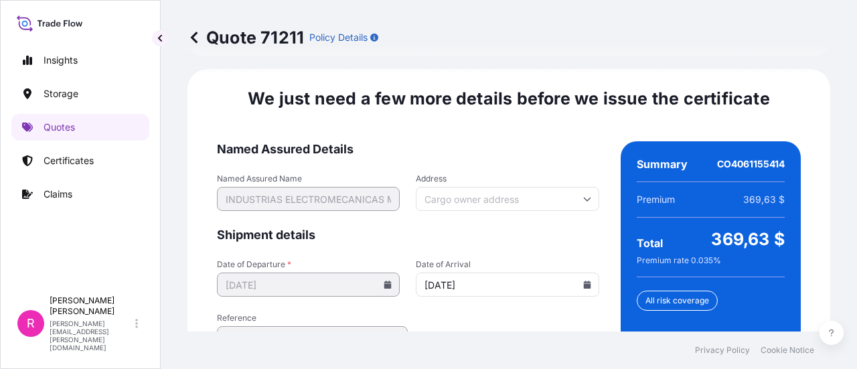
scroll to position [2268, 0]
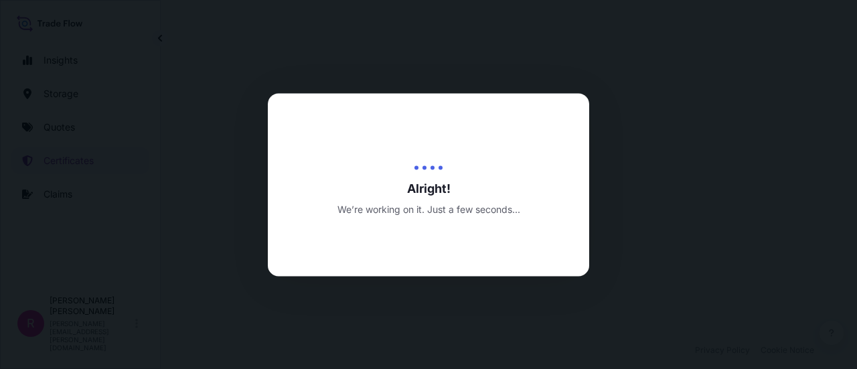
click at [765, 197] on div at bounding box center [428, 184] width 857 height 369
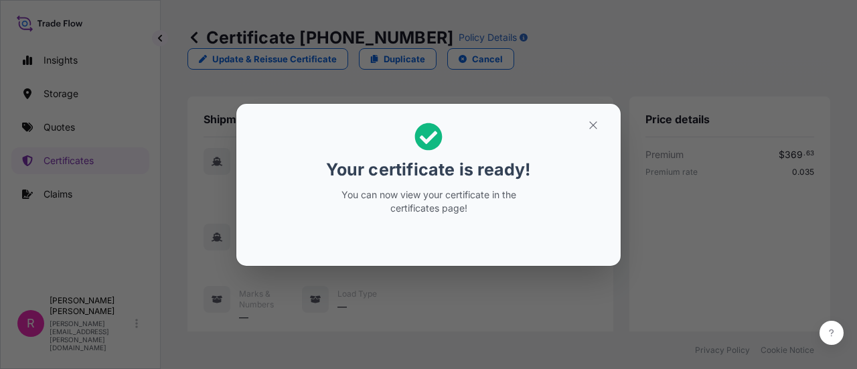
drag, startPoint x: 563, startPoint y: 131, endPoint x: 512, endPoint y: 103, distance: 58.8
click at [564, 132] on h2 "Your certificate is ready! You can now view your certificate in the certificate…" at bounding box center [428, 169] width 363 height 109
drag, startPoint x: 579, startPoint y: 135, endPoint x: 589, endPoint y: 127, distance: 13.8
click at [581, 134] on section "Your certificate is ready! You can now view your certificate in the certificate…" at bounding box center [428, 185] width 384 height 162
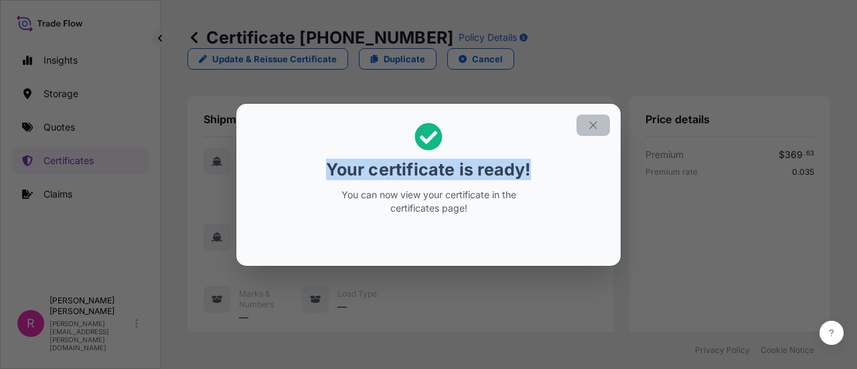
click at [586, 127] on button "button" at bounding box center [593, 125] width 33 height 21
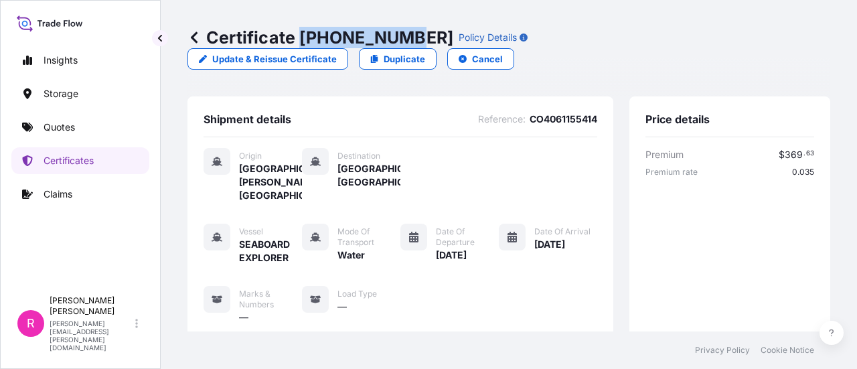
drag, startPoint x: 302, startPoint y: 33, endPoint x: 397, endPoint y: 40, distance: 94.7
click at [397, 40] on p "Certificate 31619-419-1" at bounding box center [321, 37] width 266 height 21
copy p "31619-419-1"
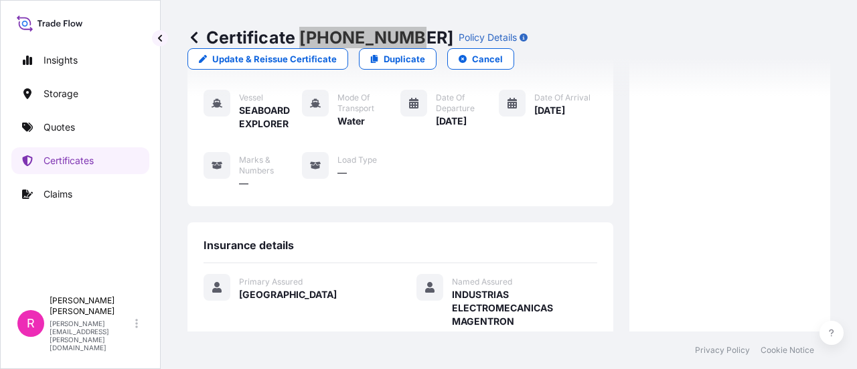
scroll to position [335, 0]
